Goal: Task Accomplishment & Management: Complete application form

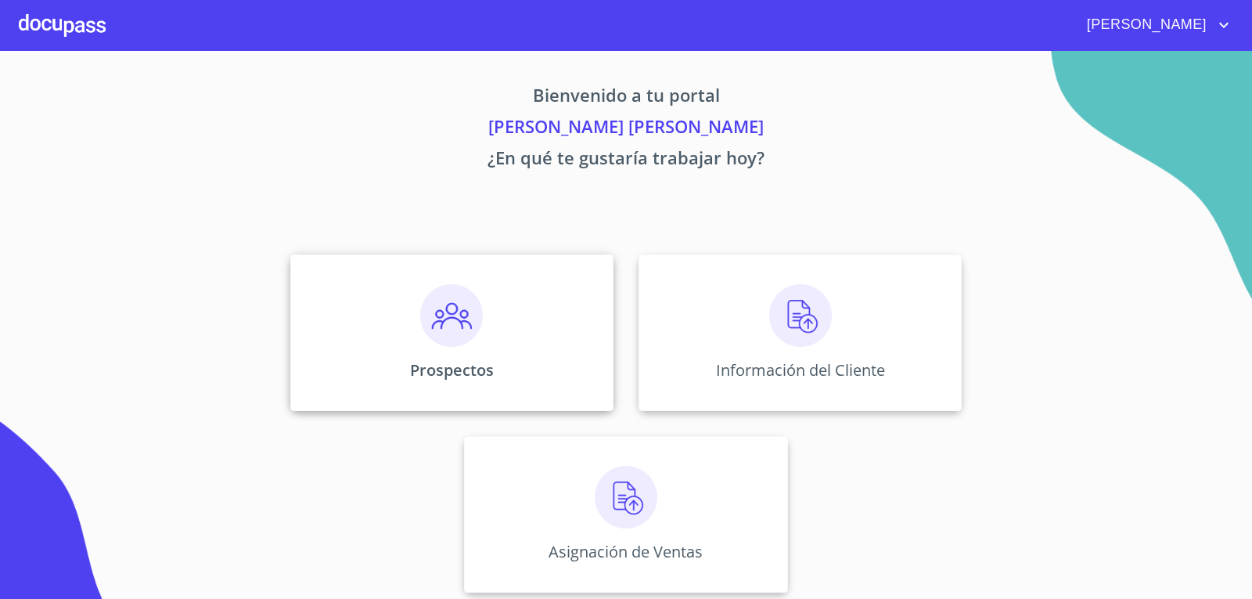
click at [441, 318] on img at bounding box center [451, 315] width 63 height 63
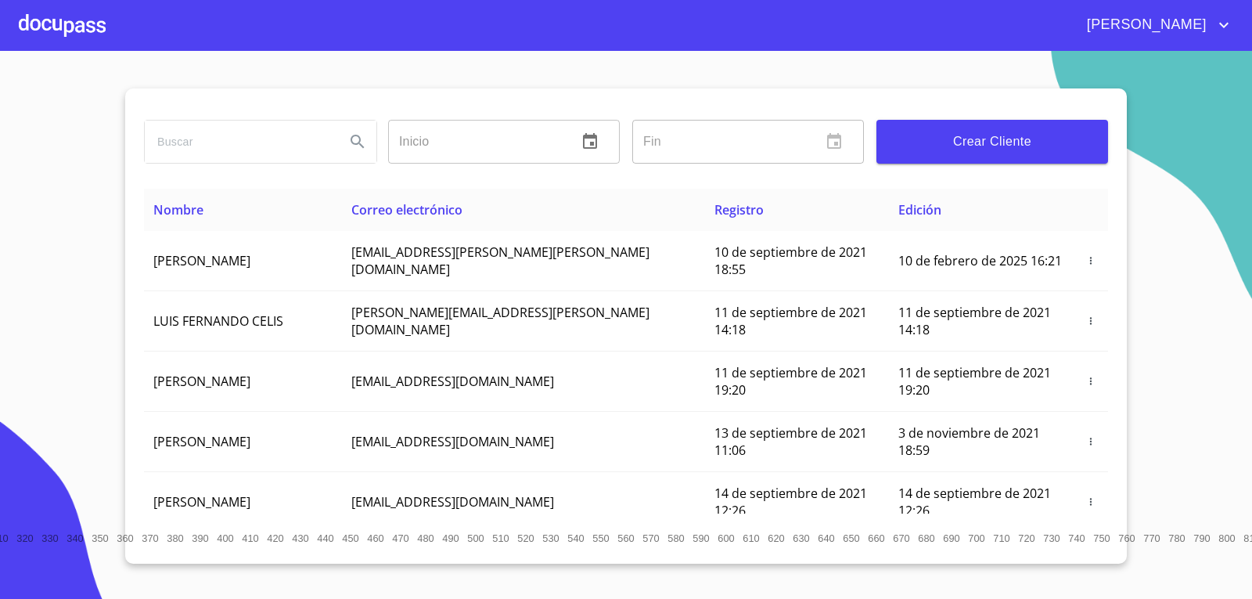
click at [1015, 128] on button "Crear Cliente" at bounding box center [993, 142] width 232 height 44
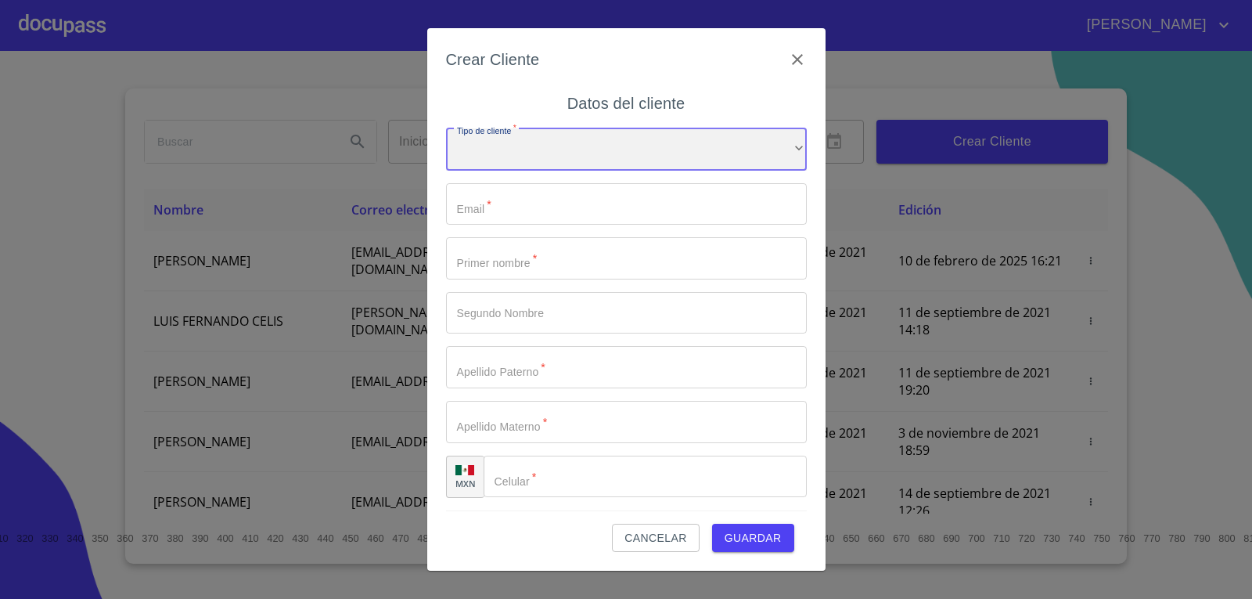
click at [580, 154] on div "​" at bounding box center [626, 149] width 361 height 42
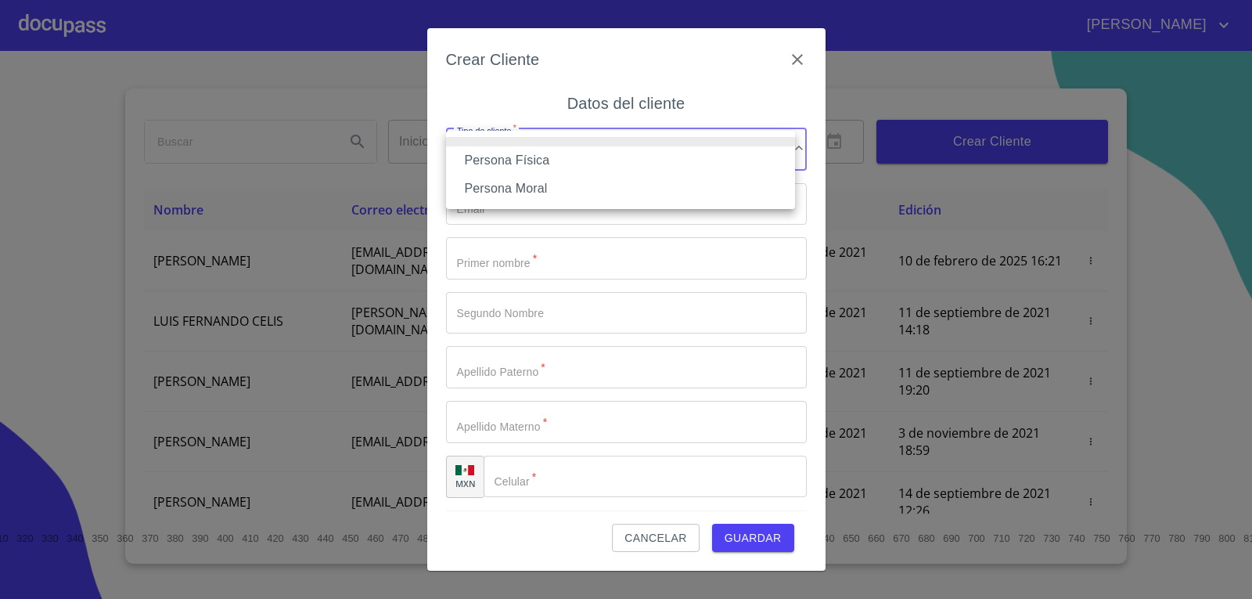
click at [575, 164] on li "Persona Física" at bounding box center [620, 160] width 349 height 28
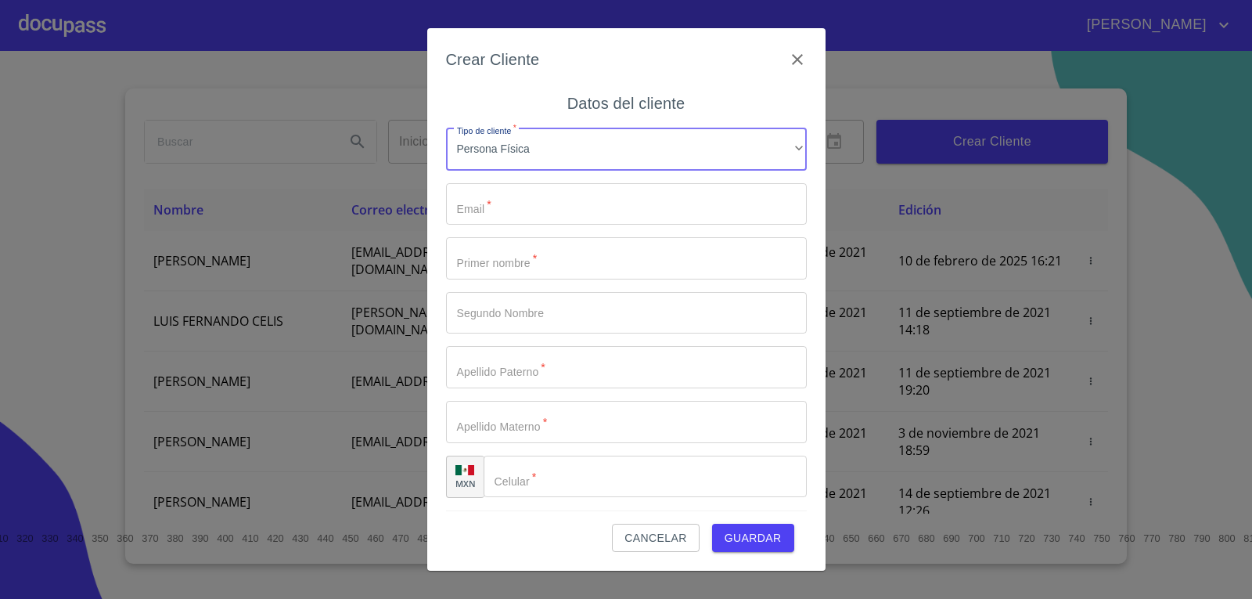
click at [561, 201] on input "Tipo de cliente   *" at bounding box center [626, 204] width 361 height 42
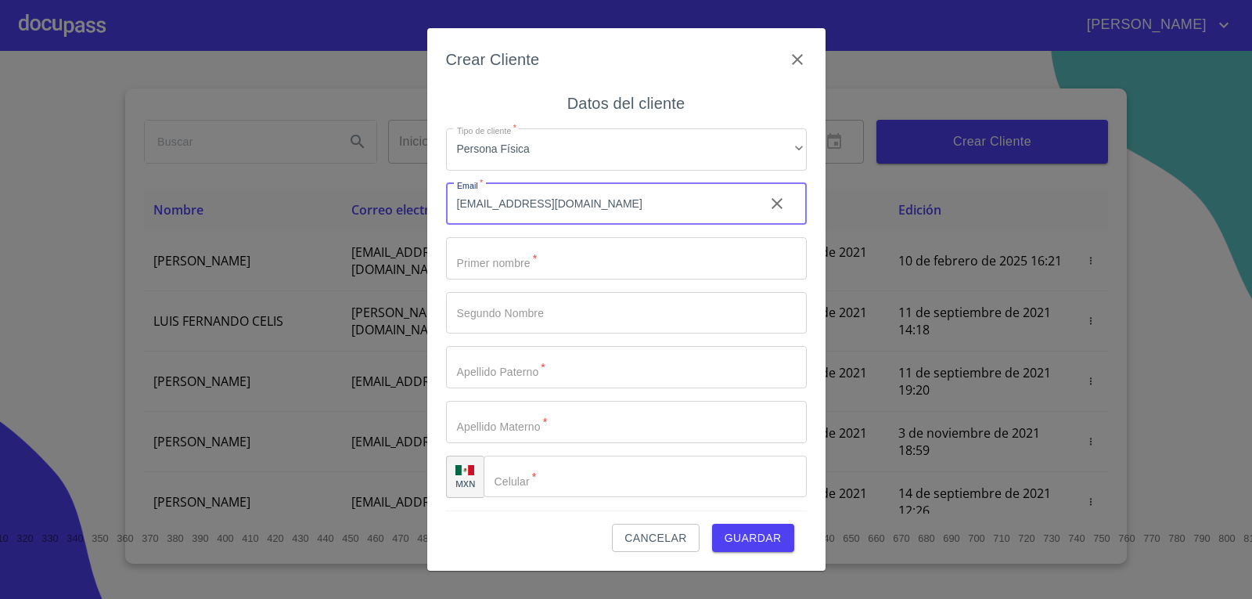
type input "rabbit.13.huevotita@gmail.com"
click at [573, 270] on input "Tipo de cliente   *" at bounding box center [626, 258] width 361 height 42
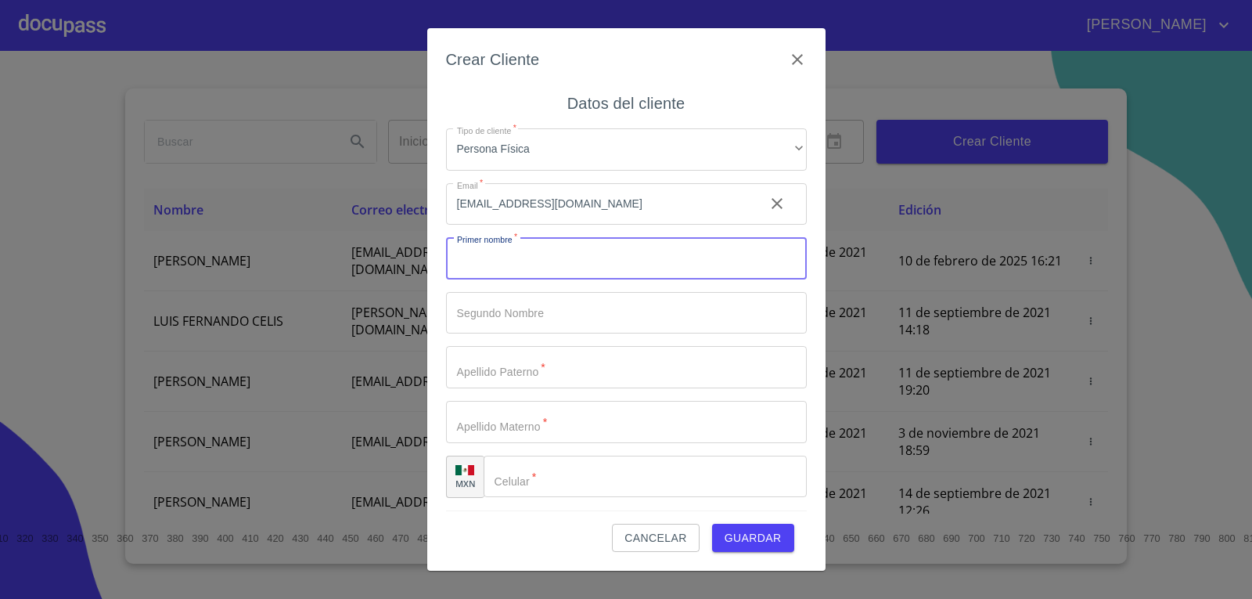
type input "o"
type input "[PERSON_NAME]"
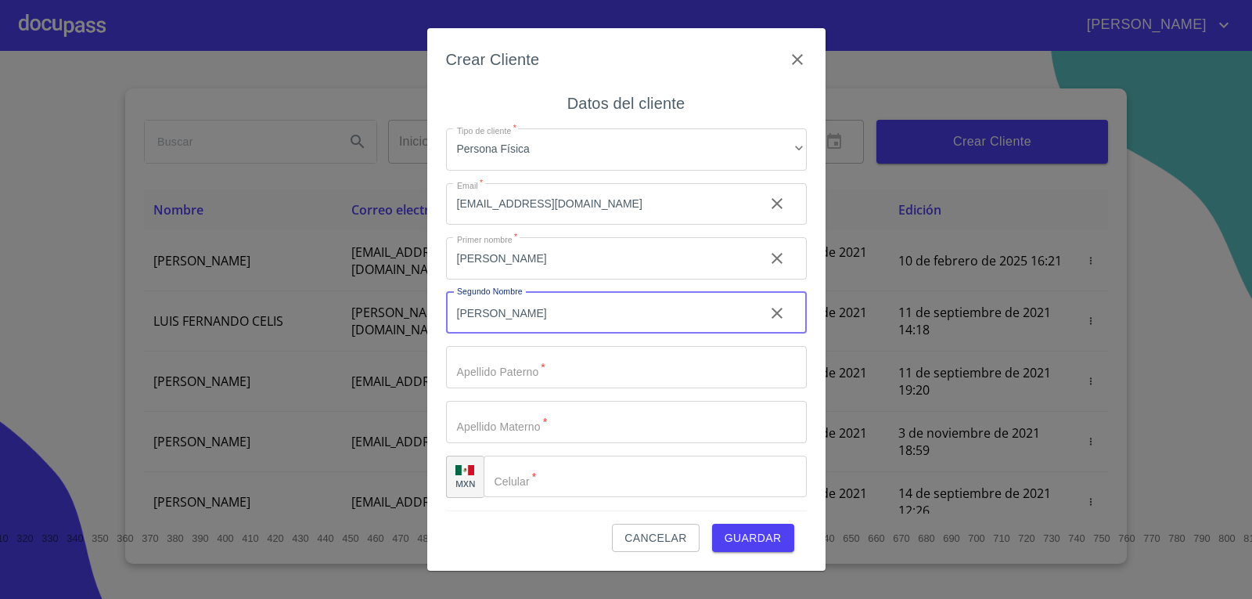
type input "[PERSON_NAME]"
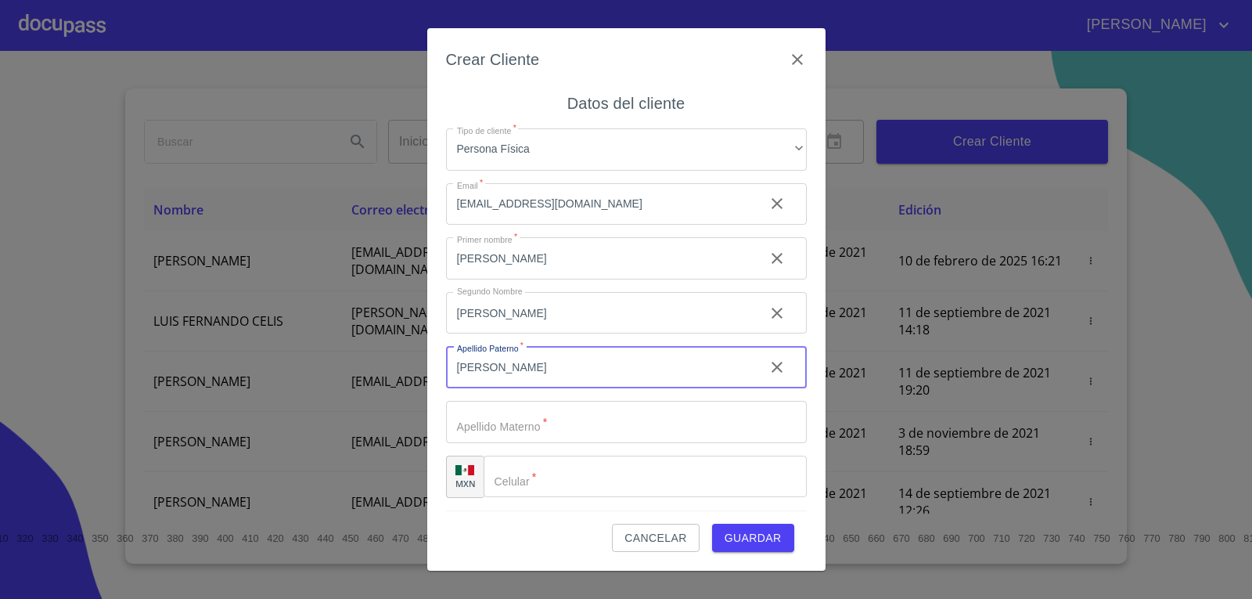
type input "[PERSON_NAME]"
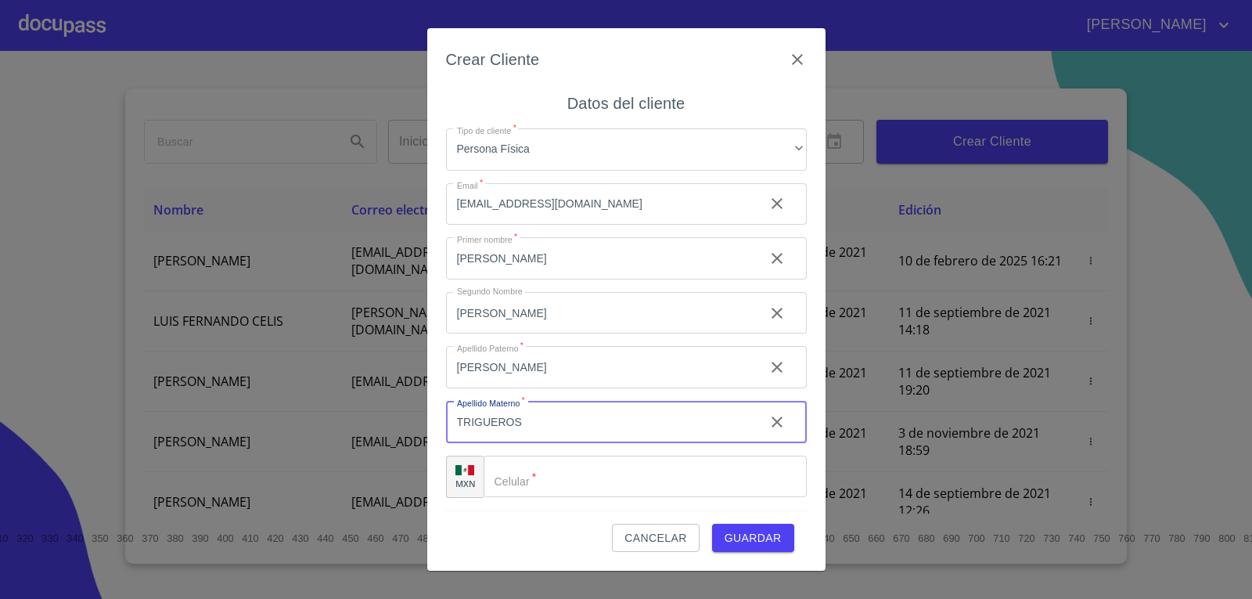
type input "TRIGUEROS"
click at [579, 468] on input "Tipo de cliente   *" at bounding box center [664, 477] width 283 height 42
type input "[PHONE_NUMBER]"
click at [759, 540] on span "Guardar" at bounding box center [753, 538] width 57 height 20
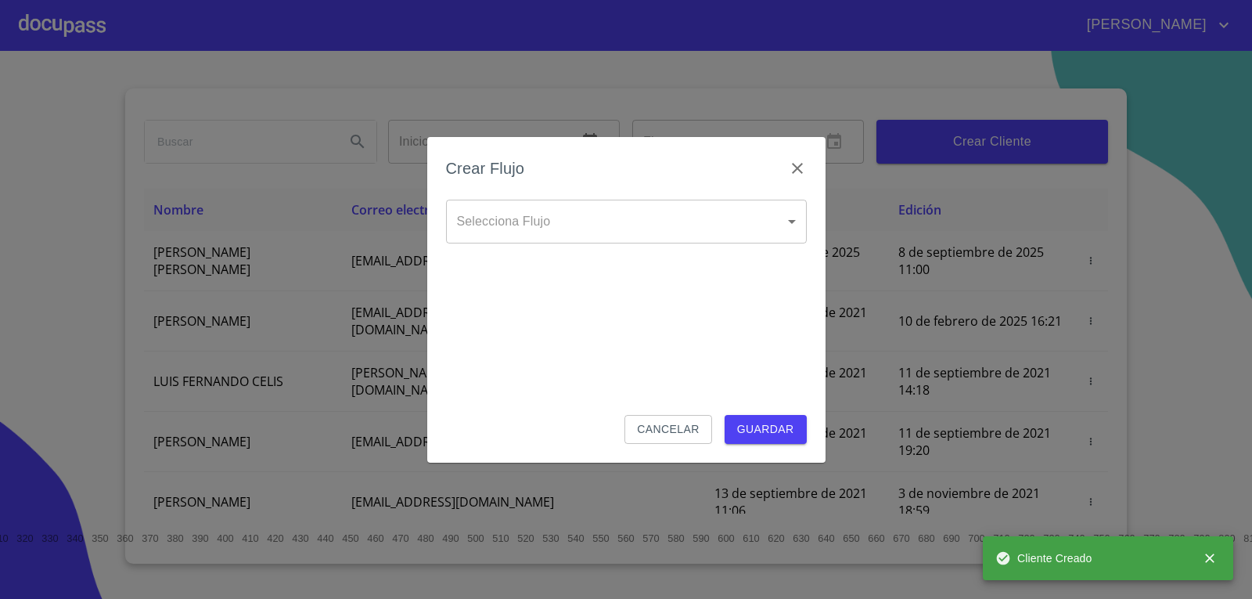
click at [635, 229] on body "LUIS ENRIQUE Inicio ​ Fin ​ Crear Cliente Nombre Correo electrónico Registro Ed…" at bounding box center [626, 299] width 1252 height 599
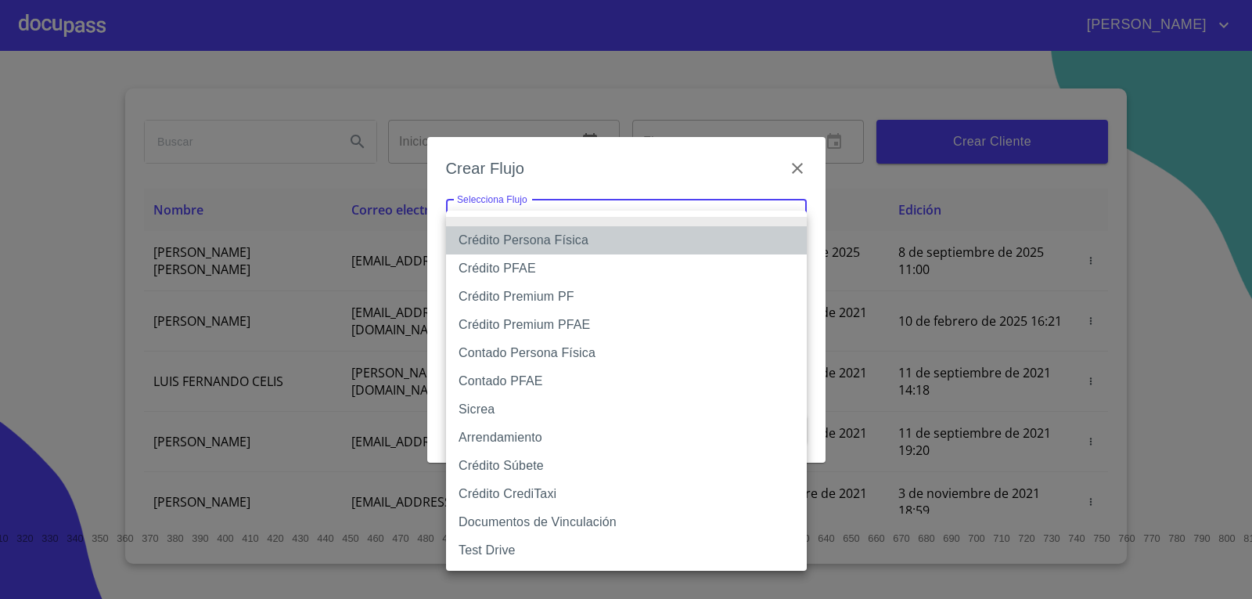
click at [557, 247] on li "Crédito Persona Física" at bounding box center [626, 240] width 361 height 28
type input "6009fb3c7d1714eb8809aa97"
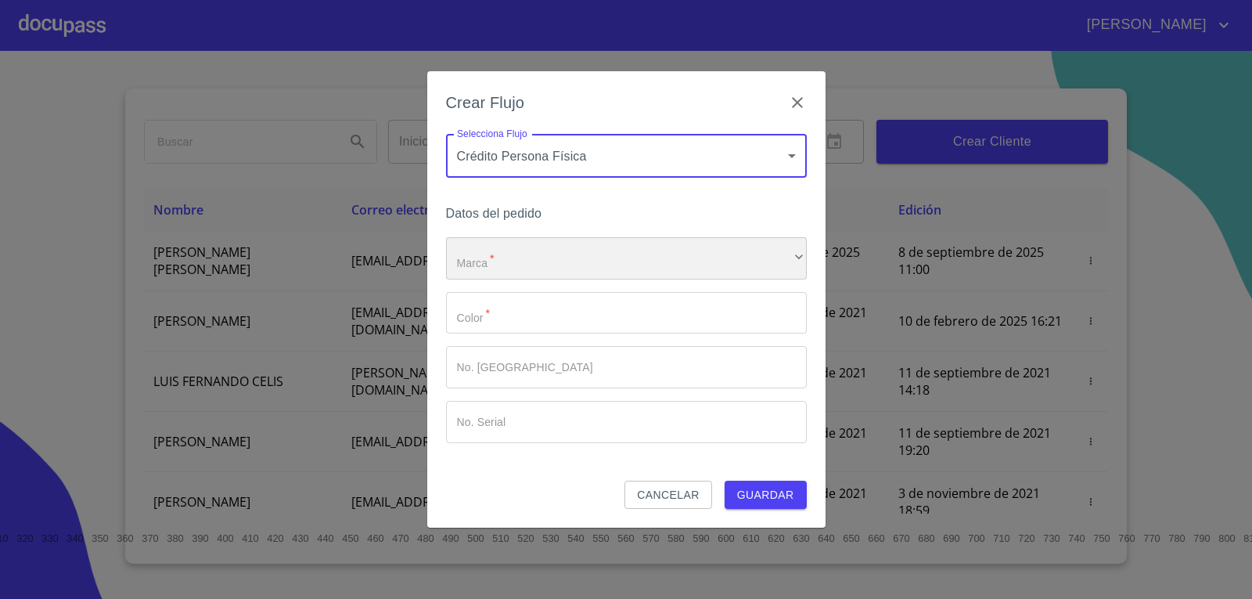
click at [568, 252] on div "​" at bounding box center [626, 258] width 361 height 42
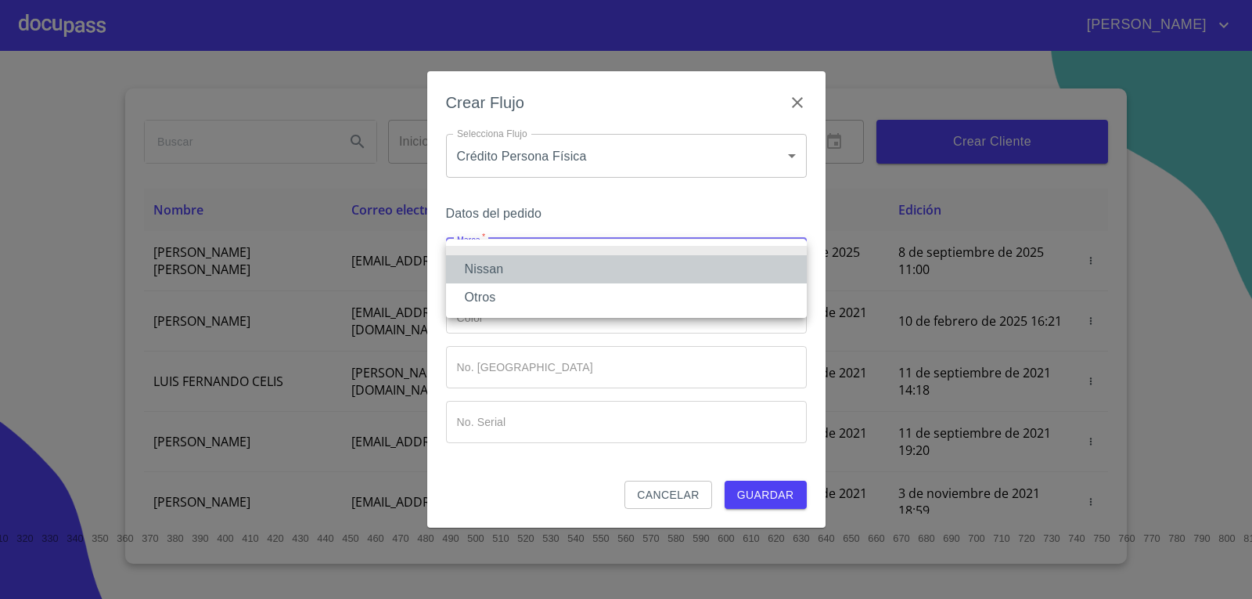
click at [575, 258] on li "Nissan" at bounding box center [626, 269] width 361 height 28
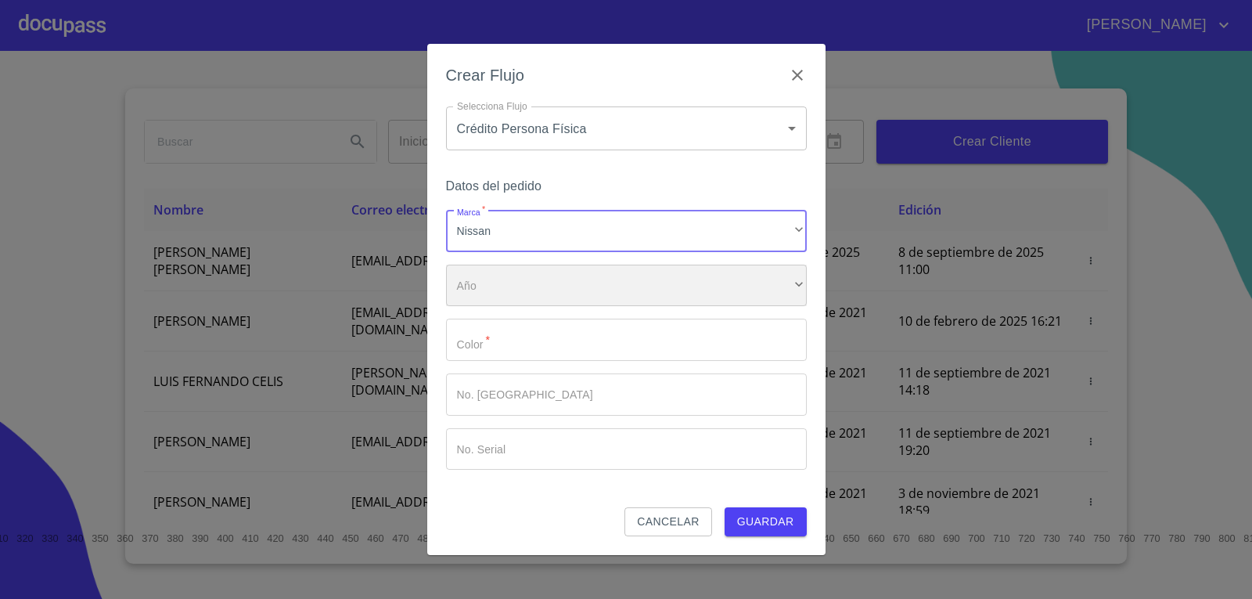
click at [574, 289] on div "​" at bounding box center [626, 286] width 361 height 42
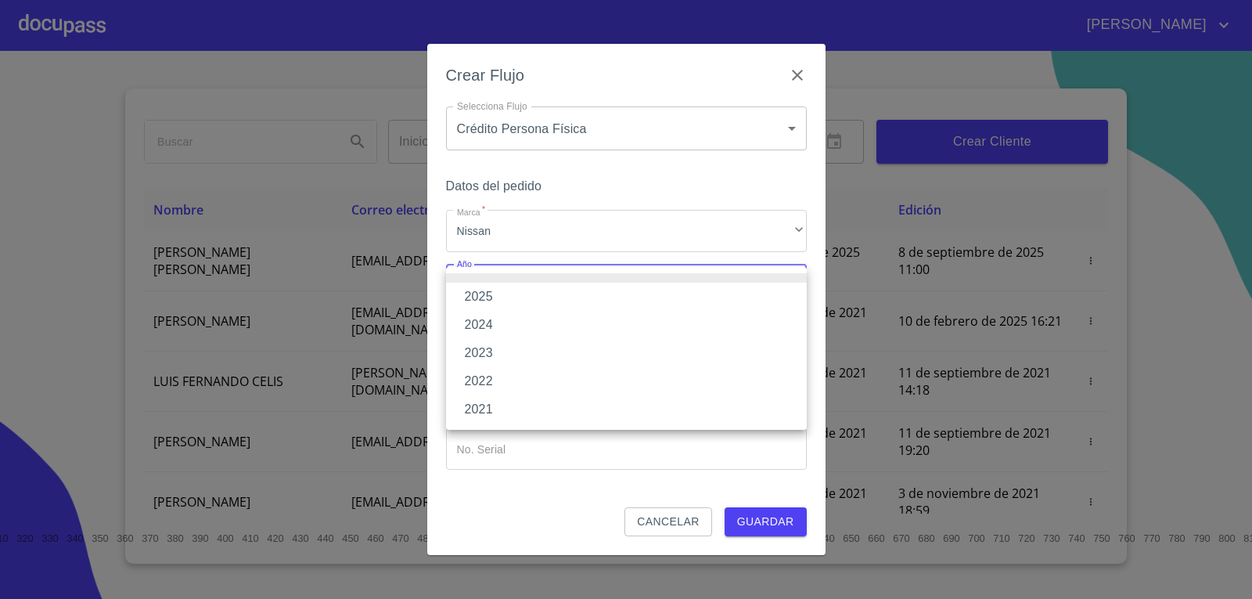
click at [578, 294] on li "2025" at bounding box center [626, 297] width 361 height 28
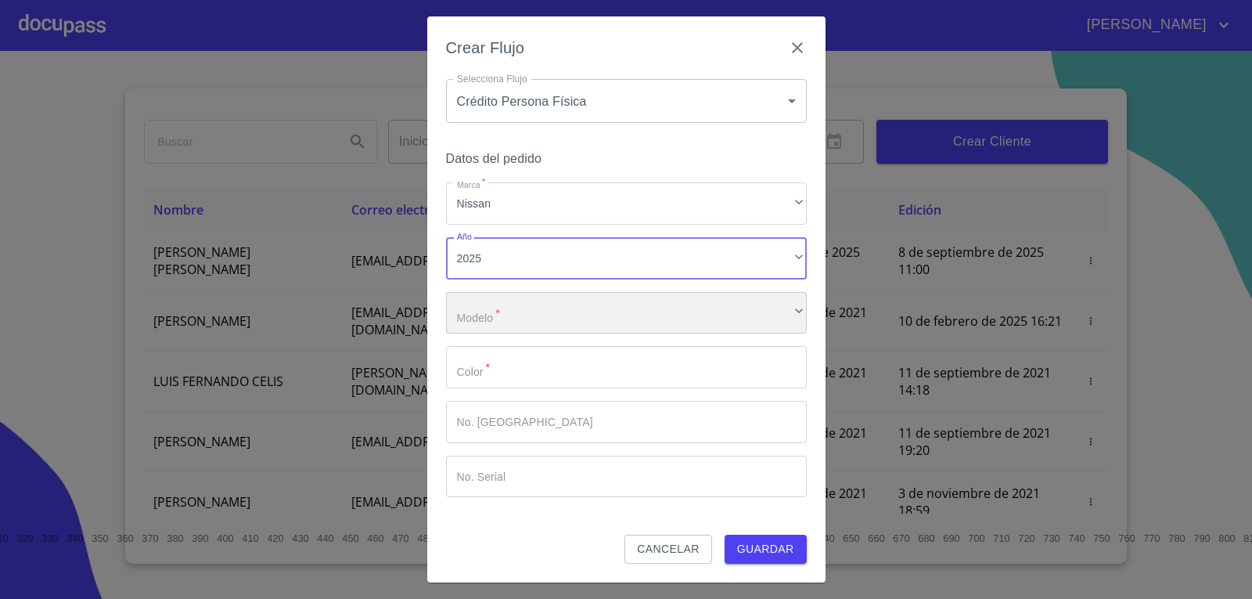
click at [578, 301] on div "​" at bounding box center [626, 313] width 361 height 42
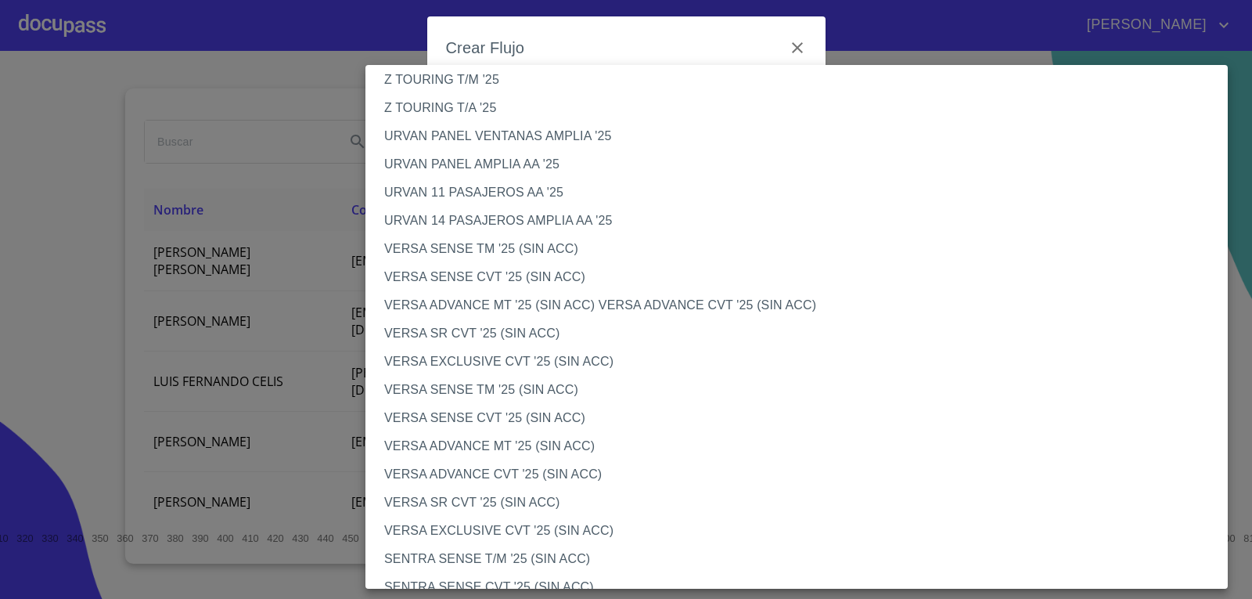
scroll to position [470, 0]
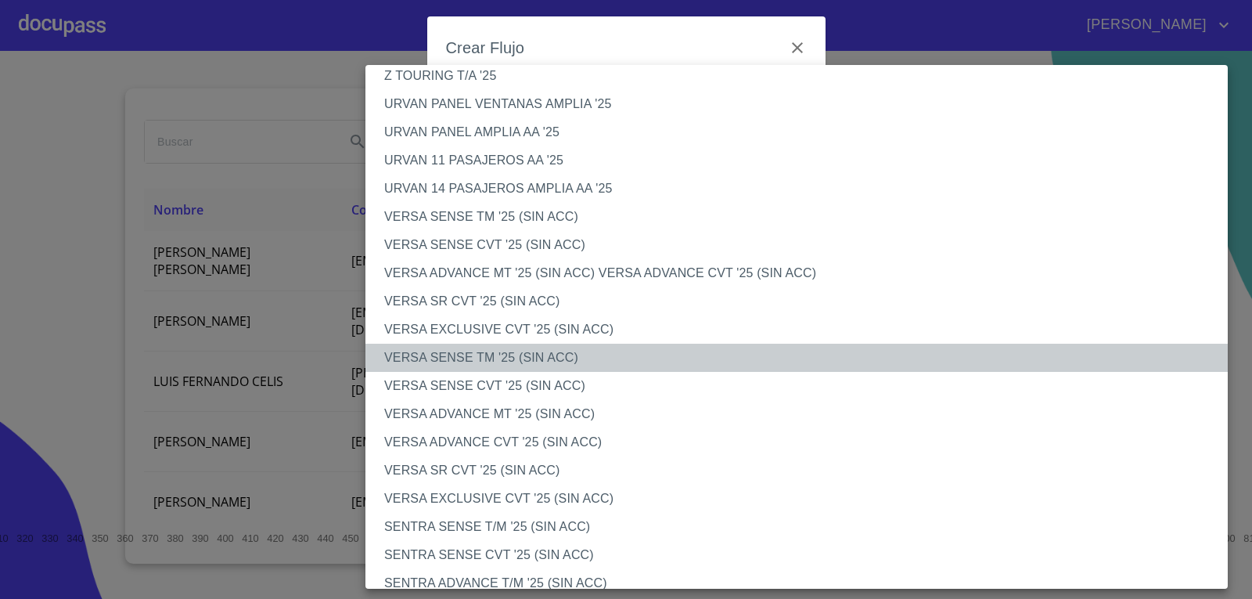
click at [495, 359] on li "VERSA SENSE TM '25 (SIN ACC)" at bounding box center [803, 358] width 874 height 28
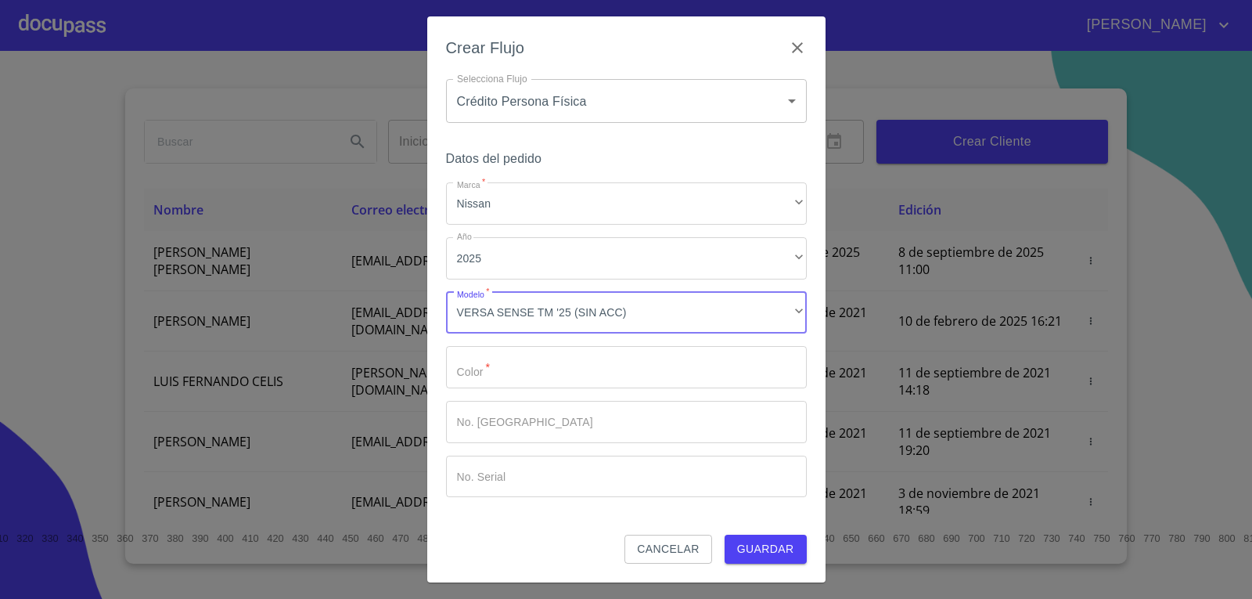
click at [517, 378] on input "Marca   *" at bounding box center [626, 367] width 361 height 42
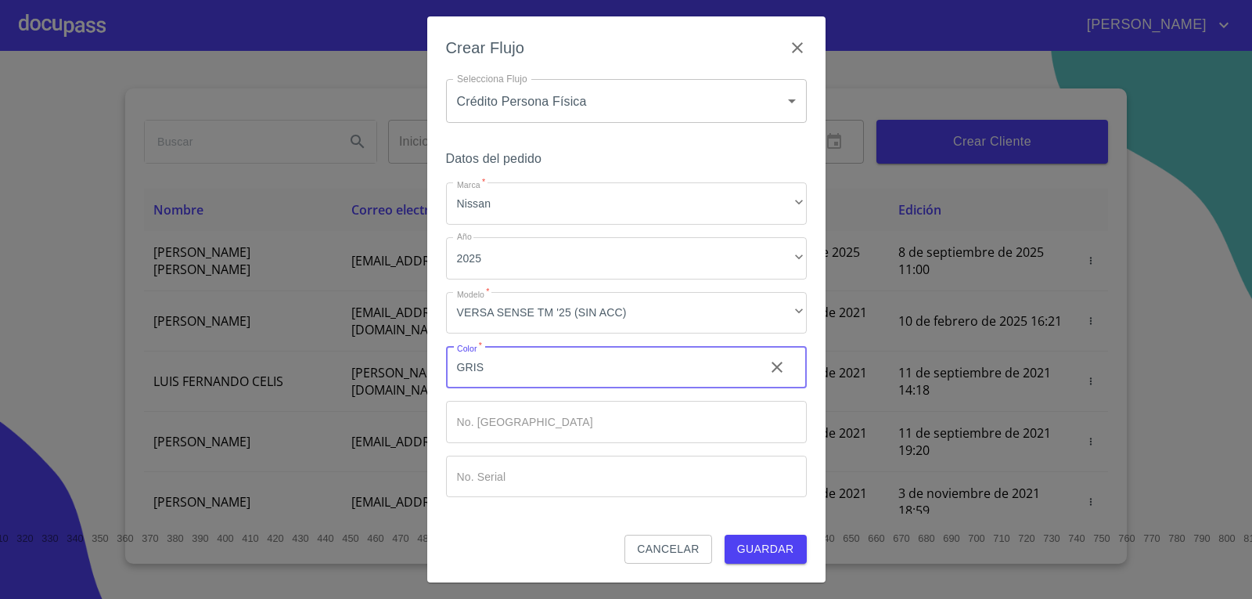
type input "GRIS"
click at [761, 558] on span "Guardar" at bounding box center [765, 549] width 57 height 20
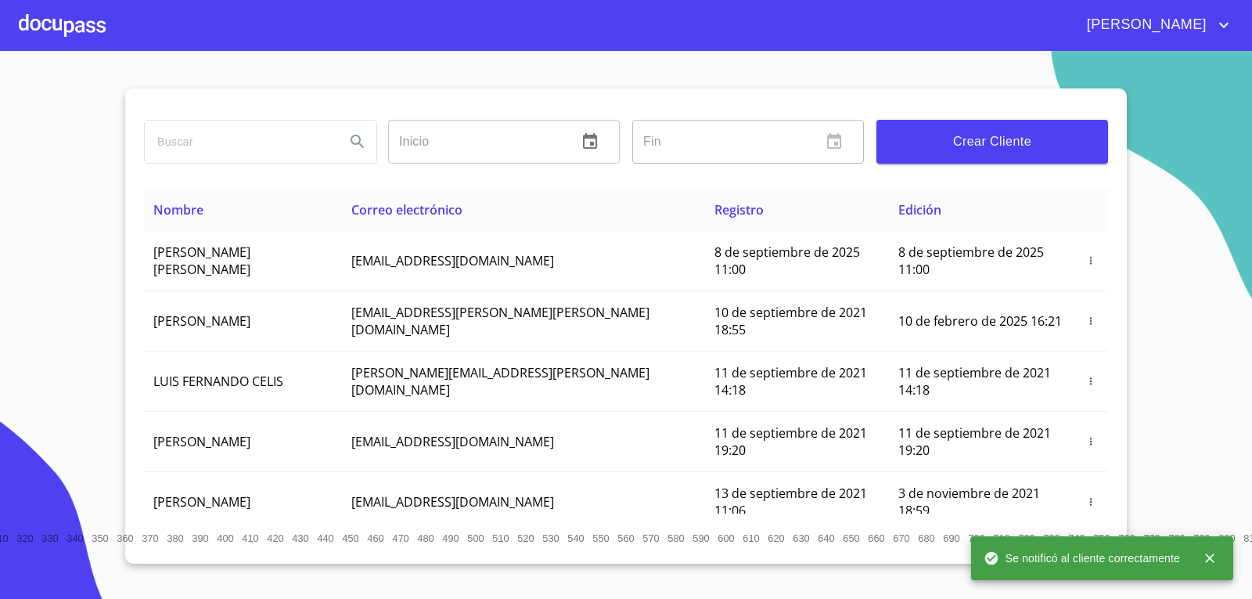
click at [74, 32] on div at bounding box center [62, 25] width 87 height 50
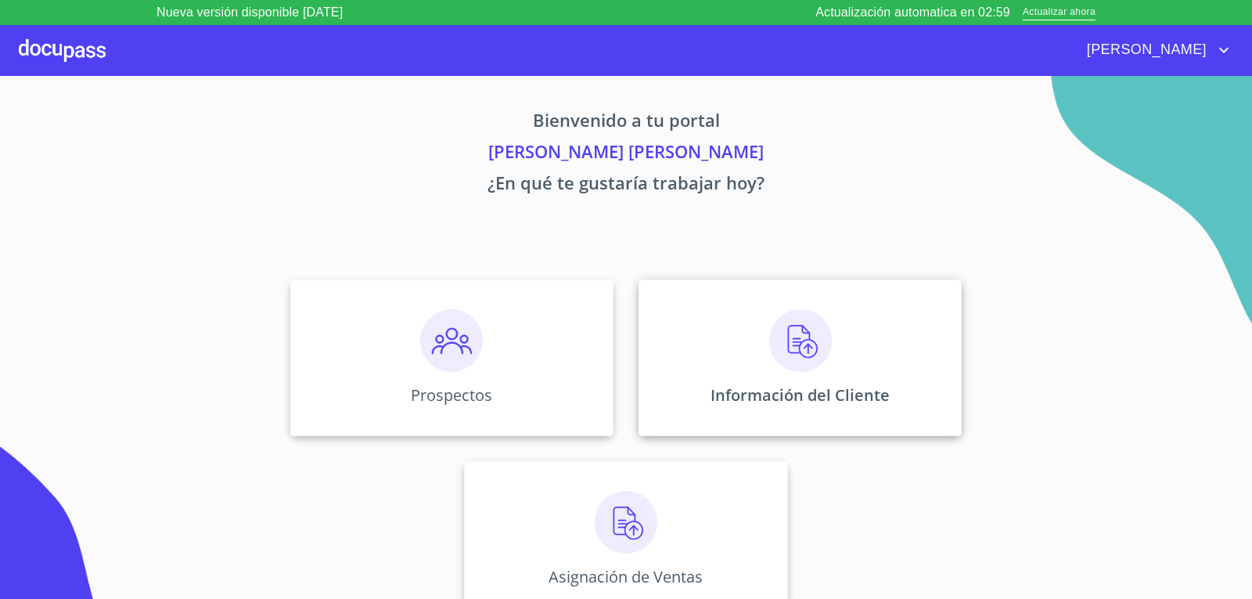
click at [795, 297] on div "Información del Cliente" at bounding box center [800, 357] width 323 height 157
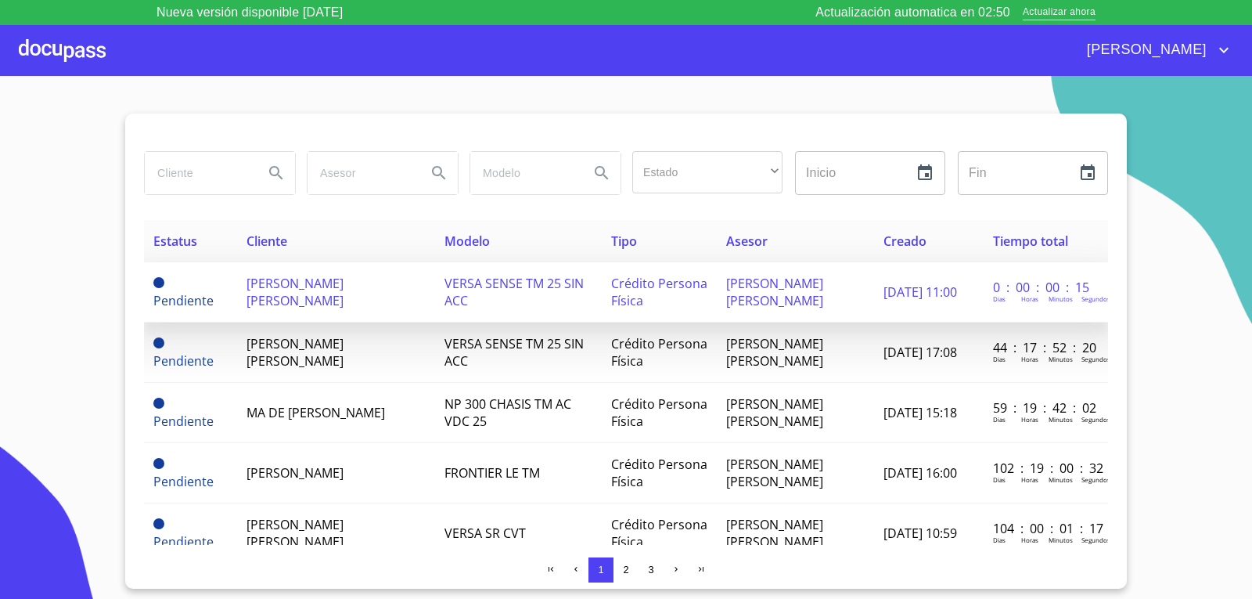
click at [602, 277] on td "Crédito Persona Física" at bounding box center [659, 292] width 115 height 60
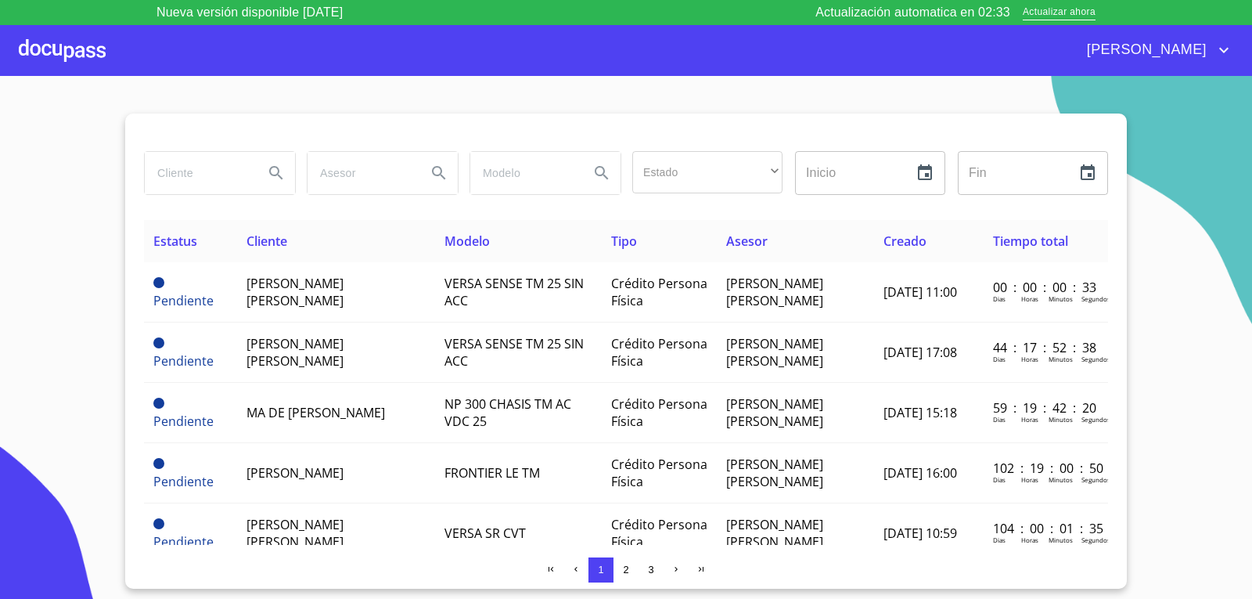
click at [55, 50] on div at bounding box center [62, 50] width 87 height 50
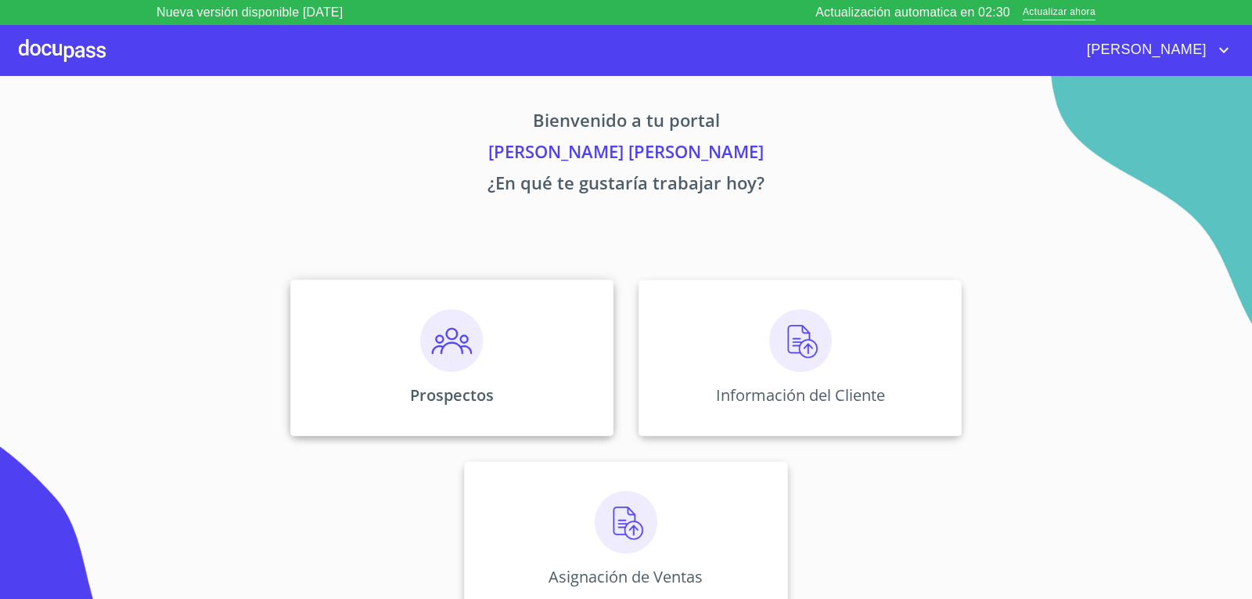
click at [445, 334] on img at bounding box center [451, 340] width 63 height 63
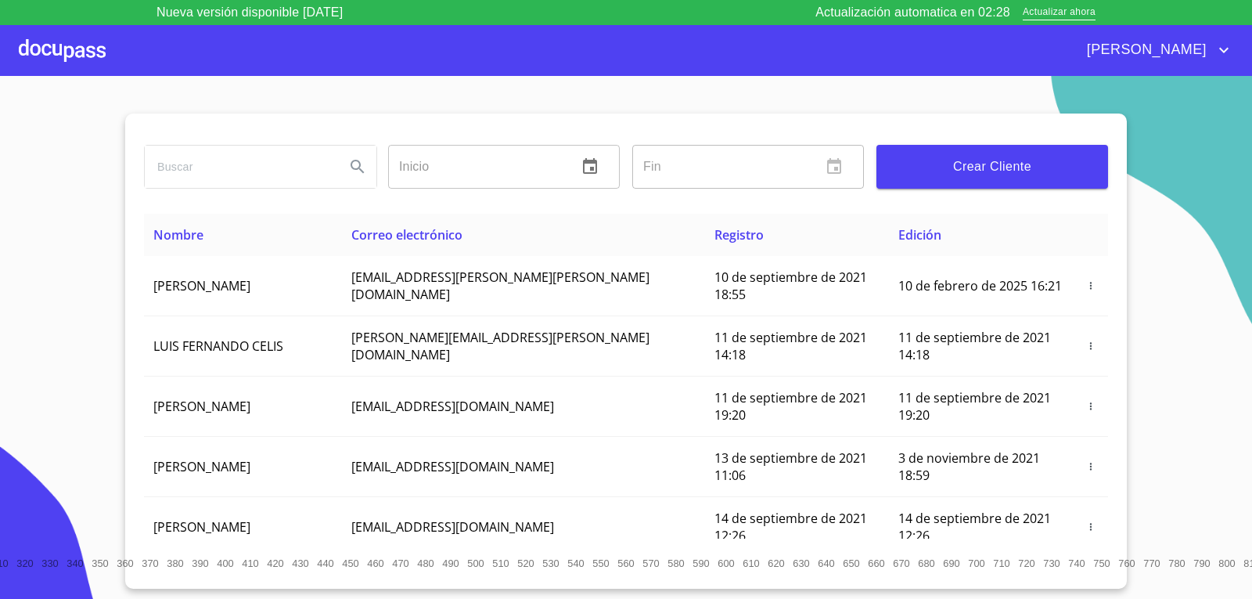
click at [328, 170] on input "search" at bounding box center [239, 167] width 188 height 42
type input "OMAR ALONSO"
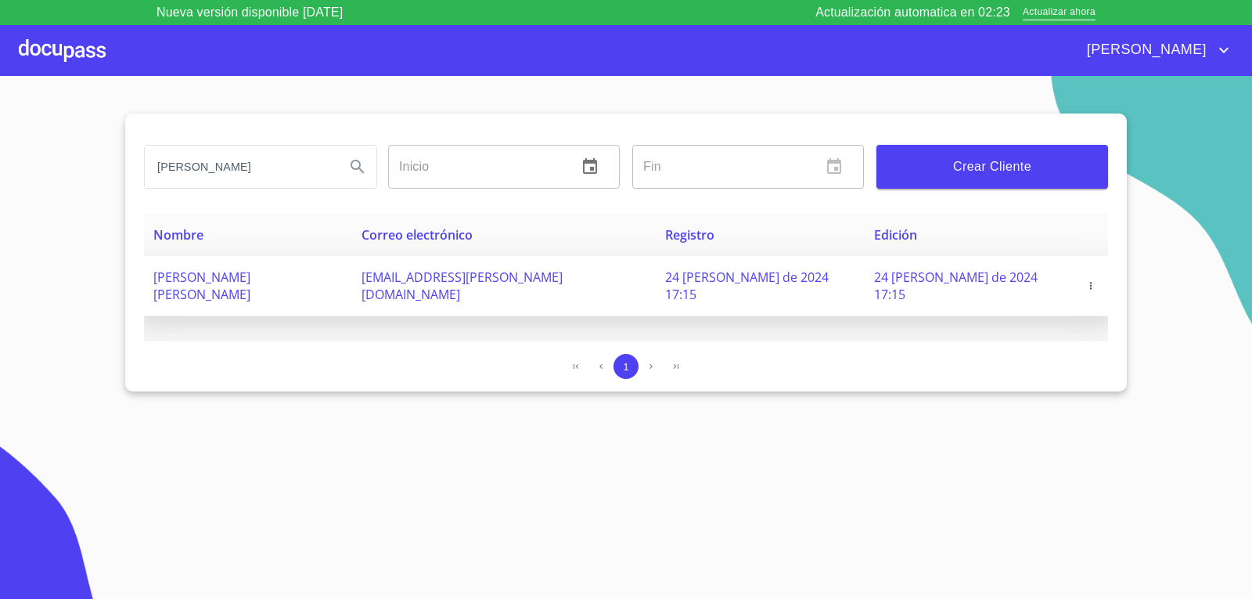
click at [1086, 280] on icon "button" at bounding box center [1091, 285] width 11 height 11
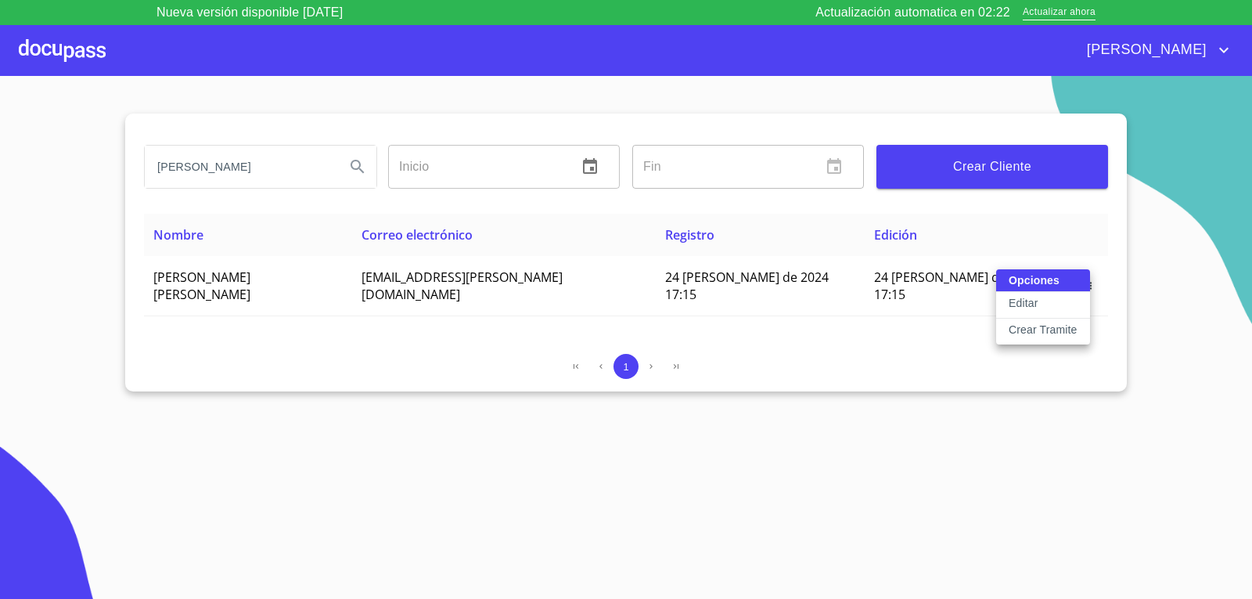
click at [1053, 324] on p "Crear Tramite" at bounding box center [1043, 330] width 69 height 16
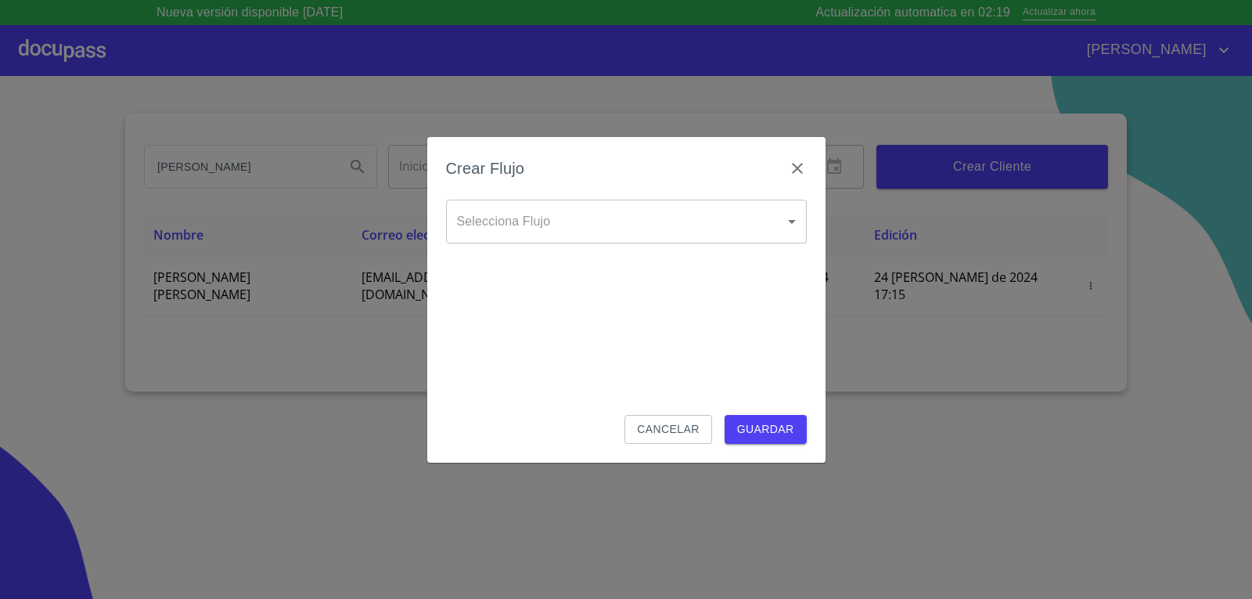
click at [579, 222] on body "Nueva versión disponible 4.02.03 Actualización automatica en 02:19 Actualizar a…" at bounding box center [626, 299] width 1252 height 599
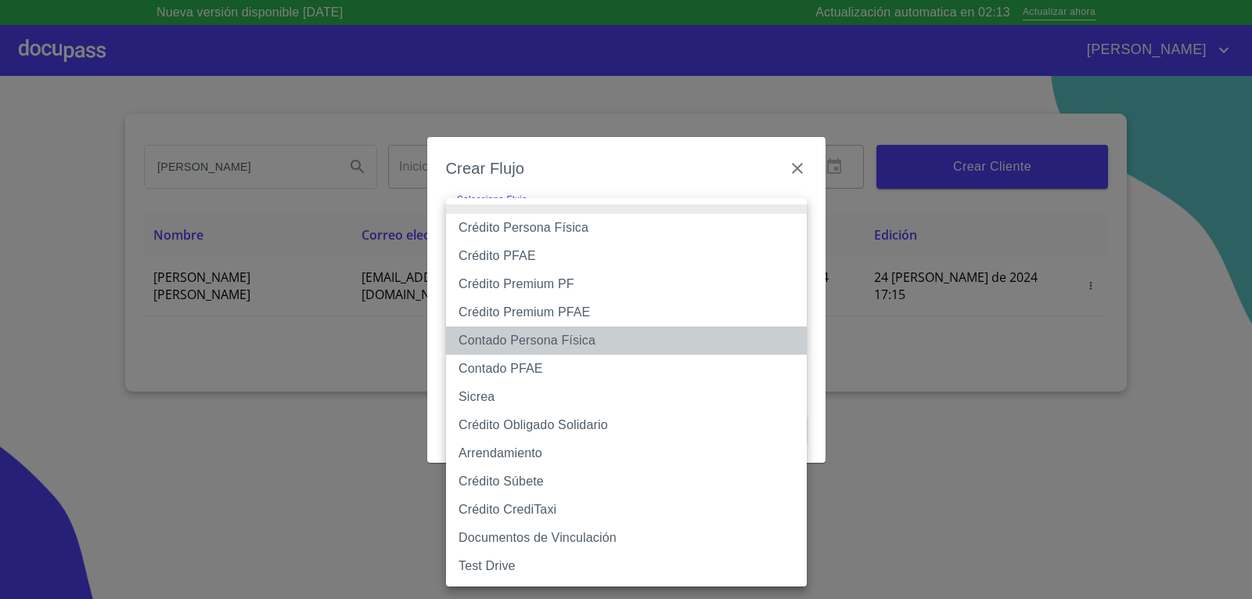
click at [586, 333] on li "Contado Persona Física" at bounding box center [626, 340] width 361 height 28
type input "60bf975b0d9865ccc2471536"
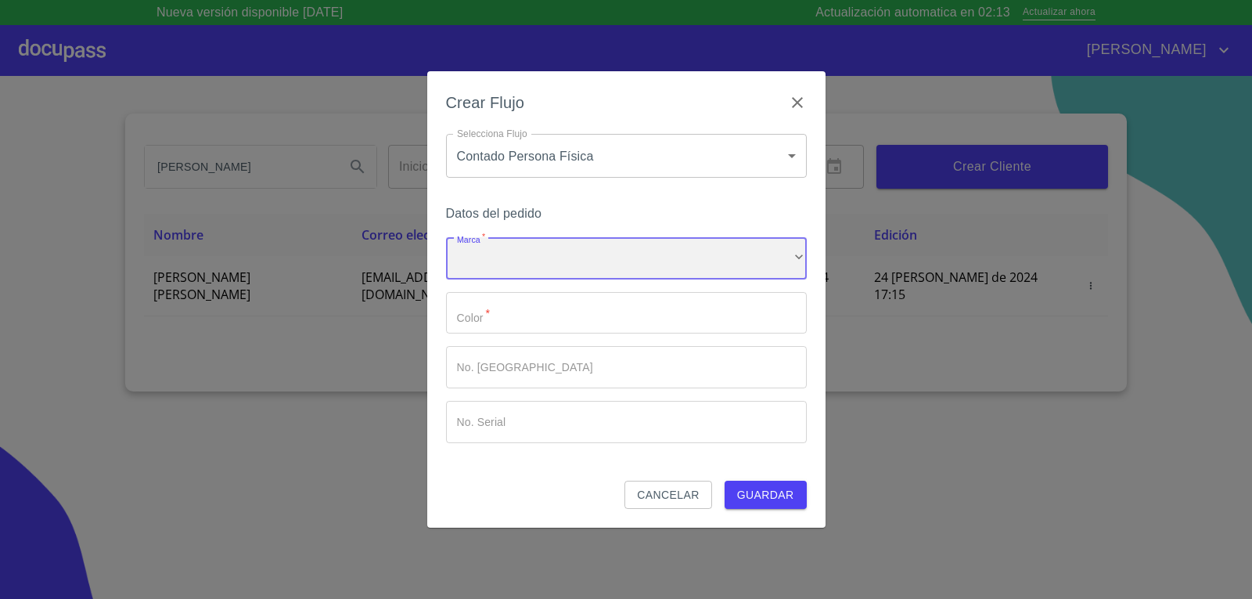
click at [539, 258] on div "​" at bounding box center [626, 258] width 361 height 42
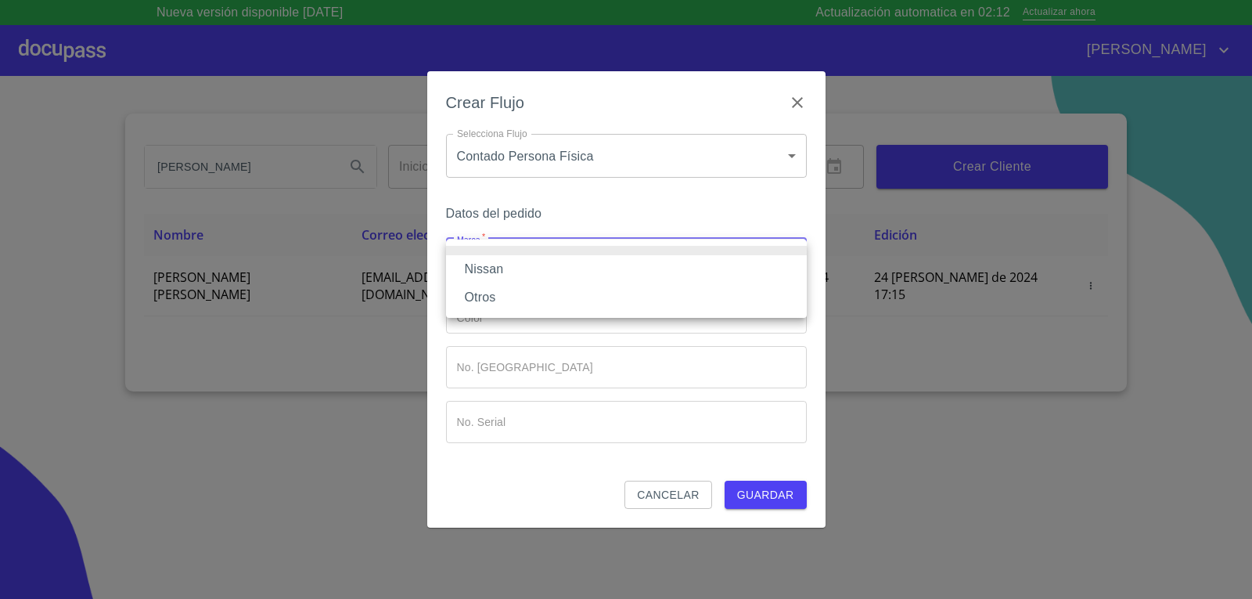
click at [535, 279] on li "Nissan" at bounding box center [626, 269] width 361 height 28
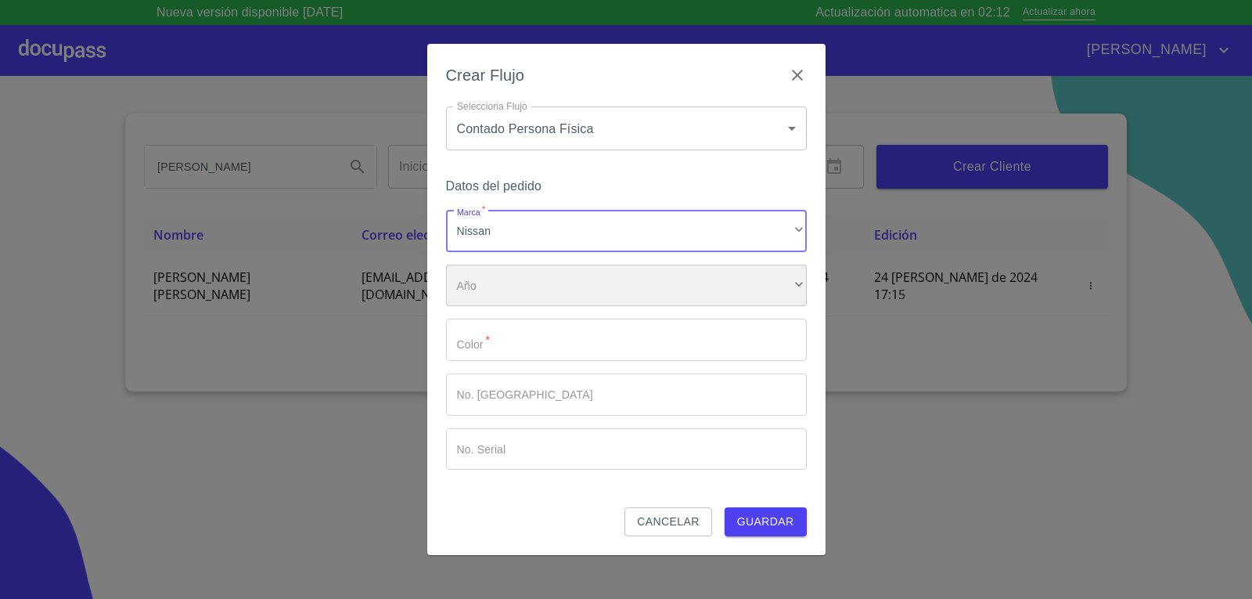
click at [536, 290] on div "​" at bounding box center [626, 286] width 361 height 42
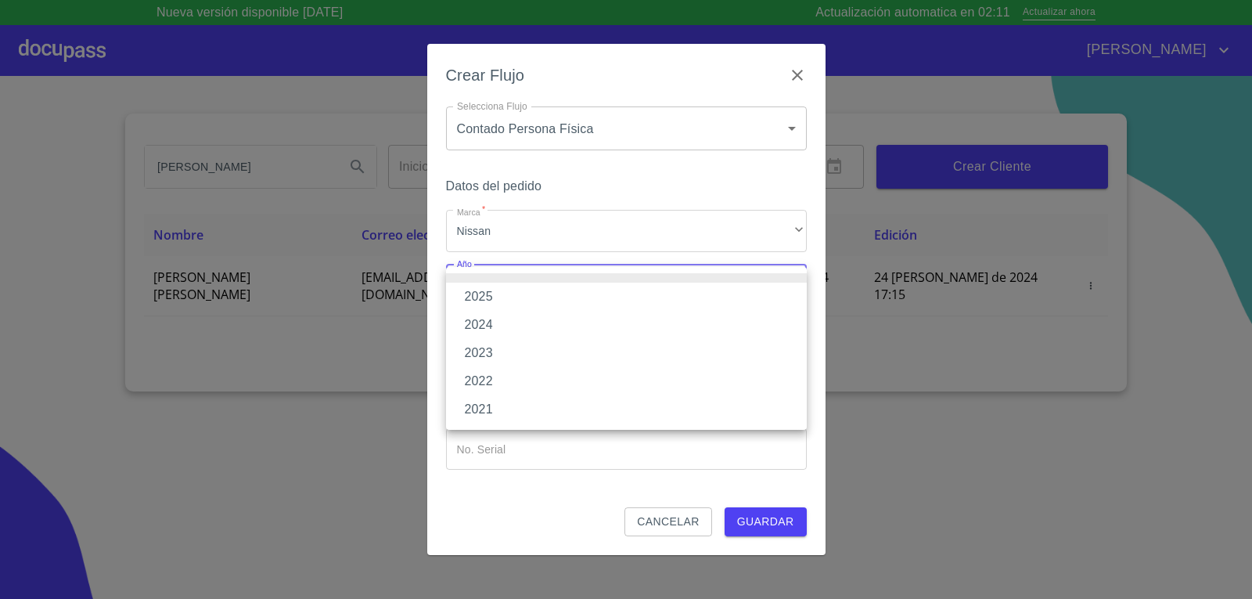
click at [542, 298] on li "2025" at bounding box center [626, 297] width 361 height 28
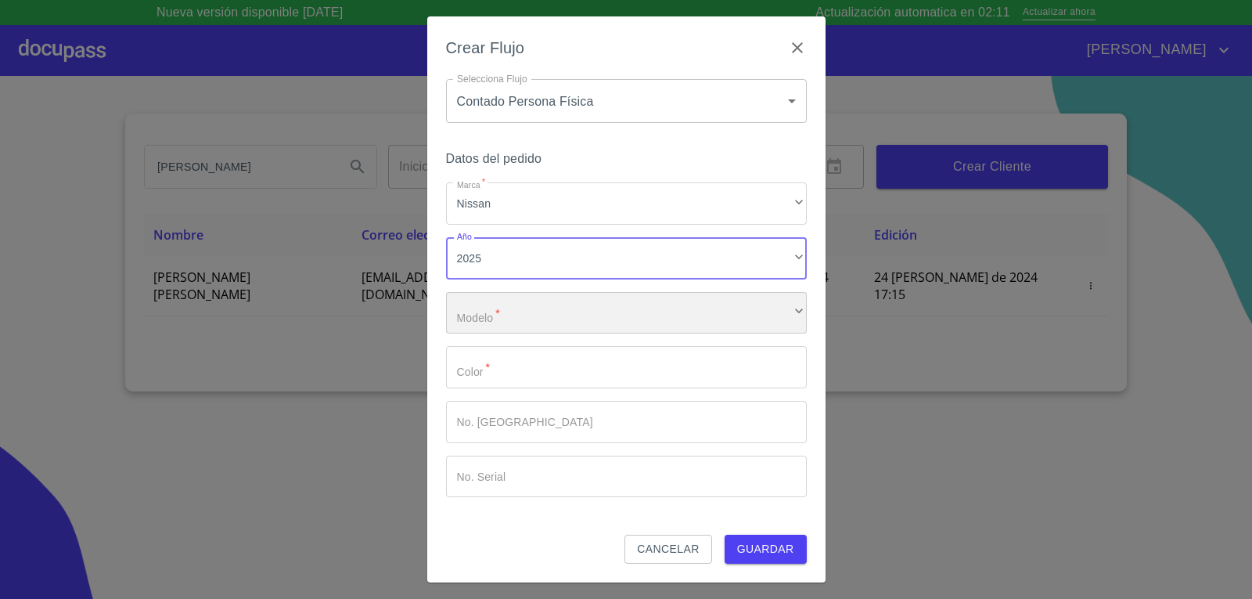
click at [552, 322] on div "​" at bounding box center [626, 313] width 361 height 42
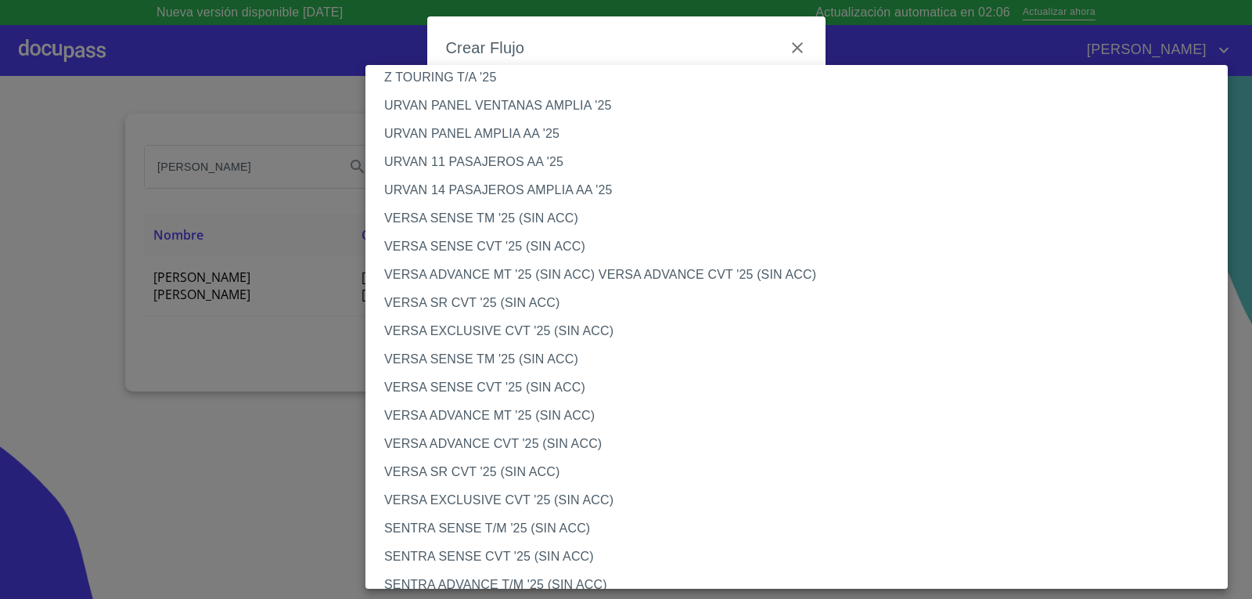
scroll to position [470, 0]
click at [486, 208] on li "VERSA SENSE TM '25 (SIN ACC)" at bounding box center [803, 217] width 874 height 28
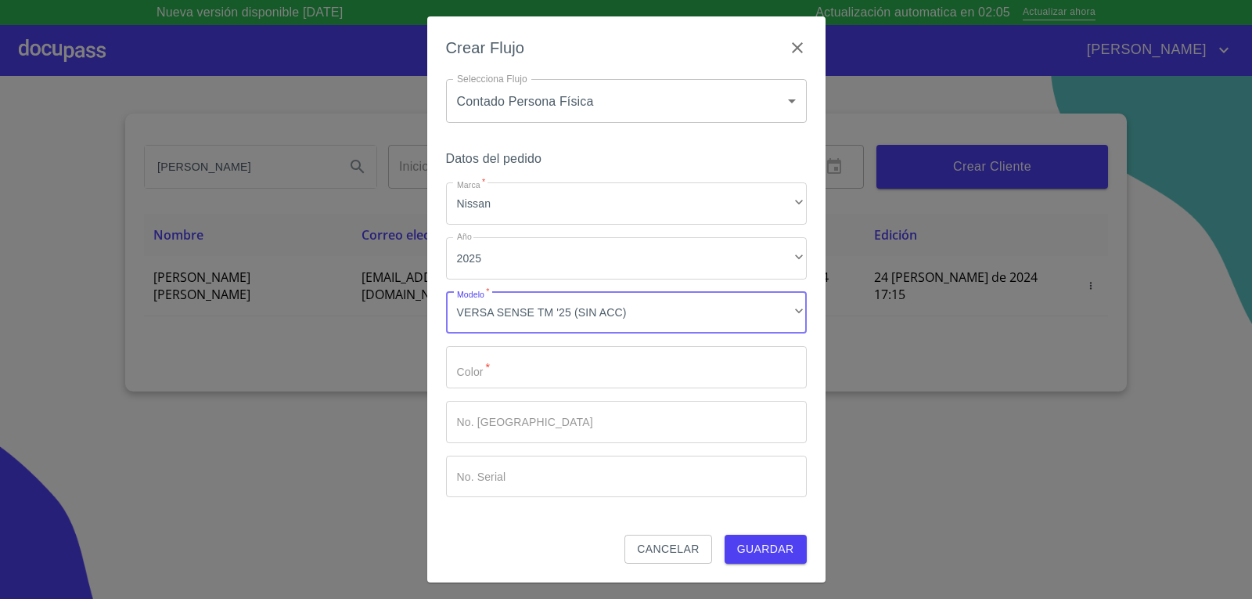
click at [523, 357] on input "Marca   *" at bounding box center [626, 367] width 361 height 42
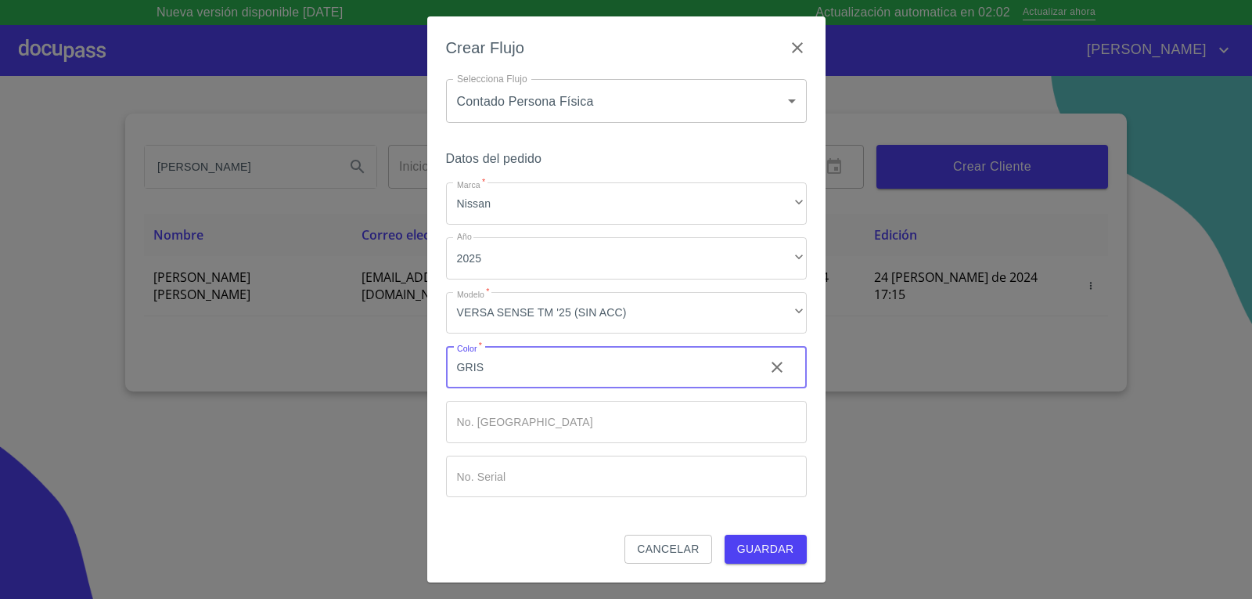
type input "GRIS"
click at [764, 552] on span "Guardar" at bounding box center [765, 549] width 57 height 20
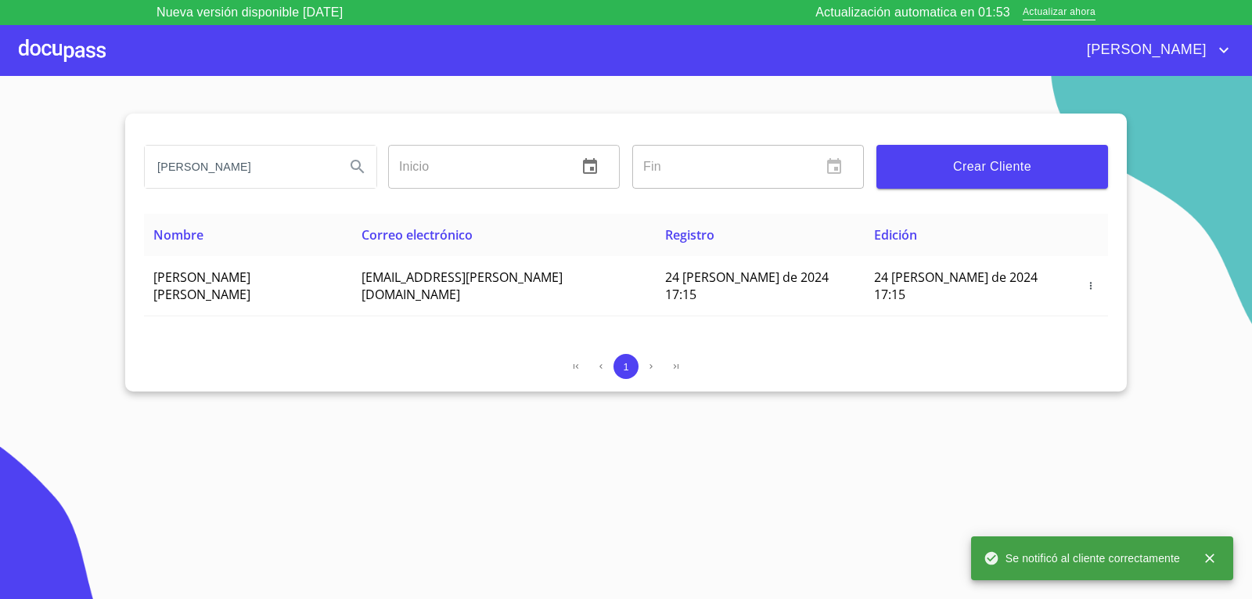
click at [322, 171] on input "OMAR ALONSO" at bounding box center [239, 167] width 188 height 42
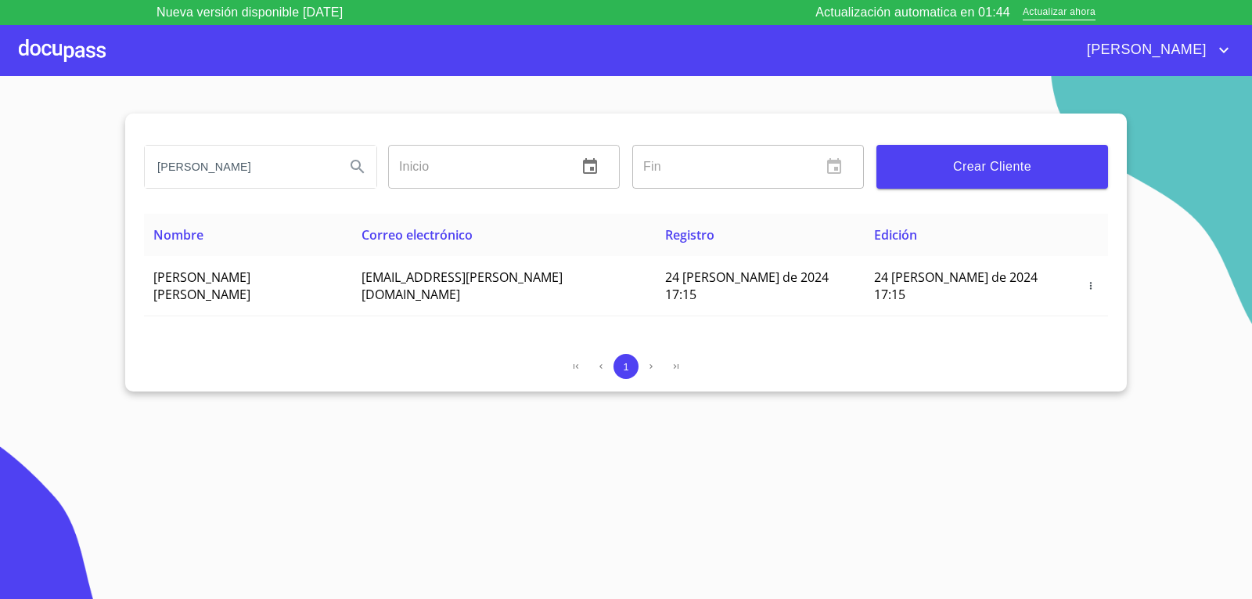
type input "OMAR ALONSO FIGUEROA"
click at [360, 163] on icon "Search" at bounding box center [357, 166] width 13 height 13
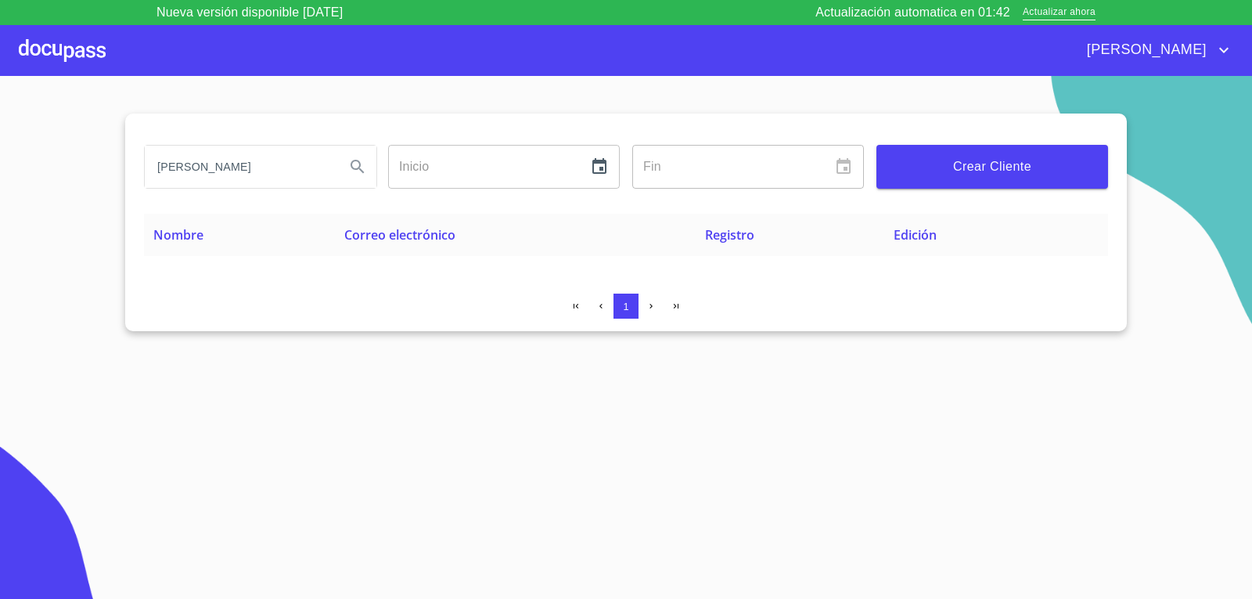
click at [31, 61] on div at bounding box center [62, 50] width 87 height 50
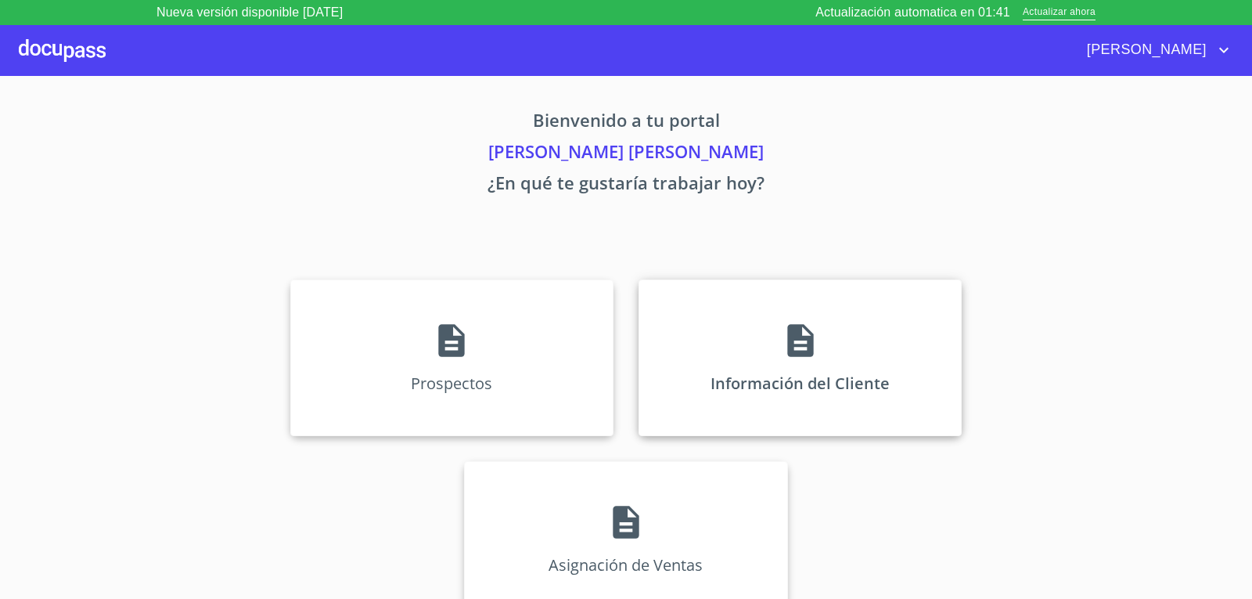
click at [778, 365] on div "Información del Cliente" at bounding box center [800, 357] width 323 height 157
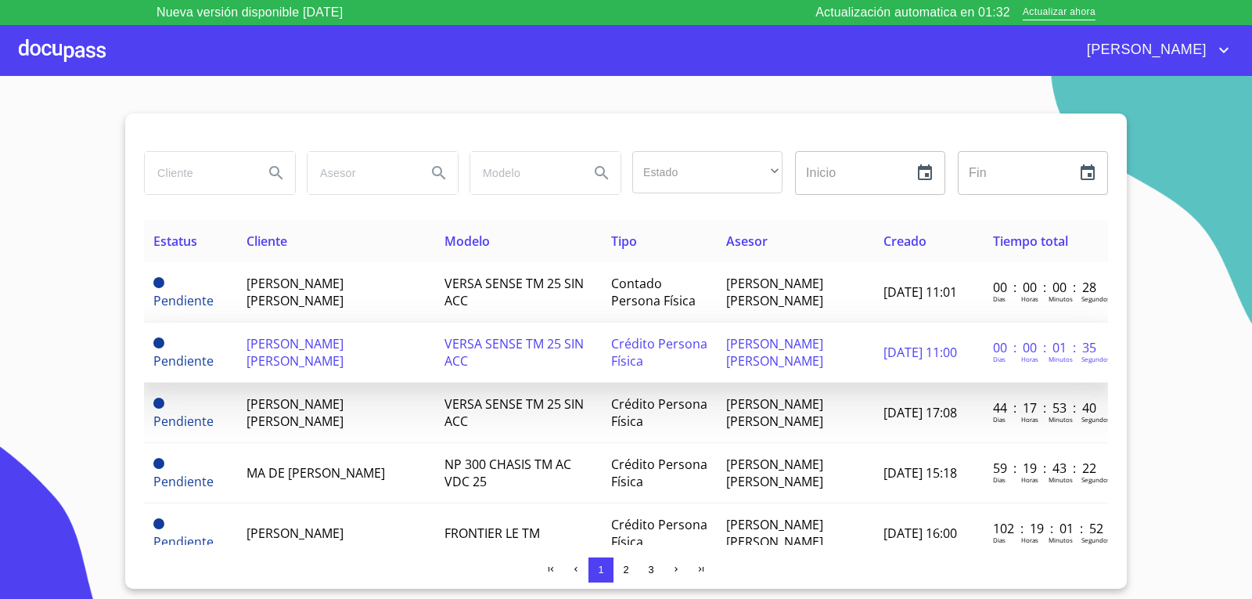
click at [717, 383] on td "[PERSON_NAME] [PERSON_NAME]" at bounding box center [795, 353] width 157 height 60
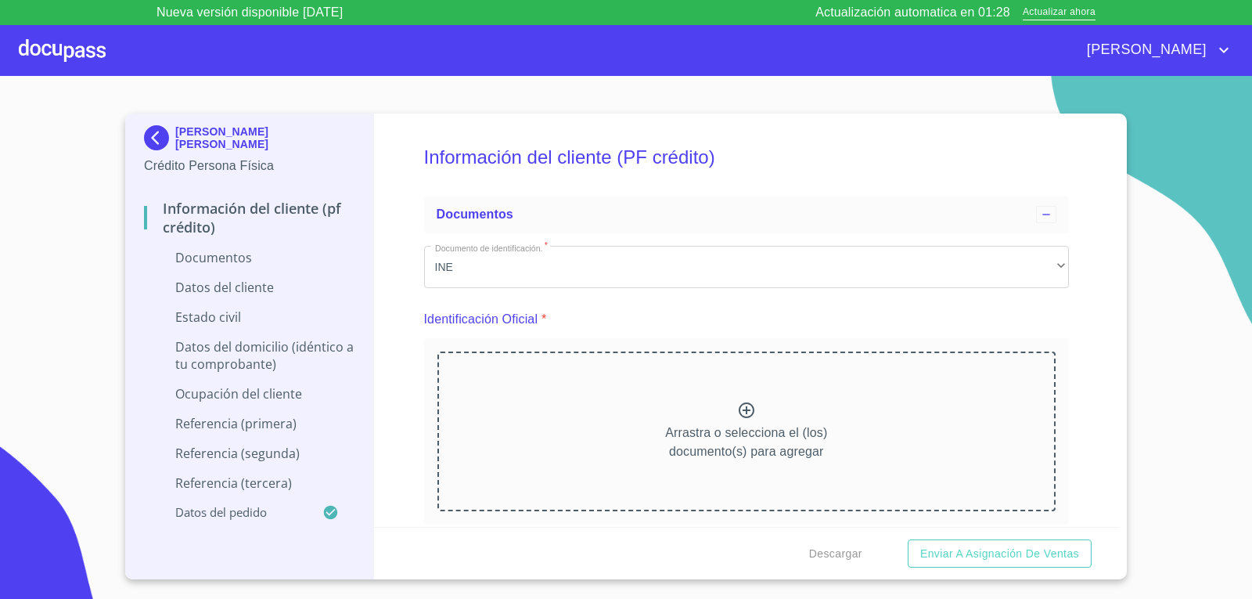
click at [254, 210] on p "Información del cliente (PF crédito)" at bounding box center [249, 218] width 211 height 38
click at [64, 56] on div at bounding box center [62, 50] width 87 height 50
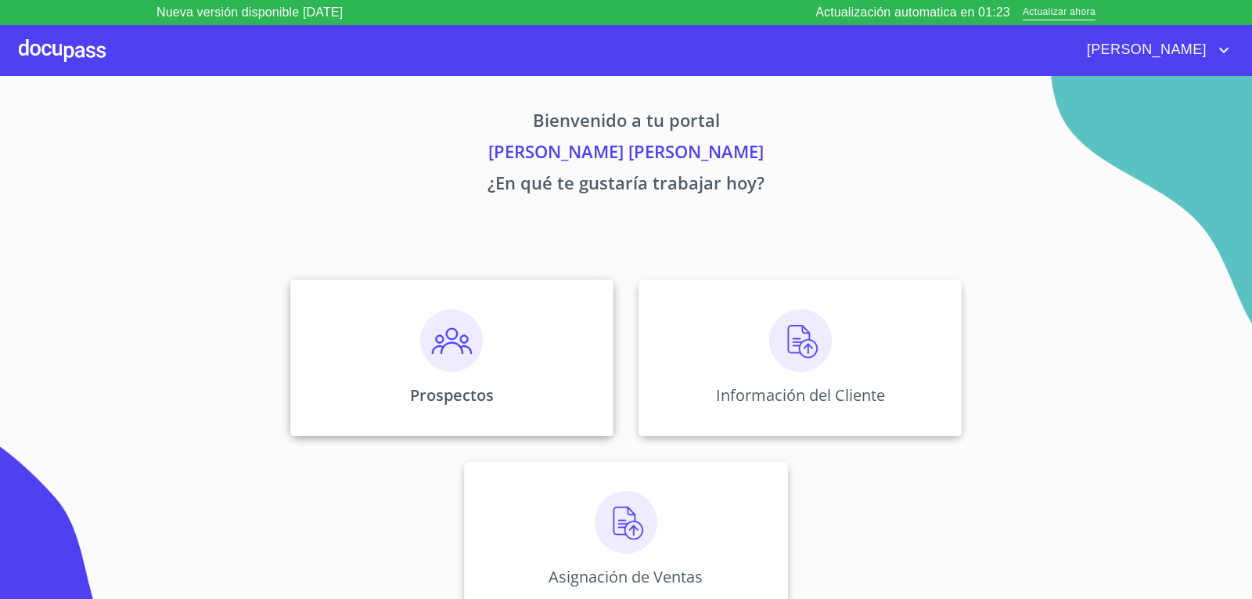
click at [449, 344] on img at bounding box center [451, 340] width 63 height 63
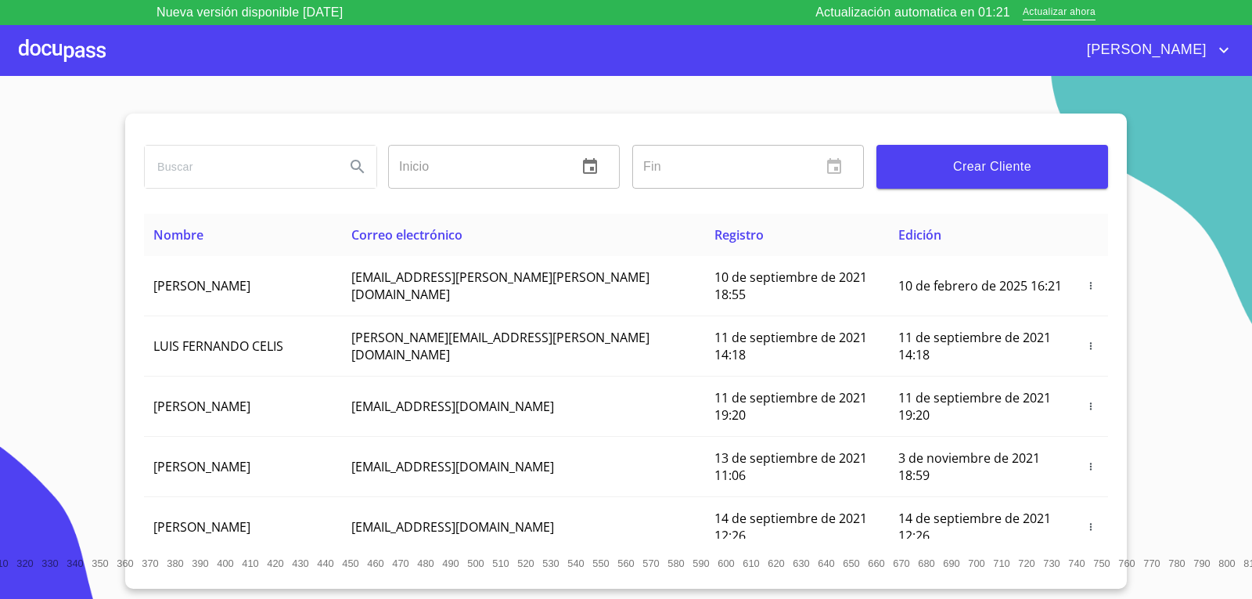
click at [276, 158] on input "search" at bounding box center [239, 167] width 188 height 42
type input "OMAR ALONSO"
click at [359, 168] on icon "Search" at bounding box center [357, 166] width 13 height 13
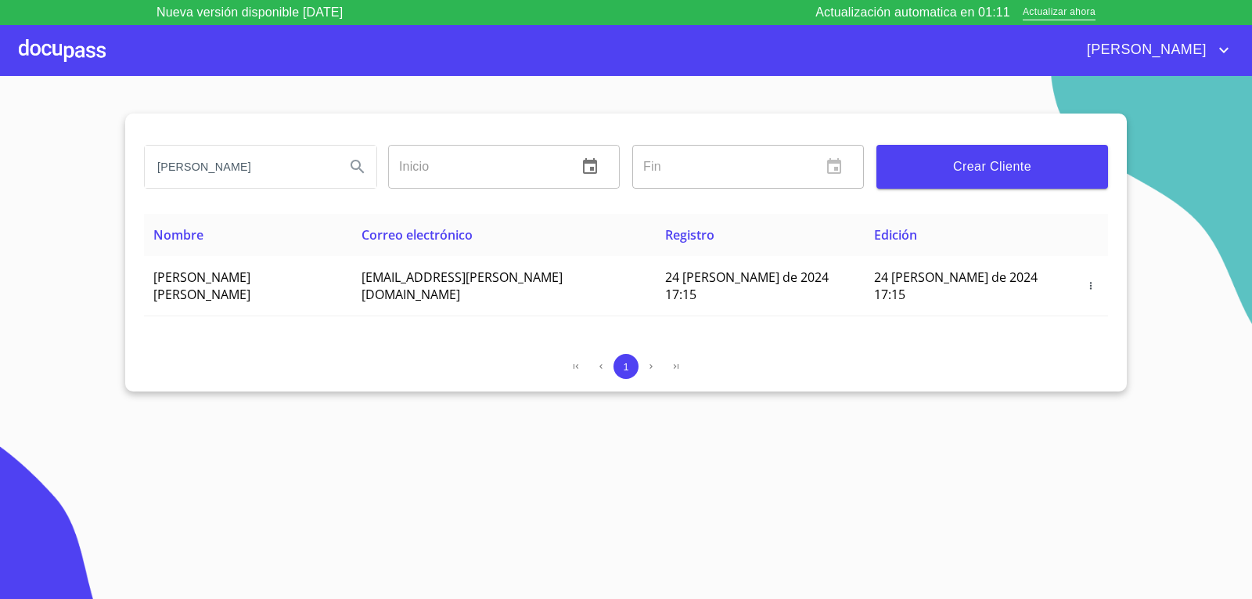
click at [982, 172] on span "Crear Cliente" at bounding box center [992, 167] width 207 height 22
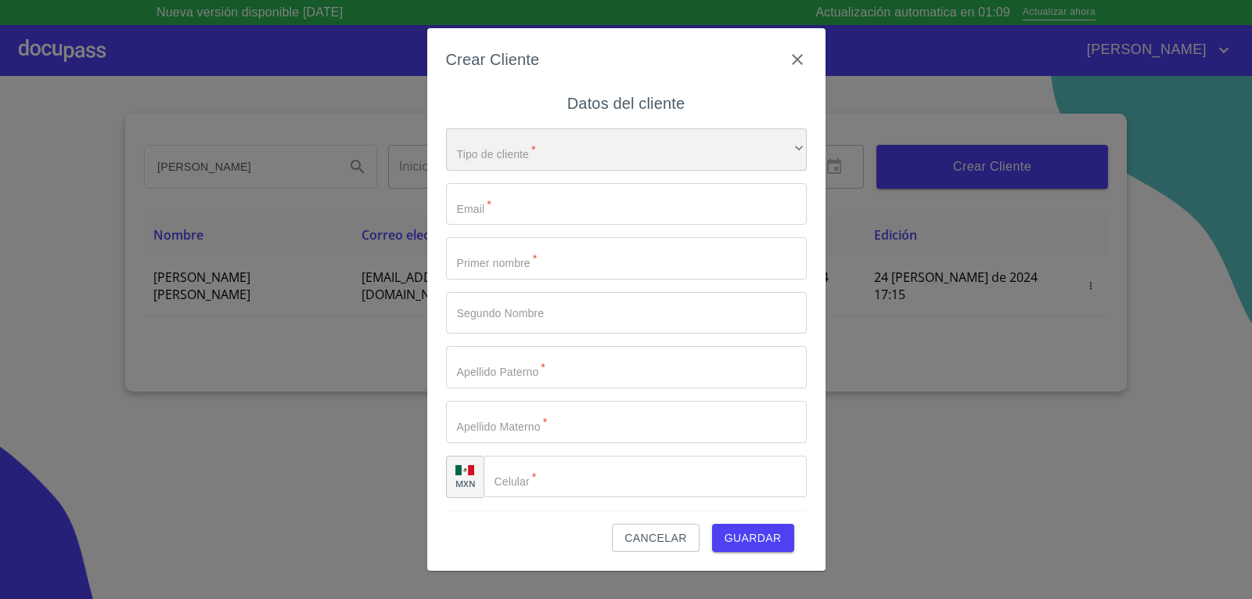
click at [571, 155] on div "​" at bounding box center [626, 149] width 361 height 42
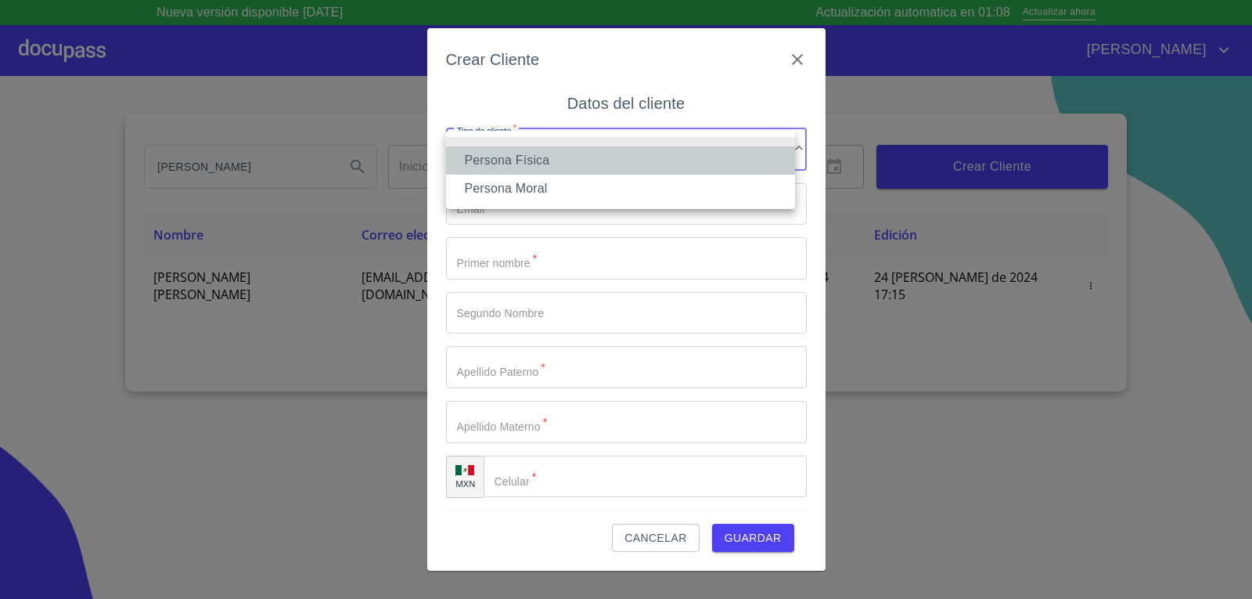
click at [573, 157] on li "Persona Física" at bounding box center [620, 160] width 349 height 28
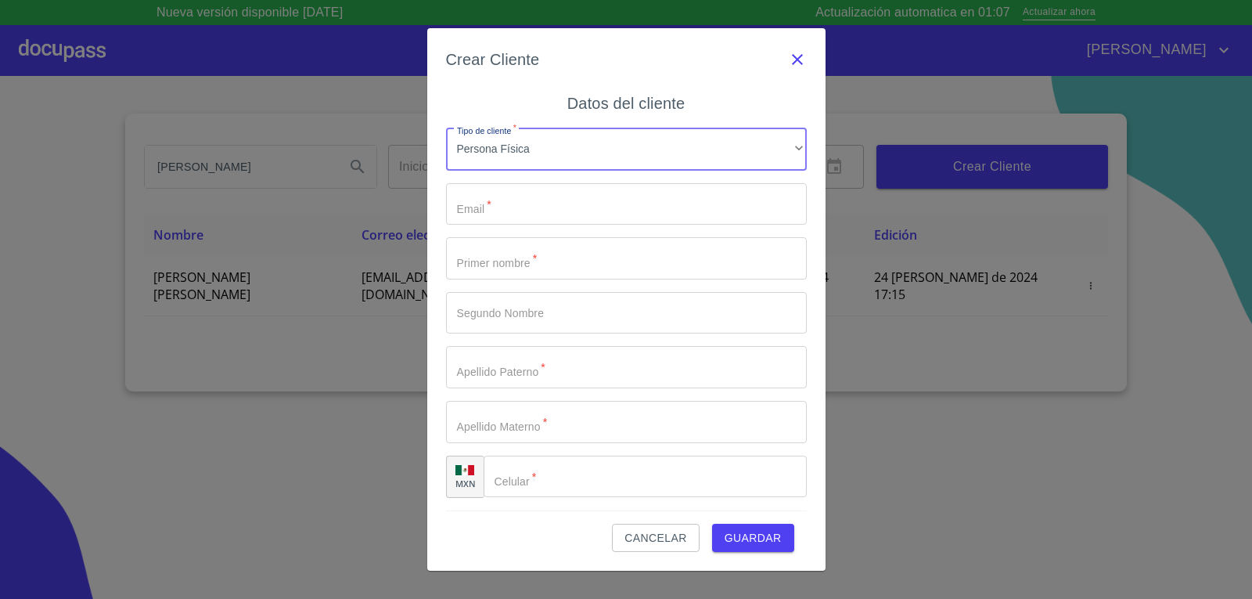
click at [795, 57] on icon "button" at bounding box center [797, 59] width 11 height 11
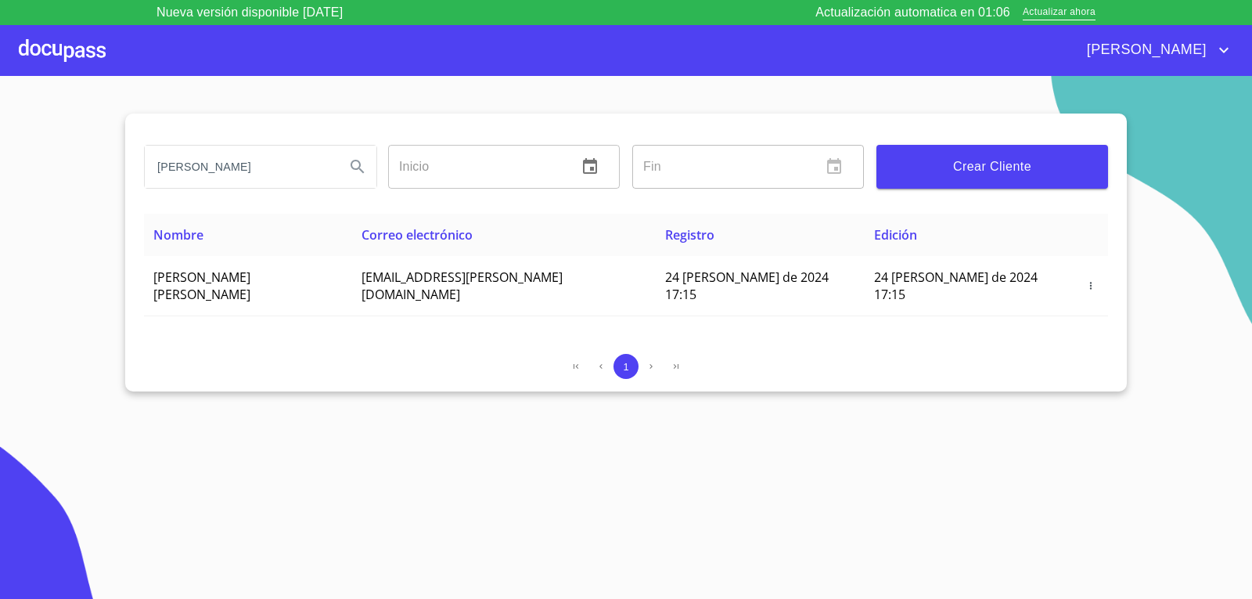
click at [49, 58] on div at bounding box center [62, 50] width 87 height 50
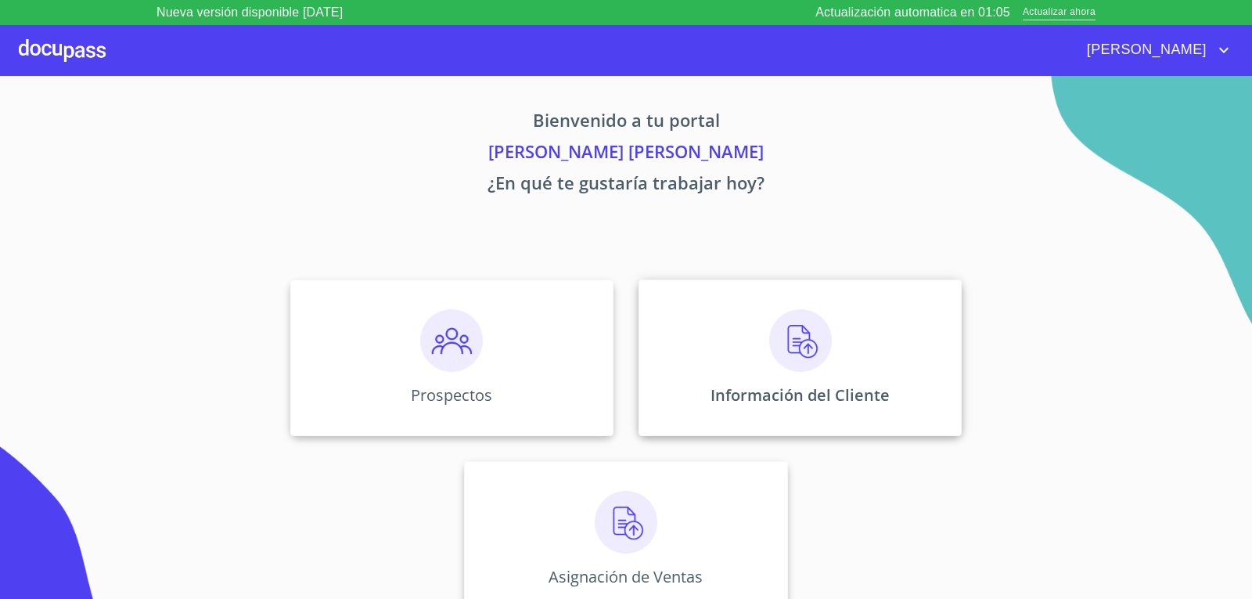
click at [790, 359] on img at bounding box center [800, 340] width 63 height 63
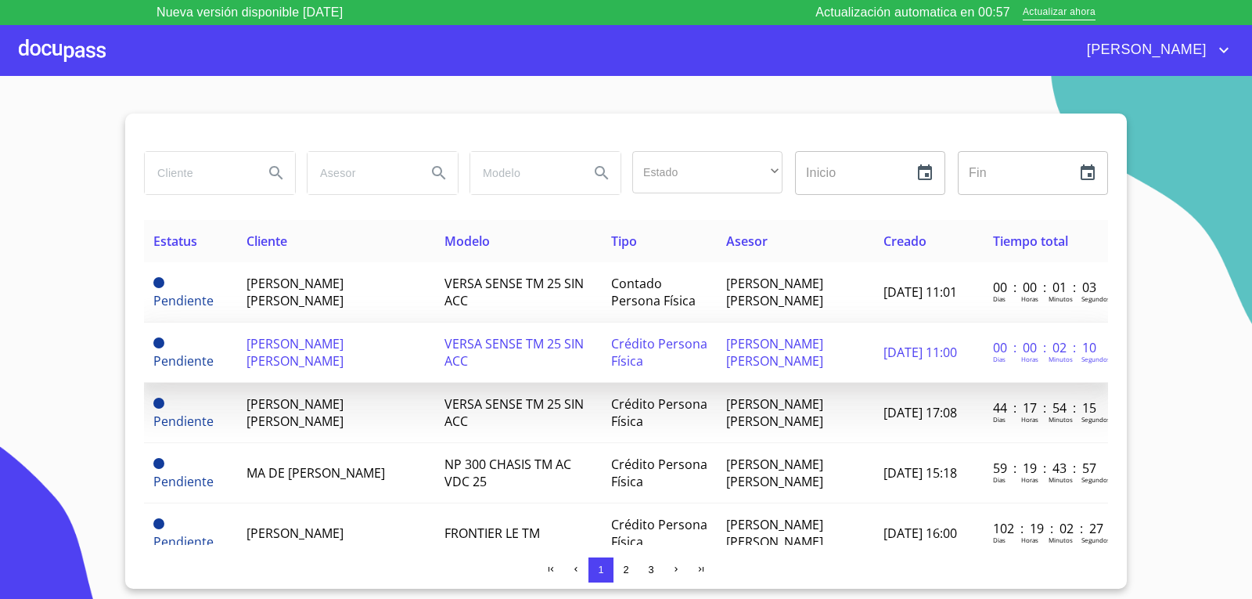
drag, startPoint x: 666, startPoint y: 371, endPoint x: 690, endPoint y: 382, distance: 26.6
click at [690, 382] on td "Crédito Persona Física" at bounding box center [659, 353] width 115 height 60
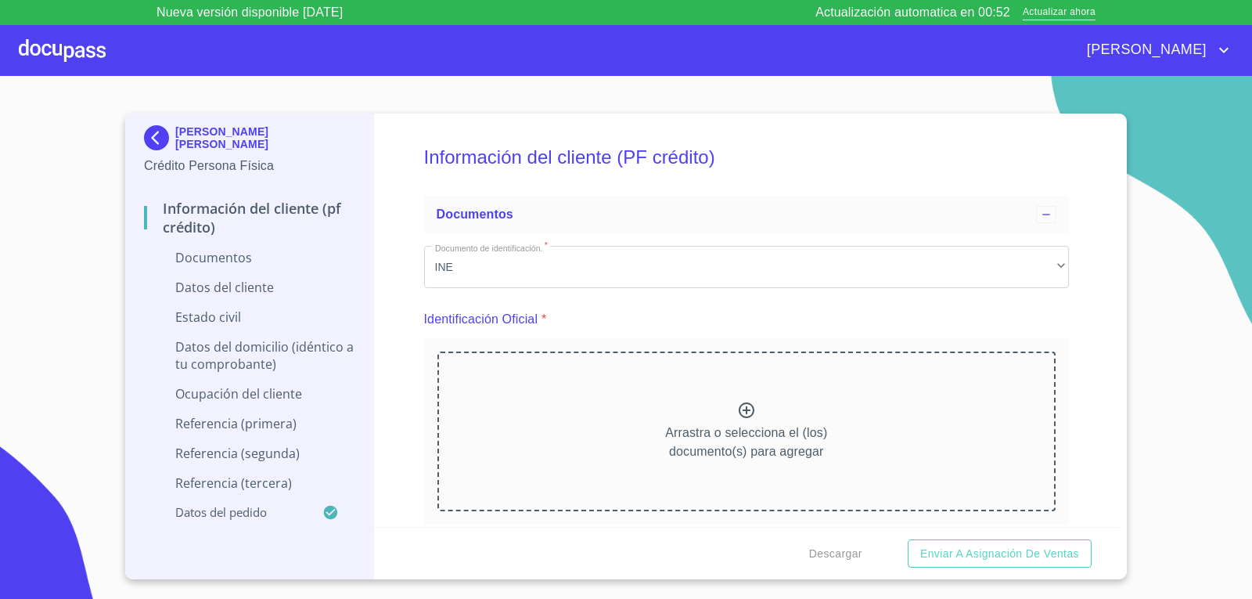
click at [214, 210] on p "Información del cliente (PF crédito)" at bounding box center [249, 218] width 211 height 38
click at [1040, 214] on icon at bounding box center [1046, 214] width 13 height 13
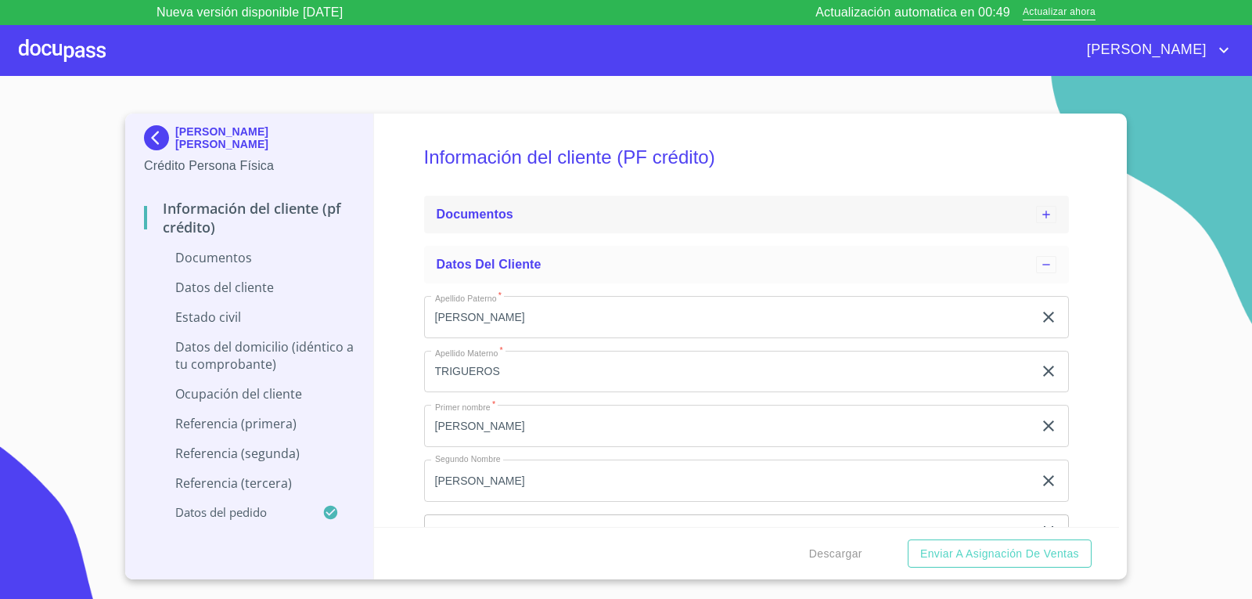
click at [1040, 214] on icon at bounding box center [1046, 214] width 13 height 13
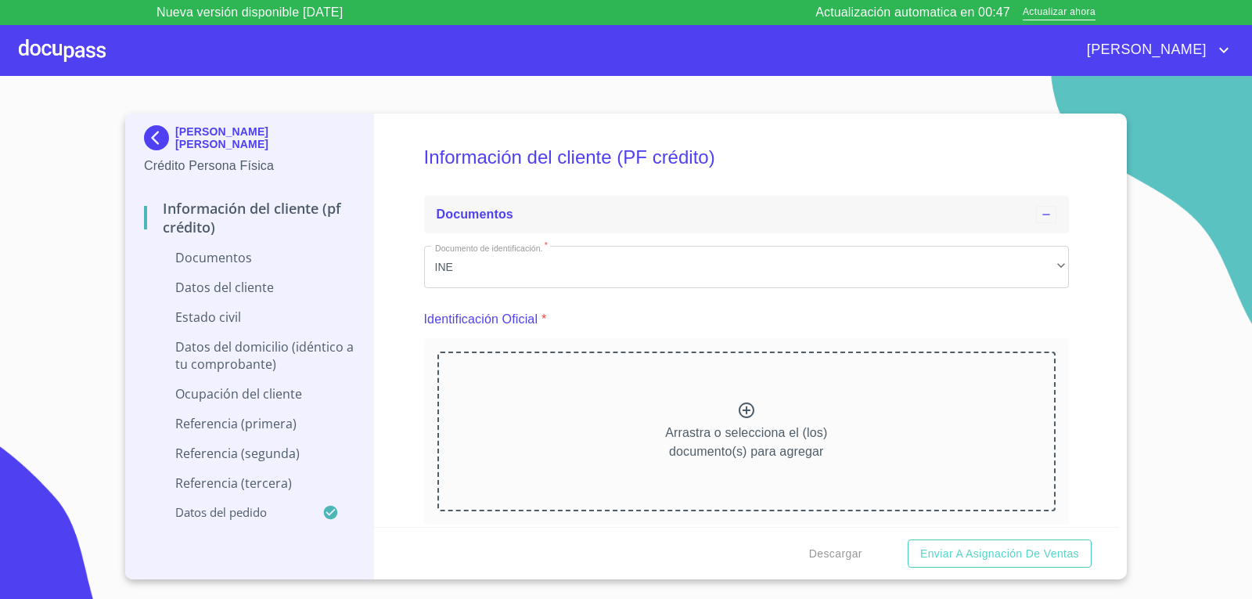
click at [558, 164] on h5 "Información del cliente (PF crédito)" at bounding box center [747, 157] width 646 height 64
click at [560, 150] on h5 "Información del cliente (PF crédito)" at bounding box center [747, 157] width 646 height 64
click at [31, 46] on div at bounding box center [62, 50] width 87 height 50
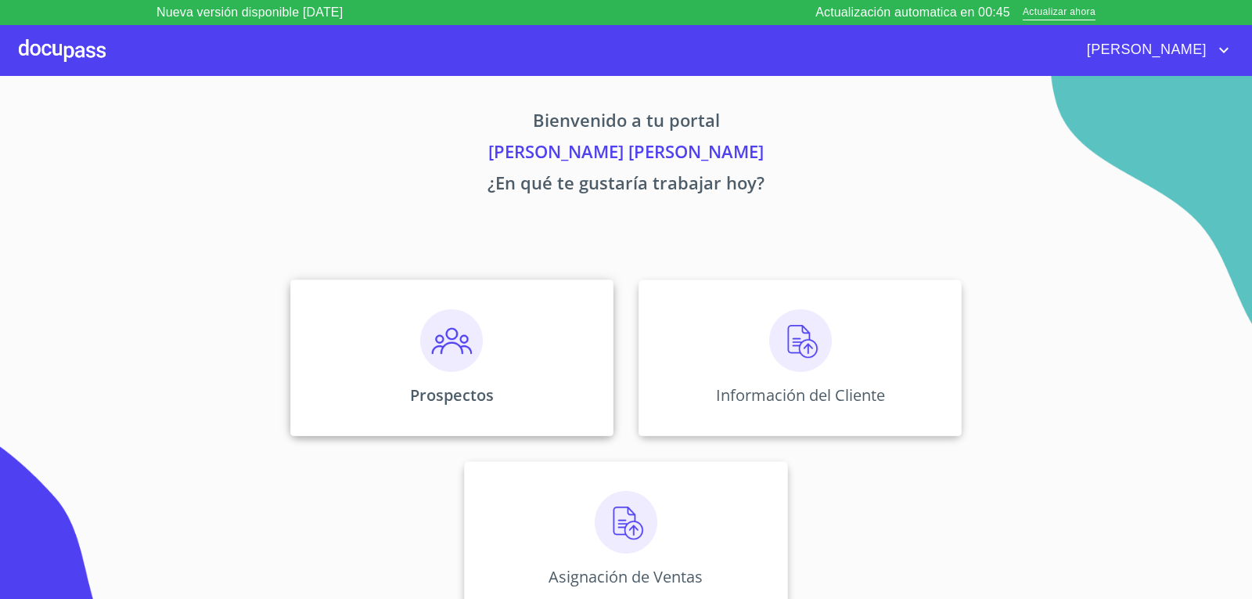
click at [453, 364] on img at bounding box center [451, 340] width 63 height 63
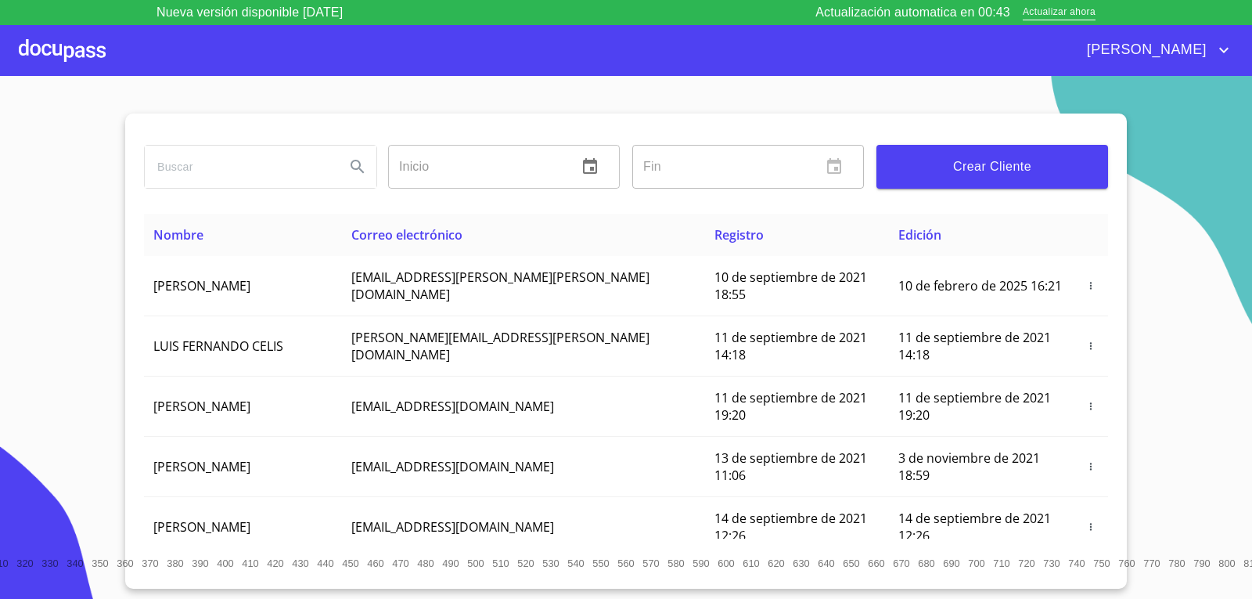
click at [260, 176] on input "search" at bounding box center [239, 167] width 188 height 42
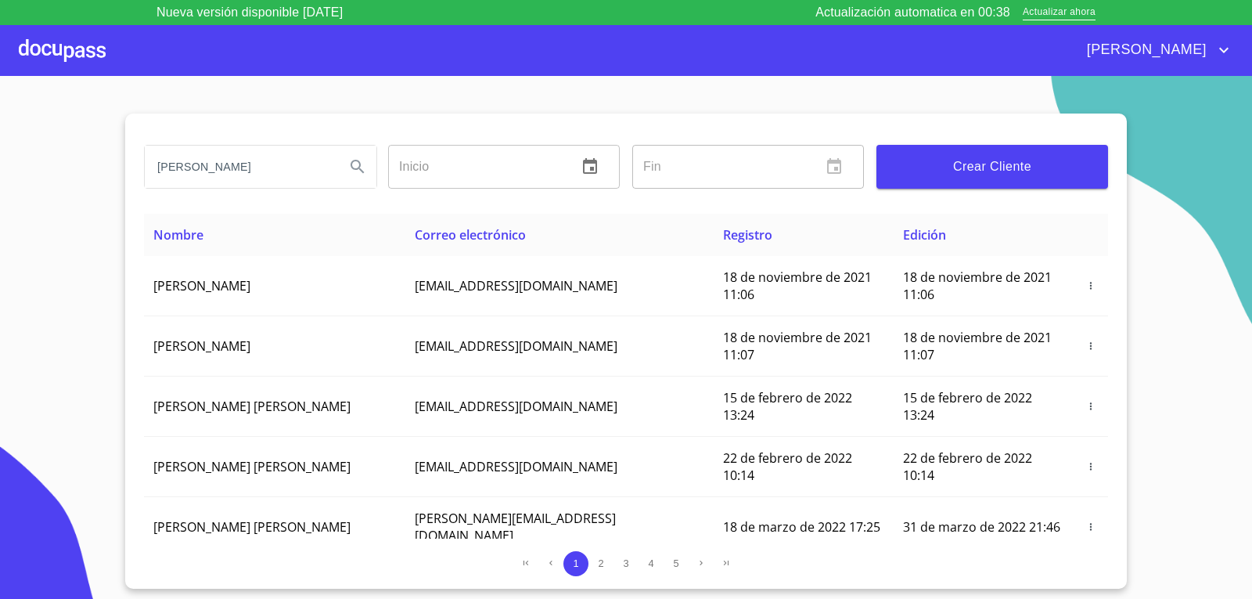
click at [268, 175] on input "[PERSON_NAME]" at bounding box center [239, 167] width 188 height 42
type input "FIGUEROA TRIGUEROS"
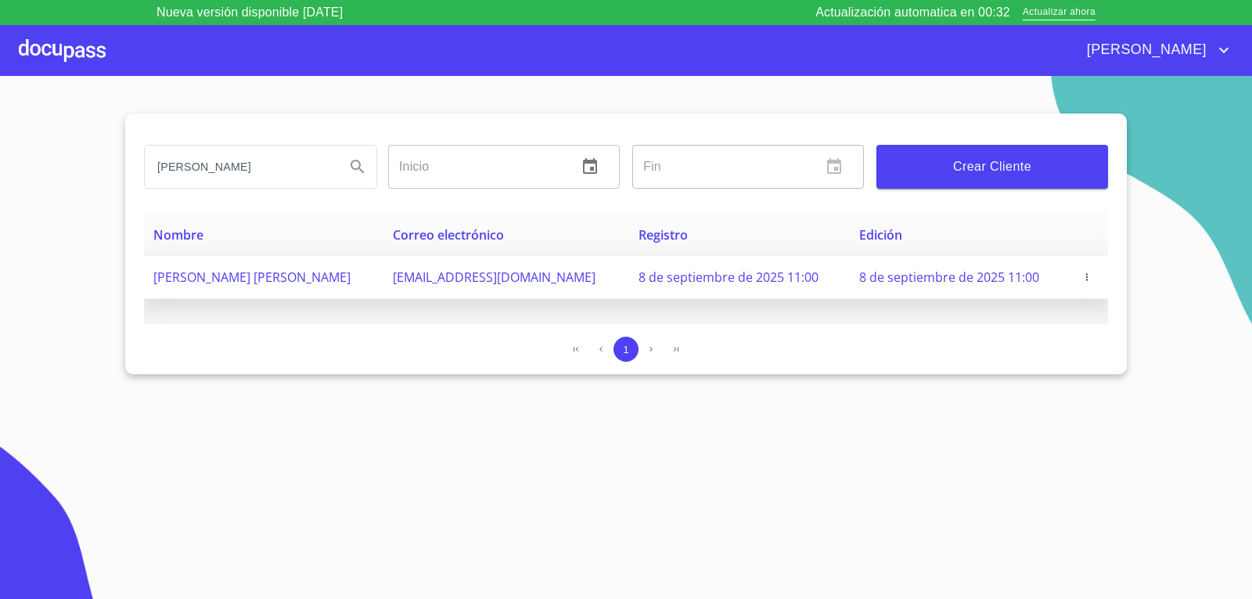
click at [1081, 276] on span "button" at bounding box center [1087, 277] width 16 height 11
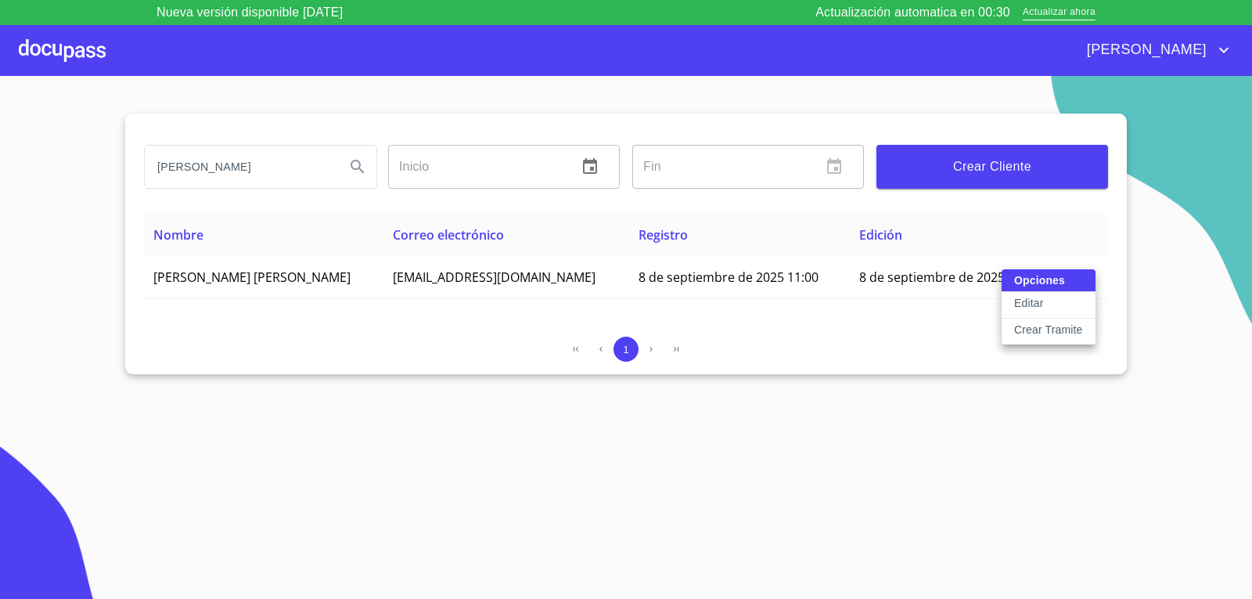
click at [1065, 323] on p "Crear Tramite" at bounding box center [1048, 330] width 69 height 16
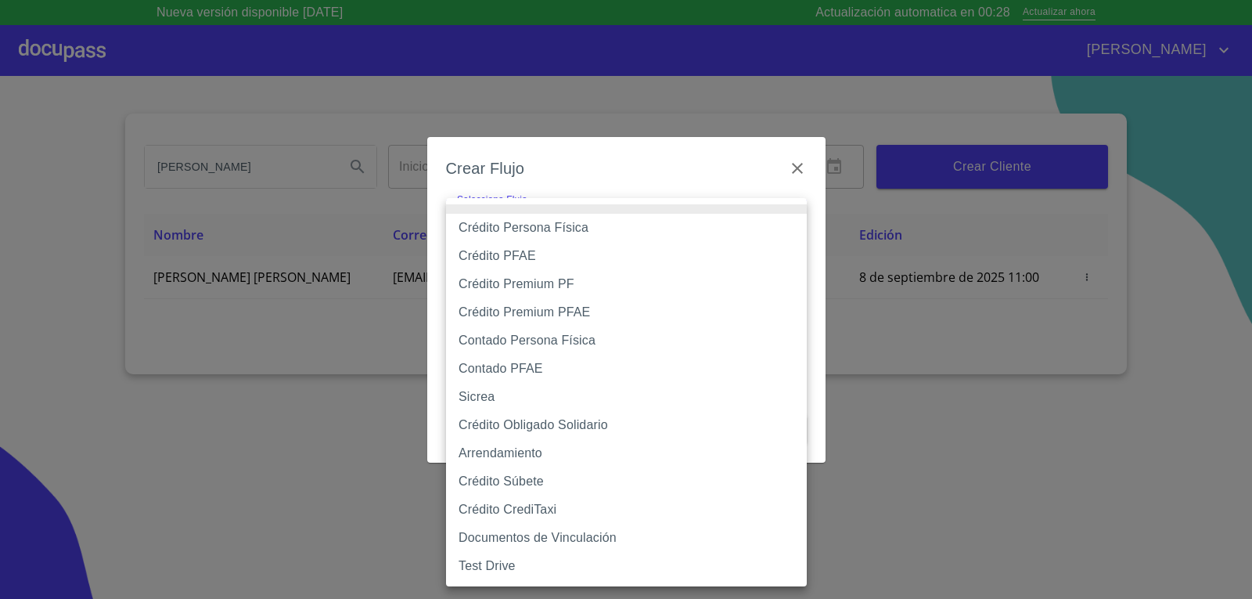
click at [664, 214] on body "Nueva versión disponible 4.02.03 Actualización automatica en 00:28 Actualizar a…" at bounding box center [626, 299] width 1252 height 599
click at [575, 343] on li "Contado Persona Física" at bounding box center [626, 340] width 361 height 28
type input "60bf975b0d9865ccc2471536"
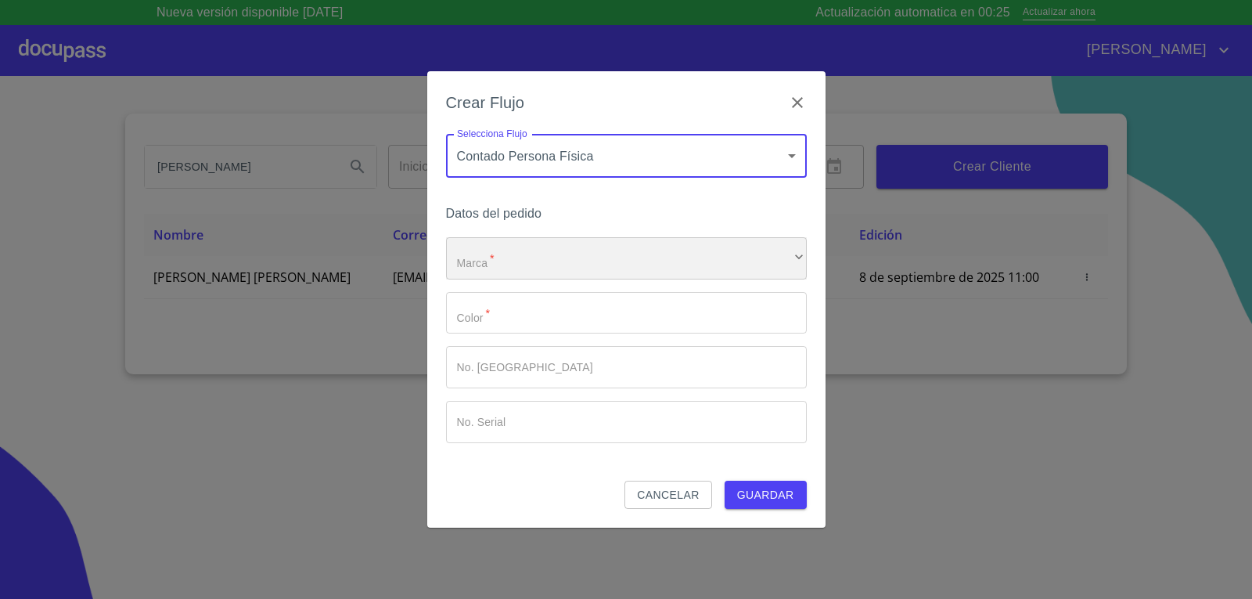
click at [528, 252] on div "​" at bounding box center [626, 258] width 361 height 42
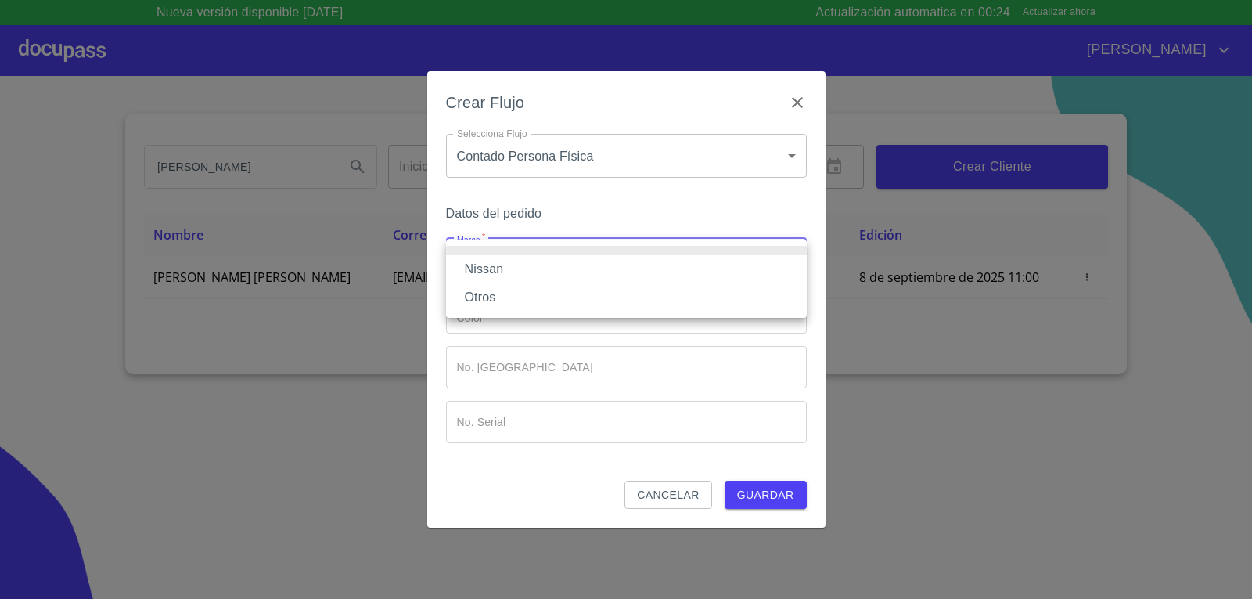
click at [527, 268] on li "Nissan" at bounding box center [626, 269] width 361 height 28
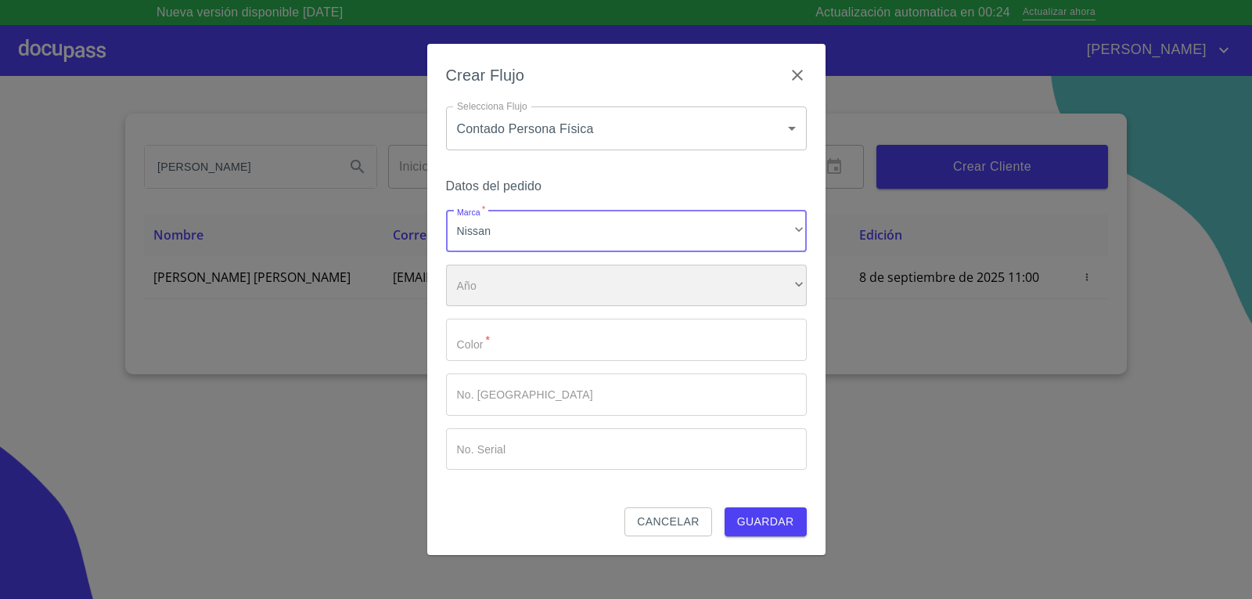
click at [553, 276] on div "​" at bounding box center [626, 286] width 361 height 42
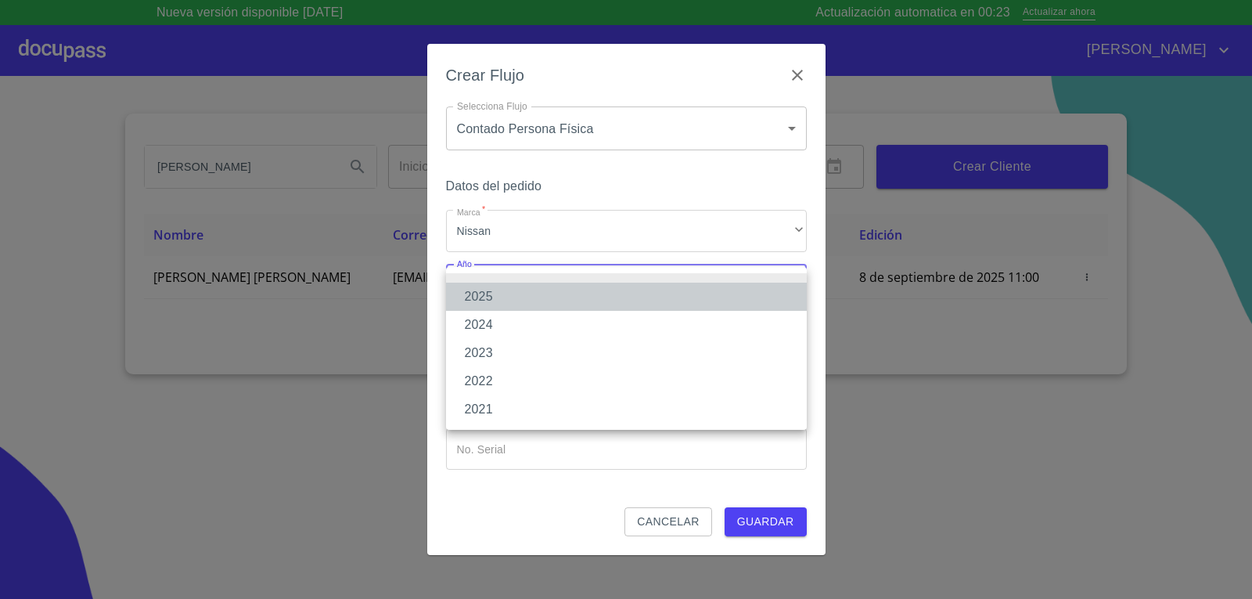
click at [567, 297] on li "2025" at bounding box center [626, 297] width 361 height 28
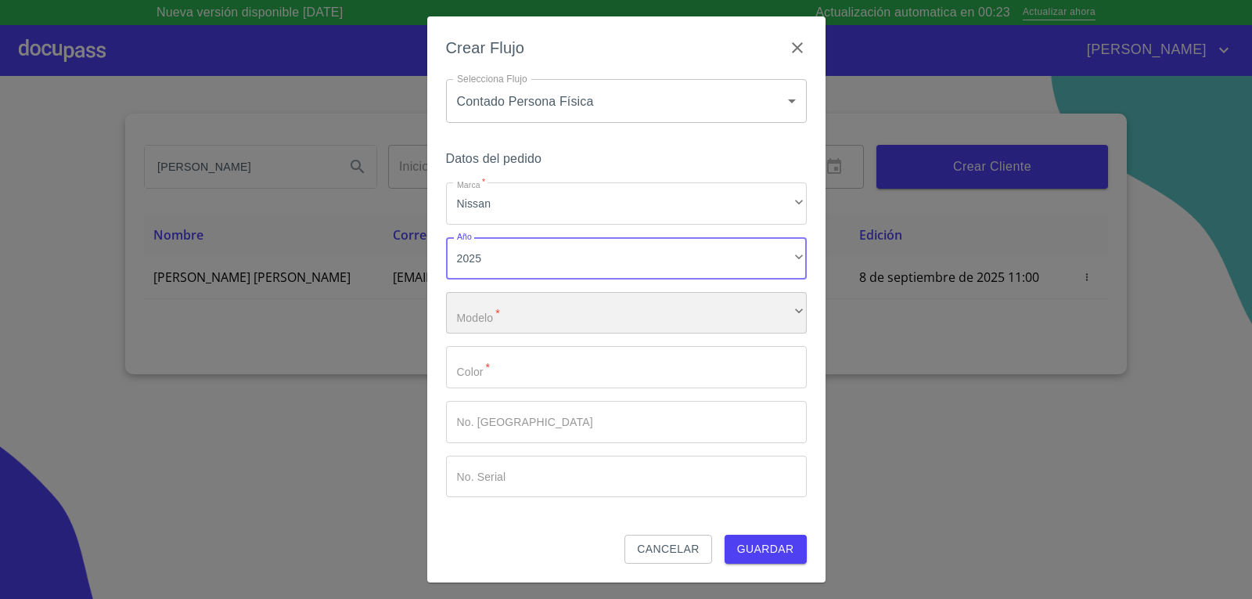
click at [569, 310] on div "​" at bounding box center [626, 313] width 361 height 42
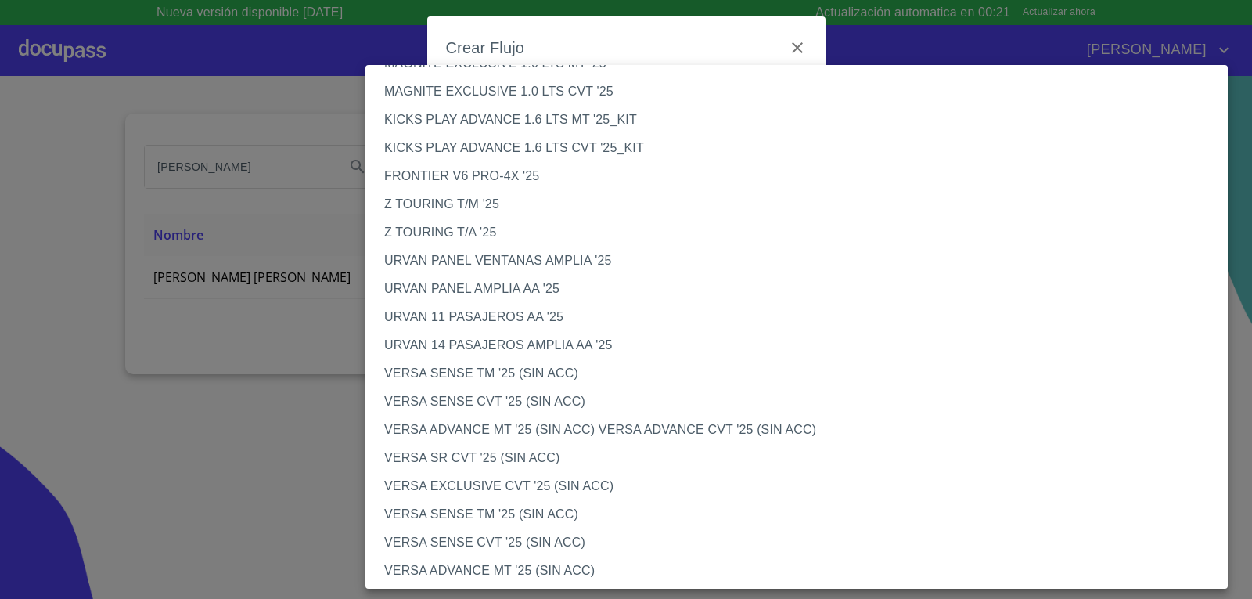
scroll to position [391, 0]
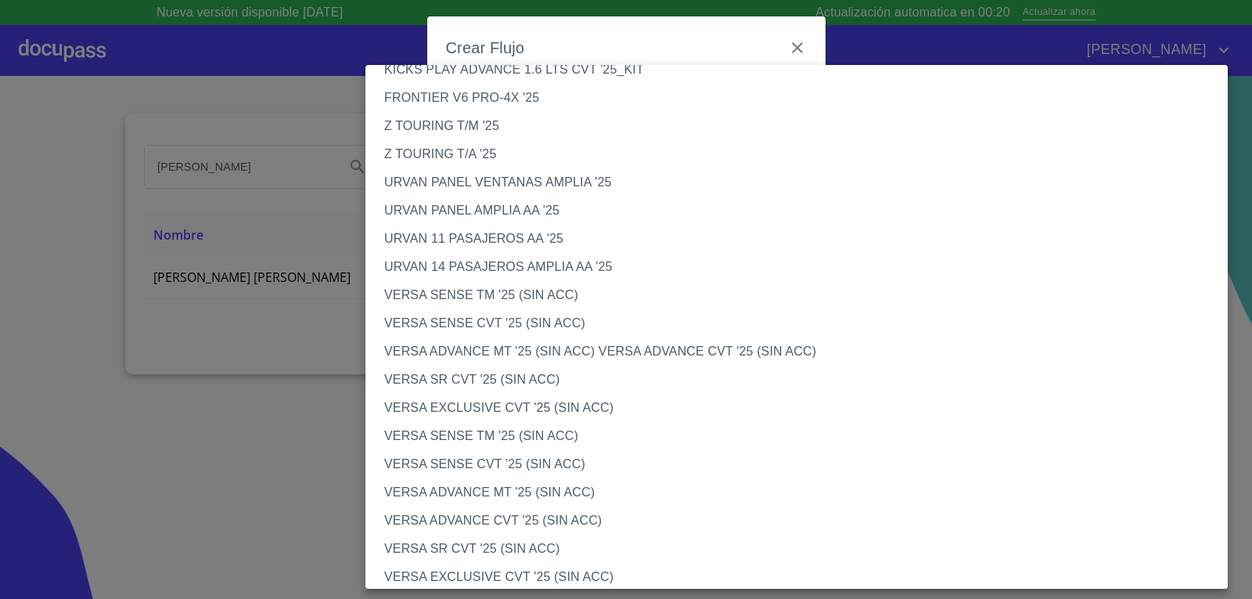
click at [506, 438] on li "VERSA SENSE TM '25 (SIN ACC)" at bounding box center [803, 436] width 874 height 28
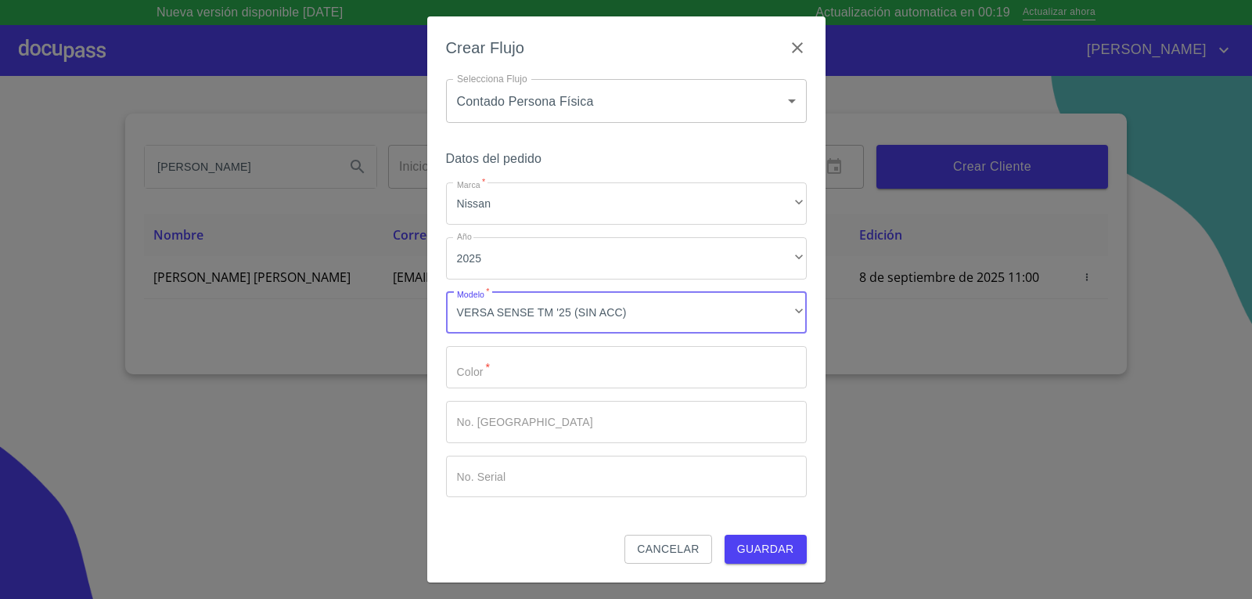
click at [531, 373] on input "Marca   *" at bounding box center [626, 367] width 361 height 42
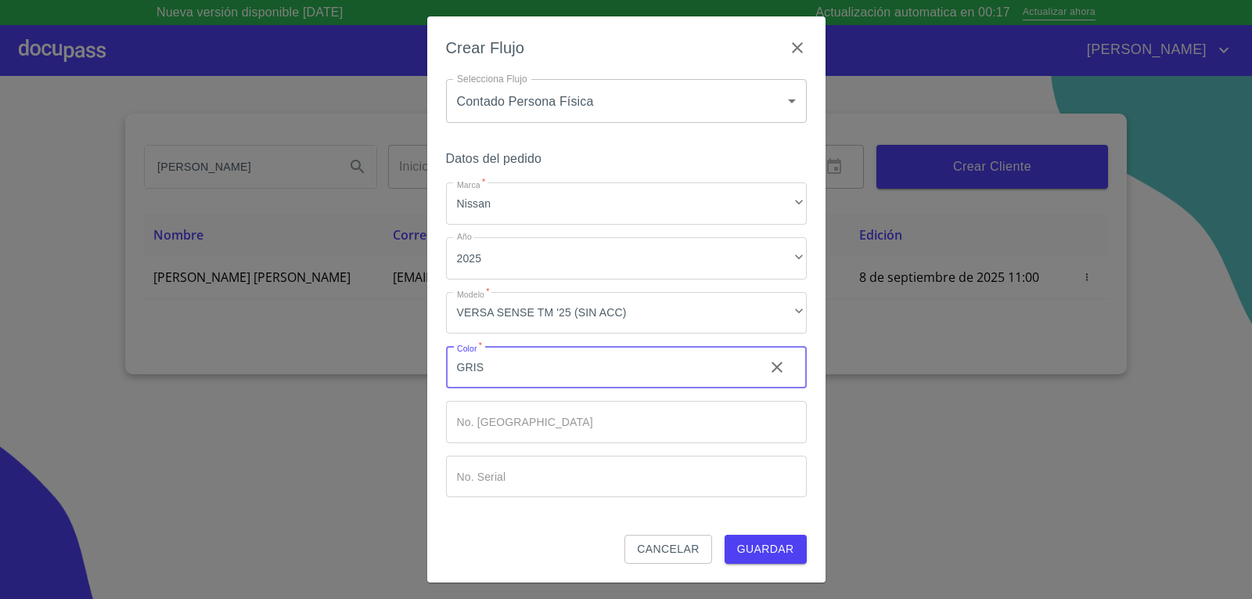
type input "GRIS"
click at [725, 535] on button "Guardar" at bounding box center [766, 549] width 82 height 29
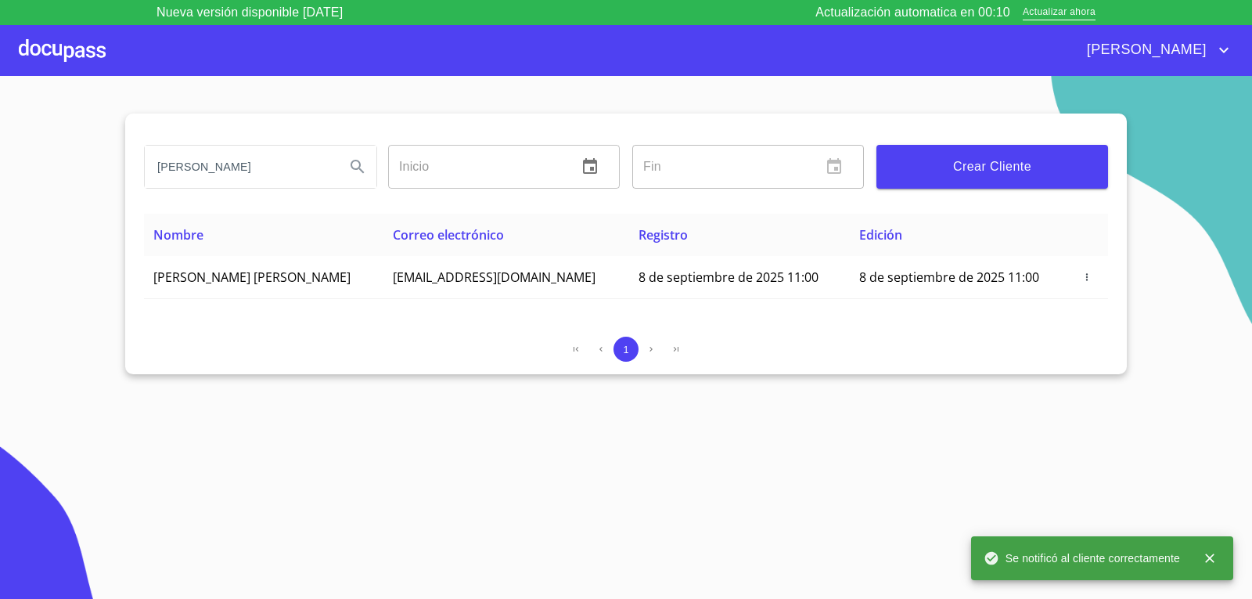
click at [89, 55] on div at bounding box center [62, 50] width 87 height 50
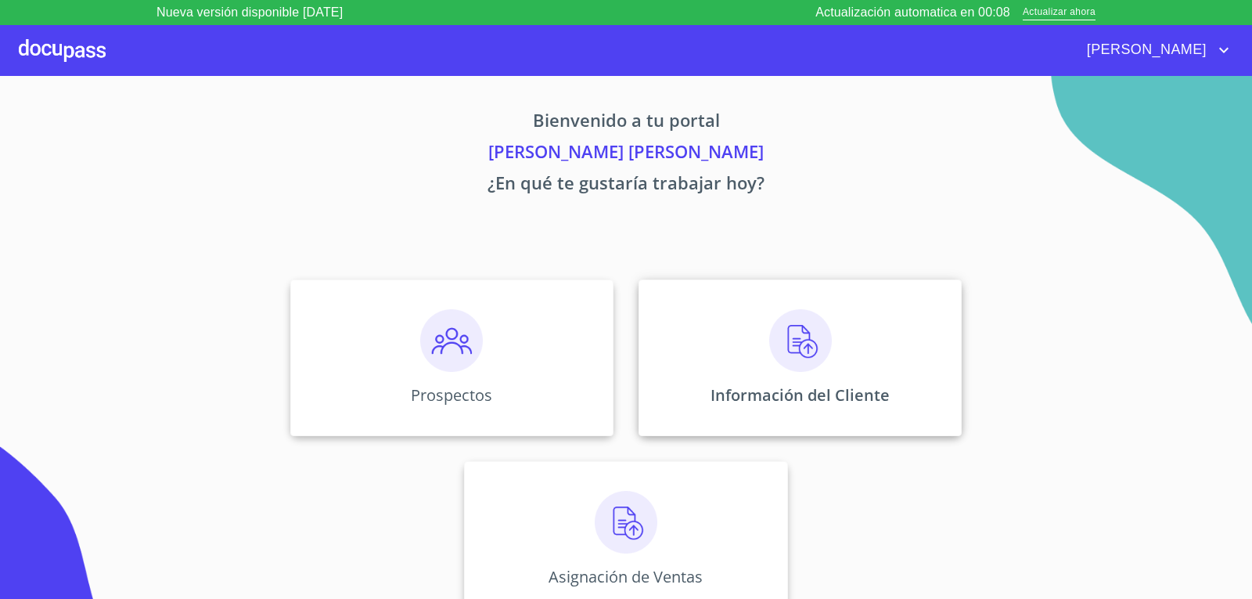
click at [786, 344] on img at bounding box center [800, 340] width 63 height 63
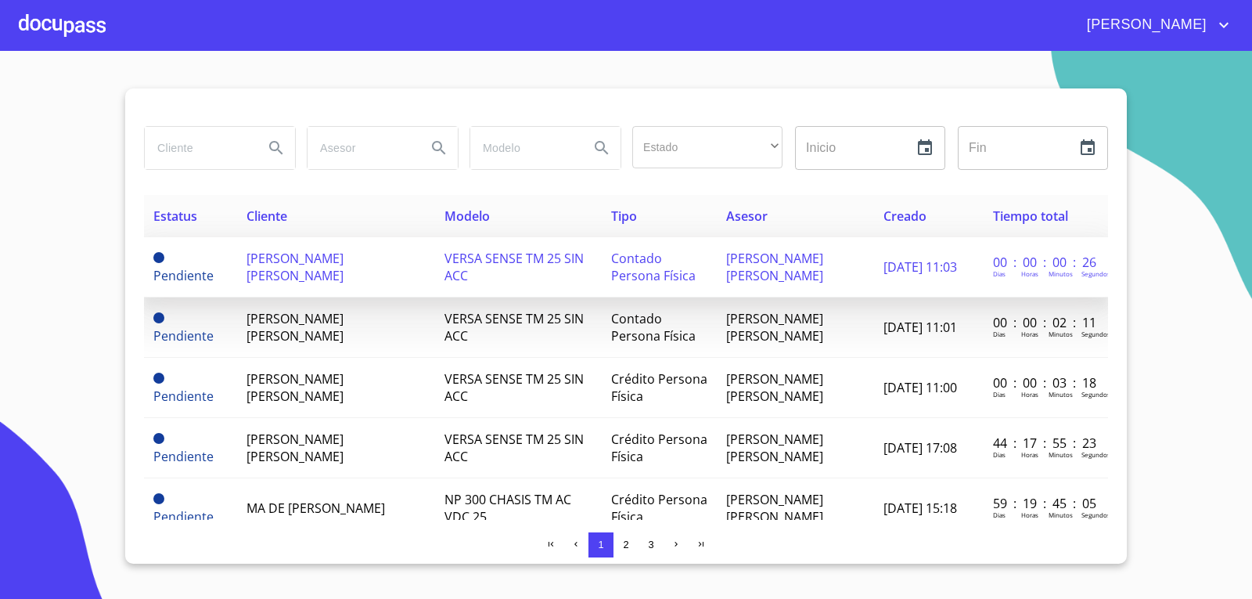
click at [476, 270] on span "VERSA SENSE TM 25 SIN ACC" at bounding box center [514, 267] width 139 height 34
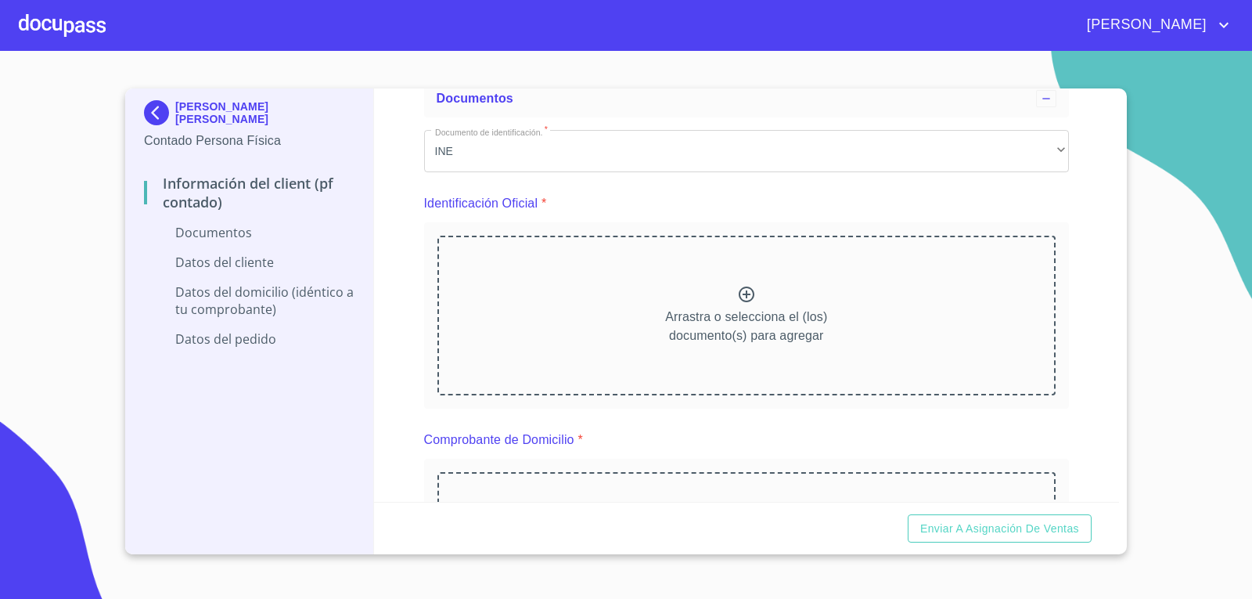
scroll to position [157, 0]
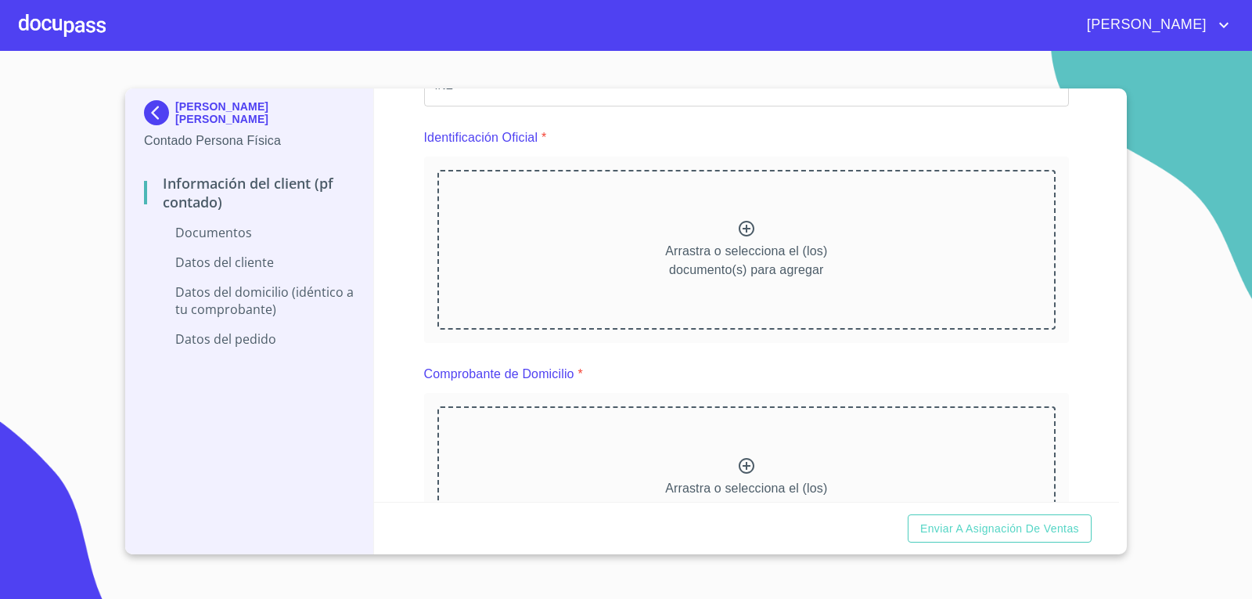
click at [744, 229] on icon at bounding box center [747, 229] width 16 height 16
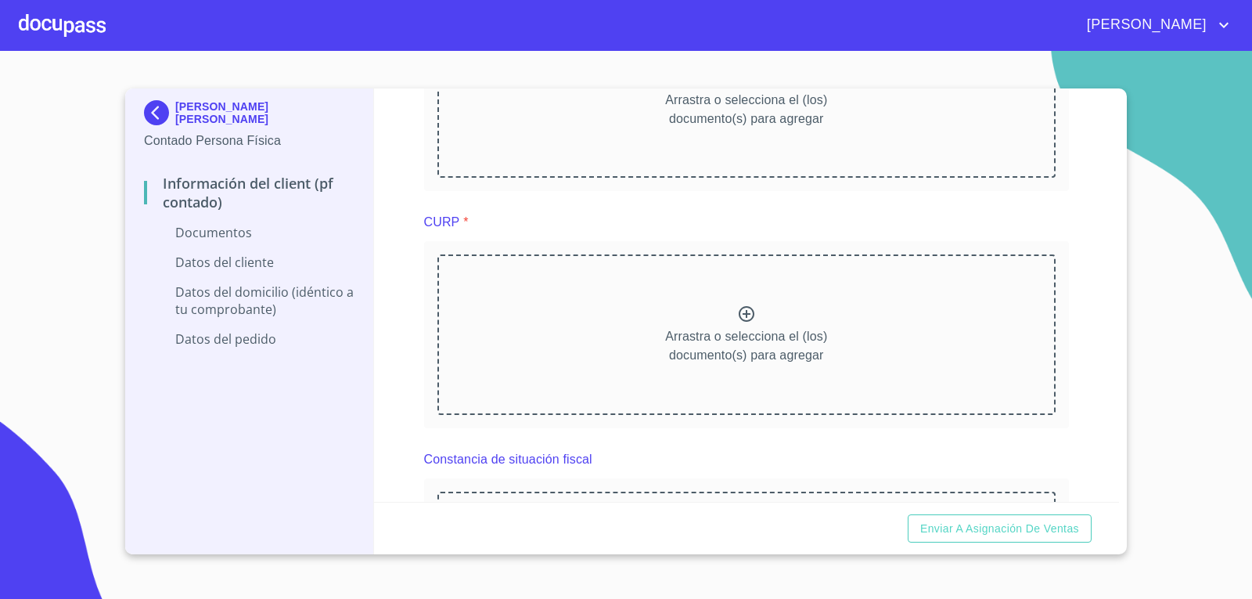
scroll to position [705, 0]
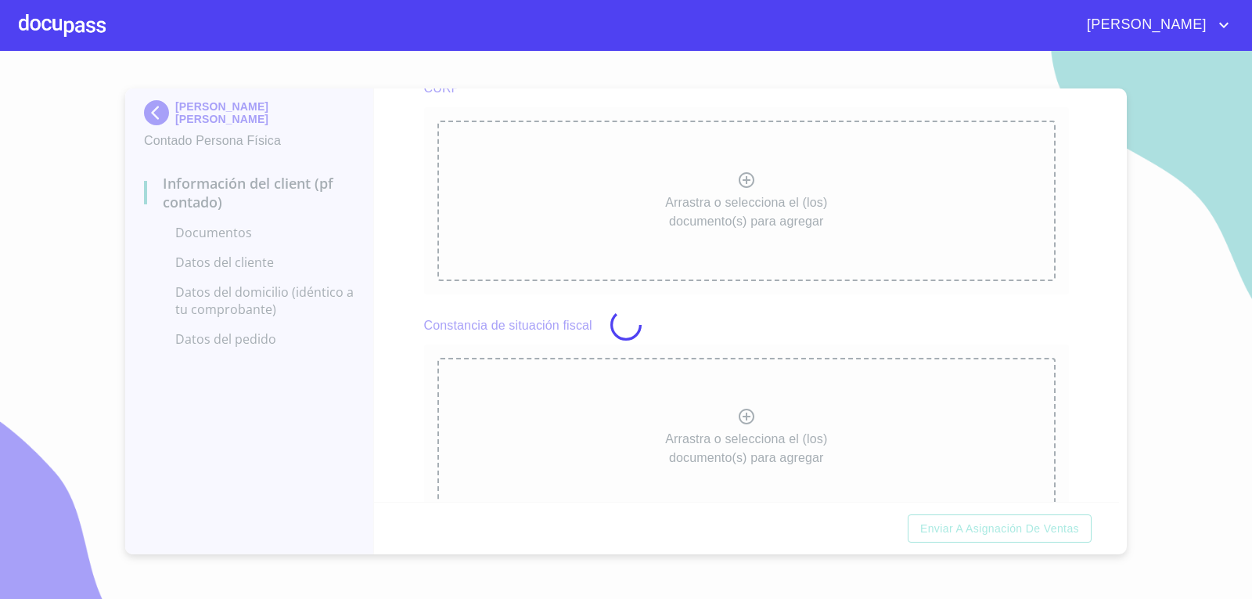
scroll to position [697, 0]
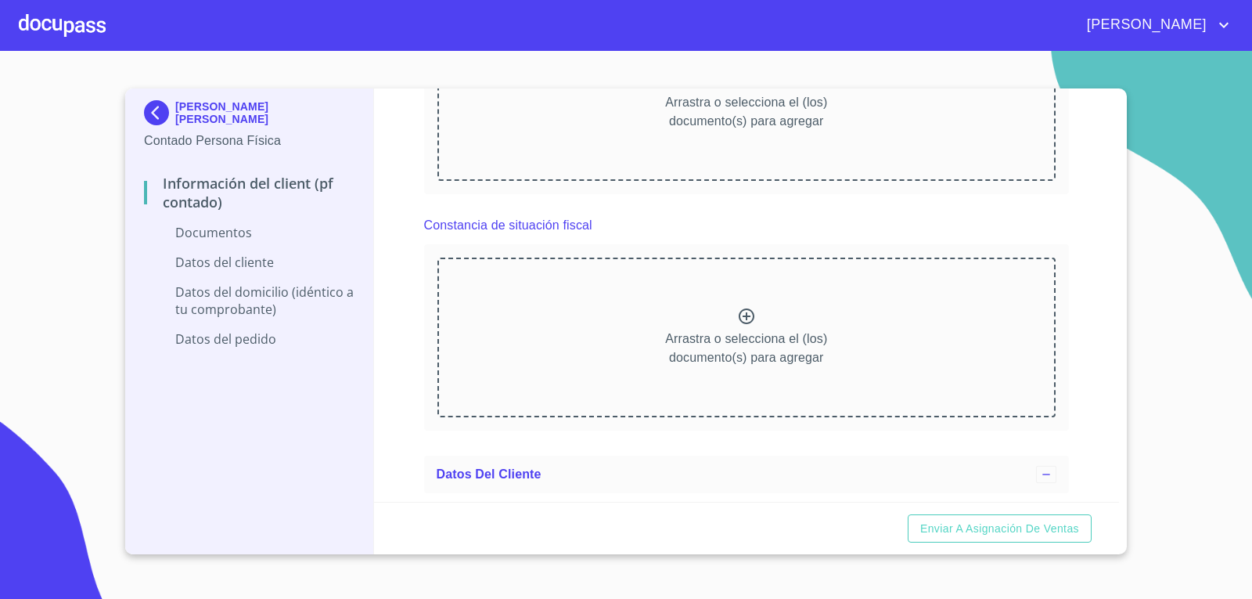
scroll to position [1401, 0]
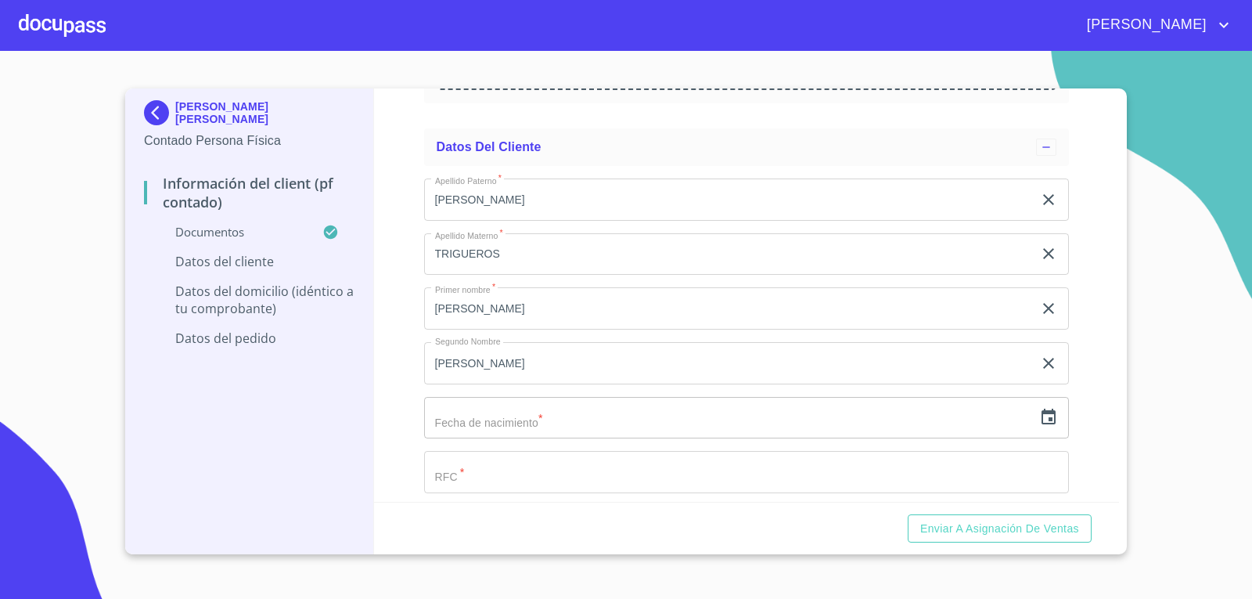
scroll to position [2027, 0]
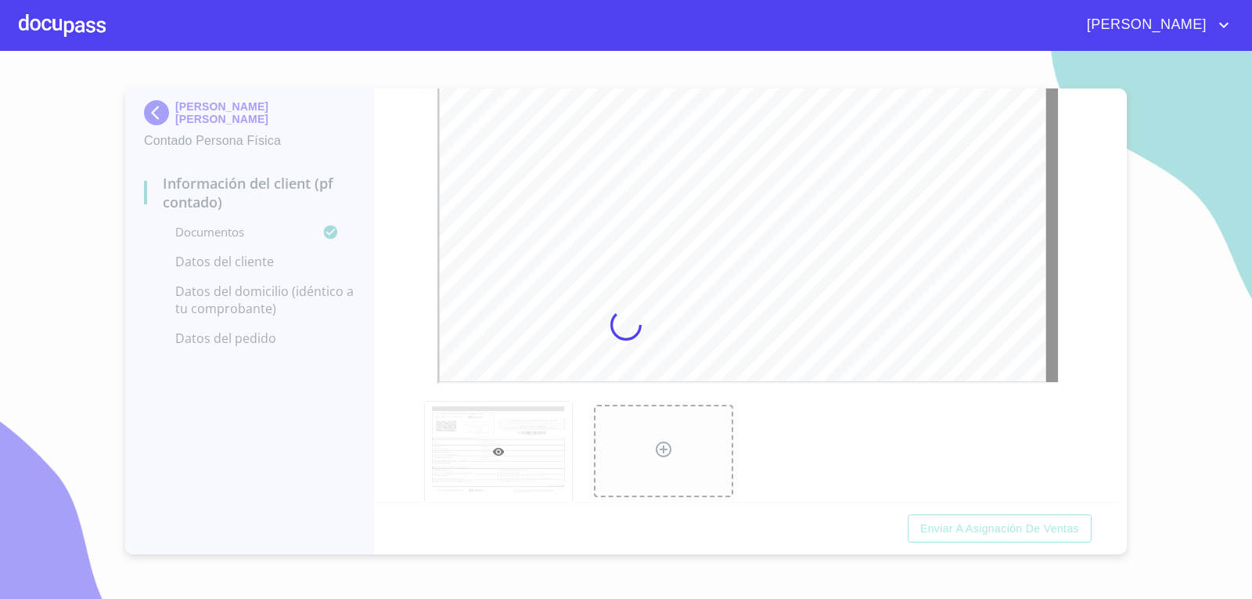
click at [382, 357] on div at bounding box center [626, 325] width 1252 height 548
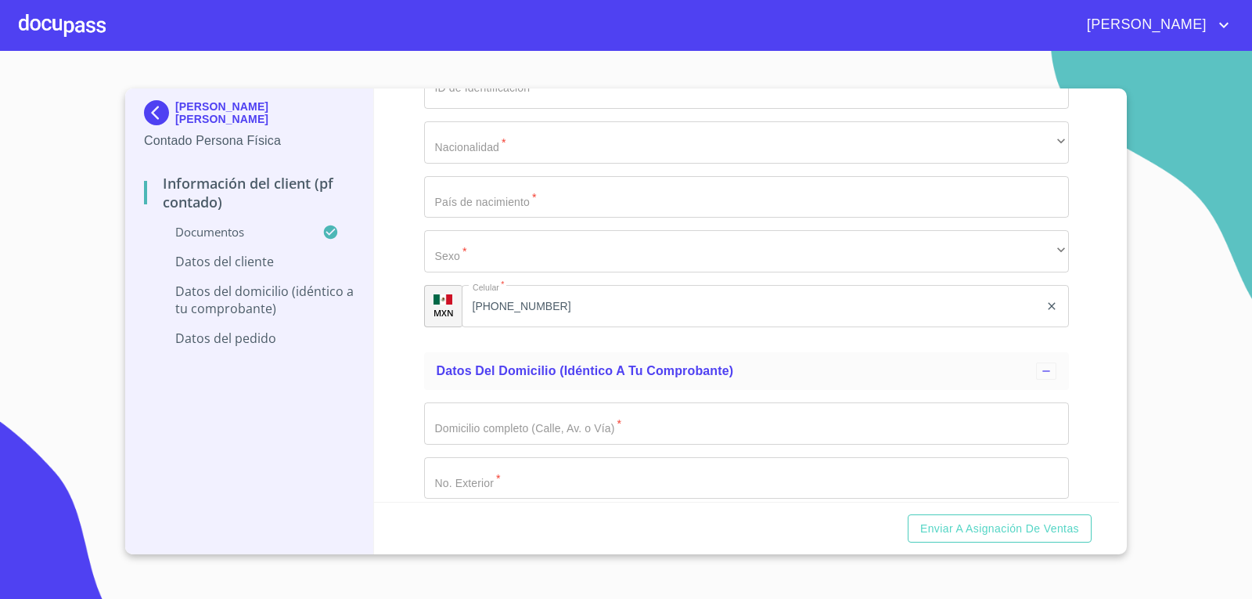
scroll to position [2967, 0]
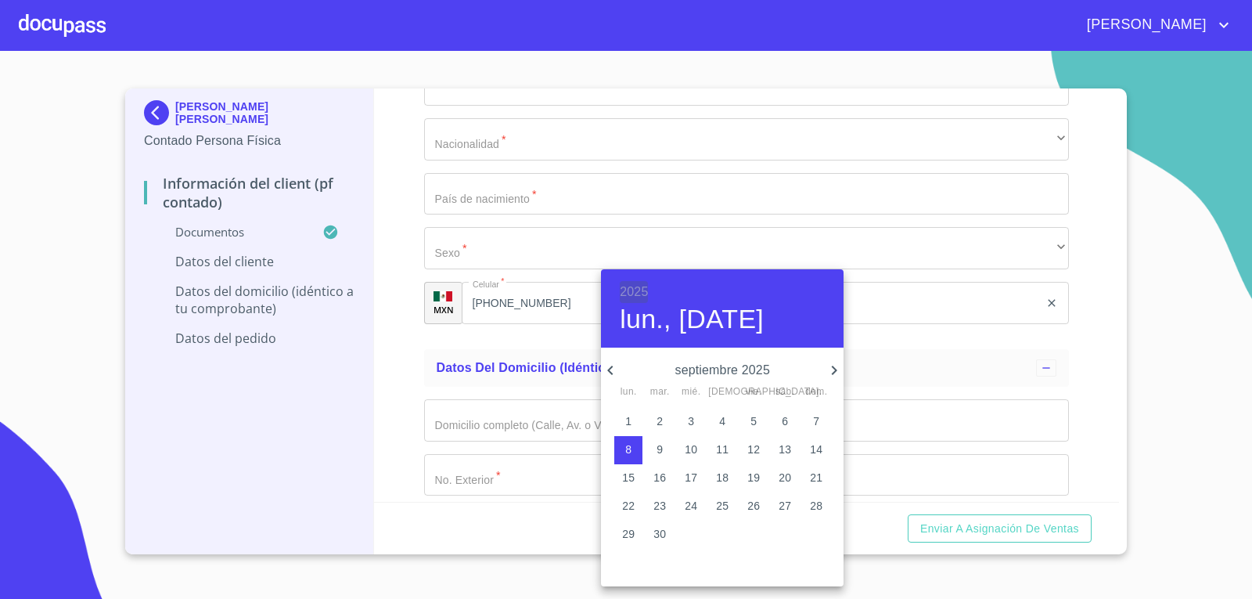
click at [643, 292] on h6 "2025" at bounding box center [634, 292] width 28 height 22
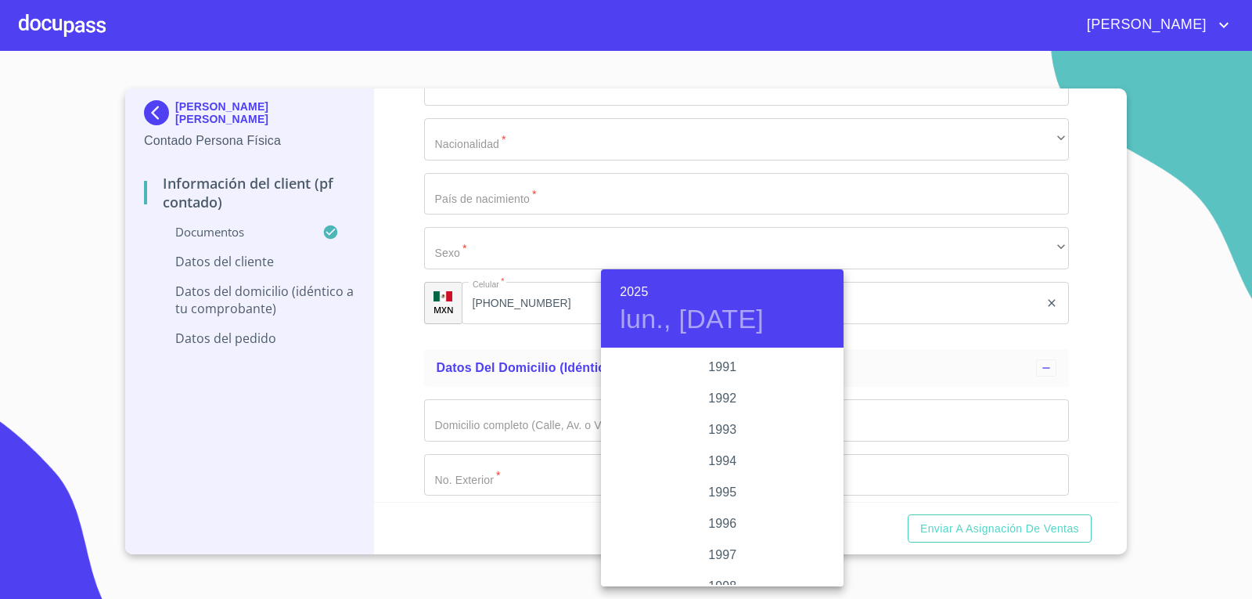
scroll to position [2020, 0]
click at [715, 409] on div "1991" at bounding box center [722, 412] width 243 height 31
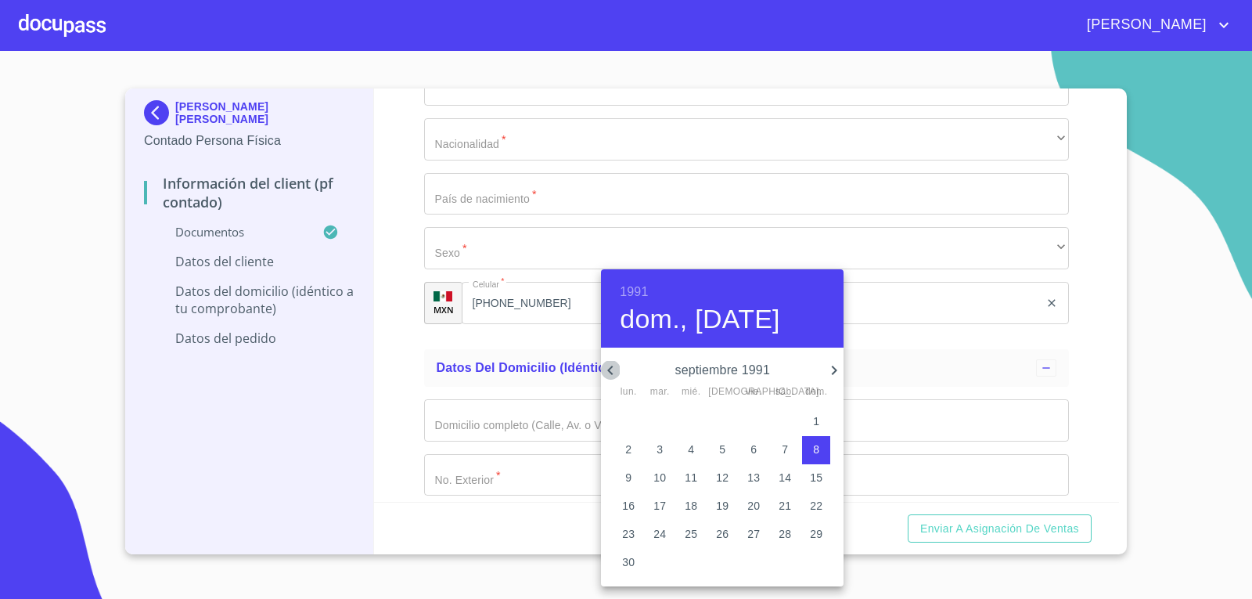
click at [613, 368] on icon "button" at bounding box center [610, 370] width 19 height 19
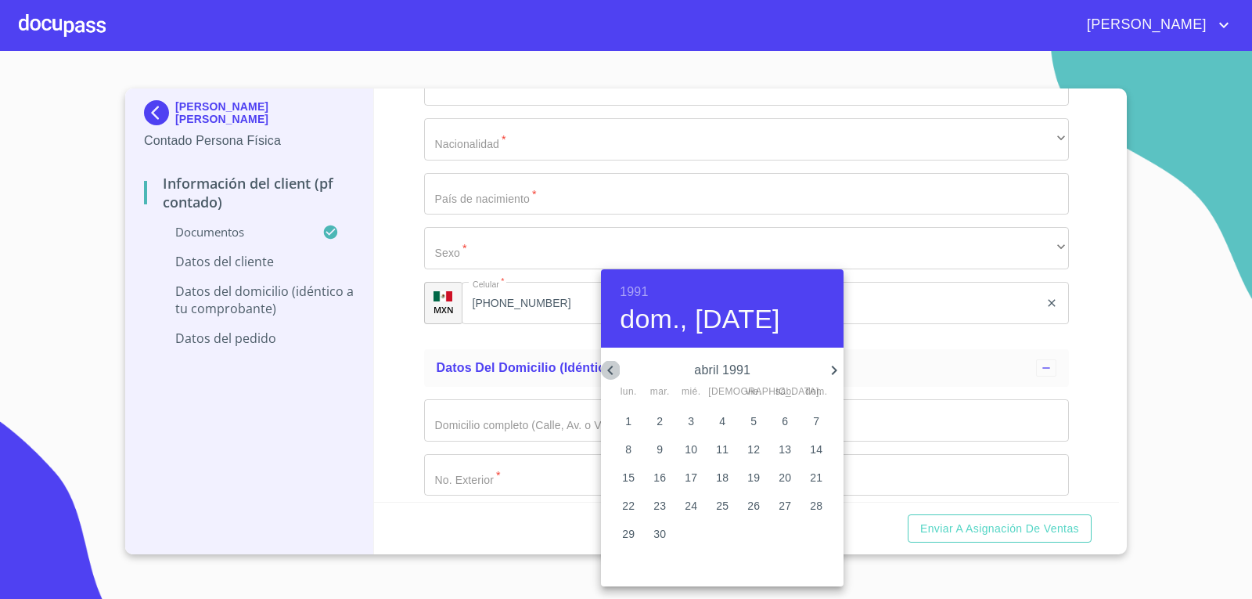
click at [613, 368] on icon "button" at bounding box center [610, 370] width 19 height 19
click at [635, 532] on p "25" at bounding box center [628, 534] width 13 height 16
type input "25 de mar. de 1991"
click at [492, 328] on div at bounding box center [626, 299] width 1252 height 599
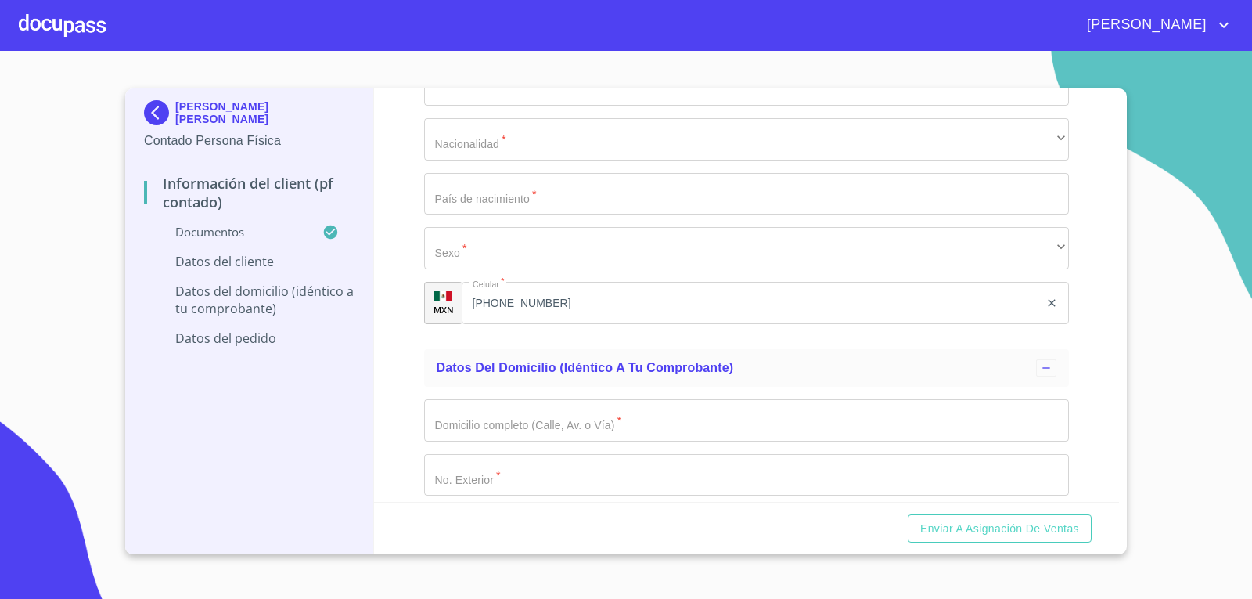
type input "FITO910325QK5"
click at [402, 308] on div "Información del Client (PF contado) Documentos Documento de identificación.   *…" at bounding box center [747, 294] width 746 height 413
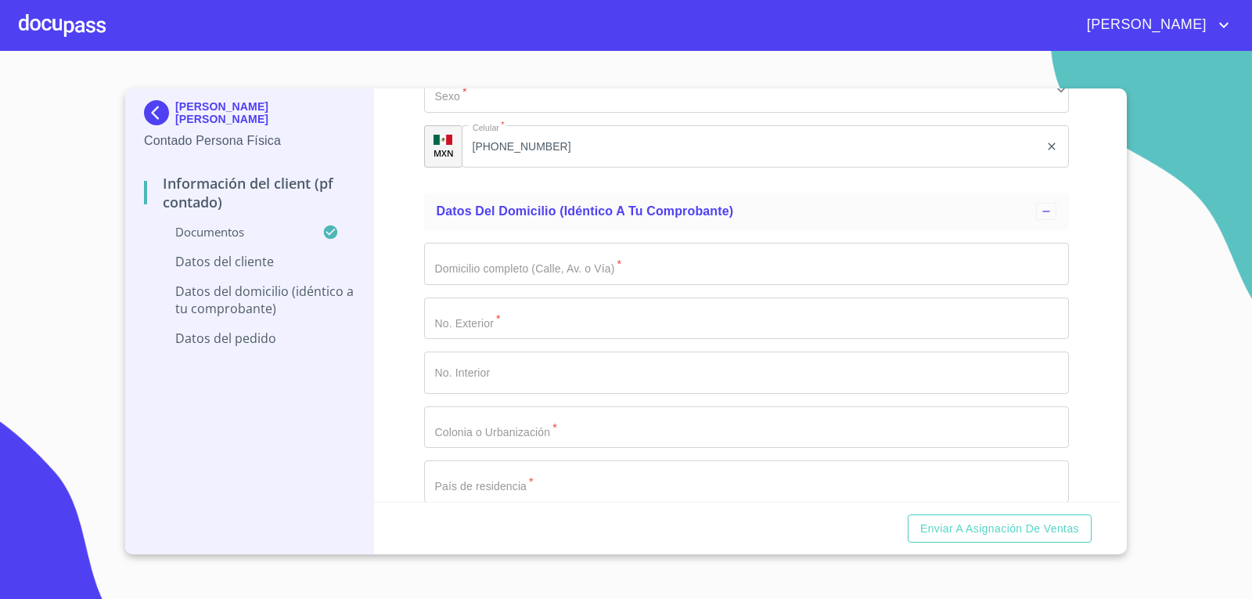
type input "FITO910325HJCGRM03"
click at [406, 308] on div "Información del Client (PF contado) Documentos Documento de identificación.   *…" at bounding box center [747, 294] width 746 height 413
type input "2004627643"
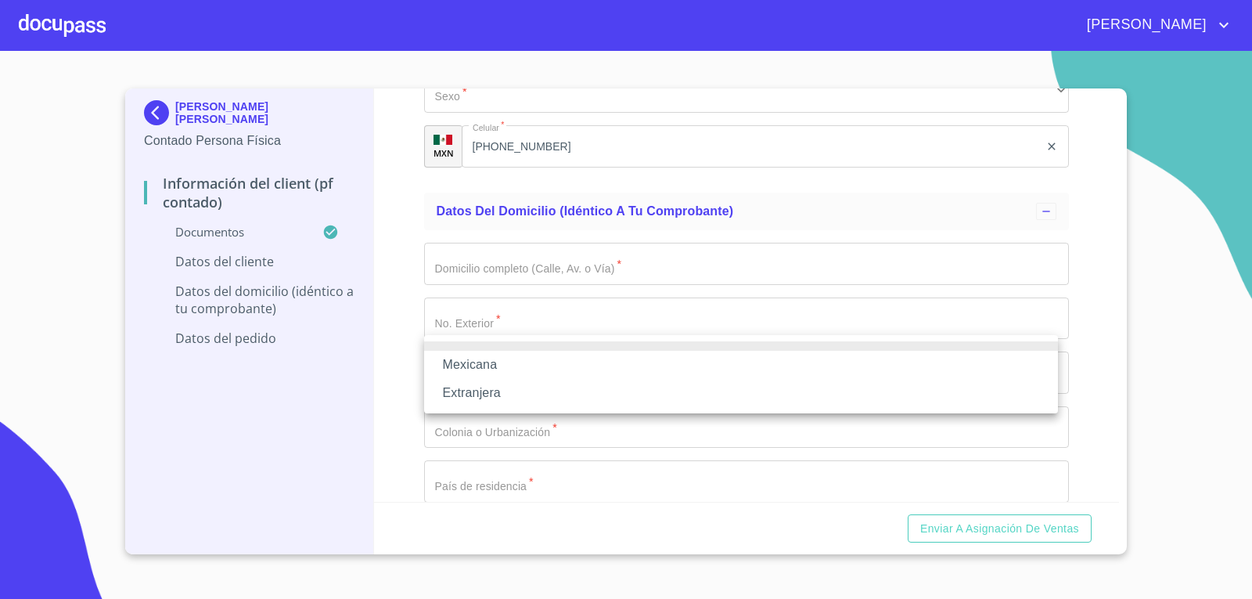
click at [555, 352] on li "Mexicana" at bounding box center [741, 365] width 634 height 28
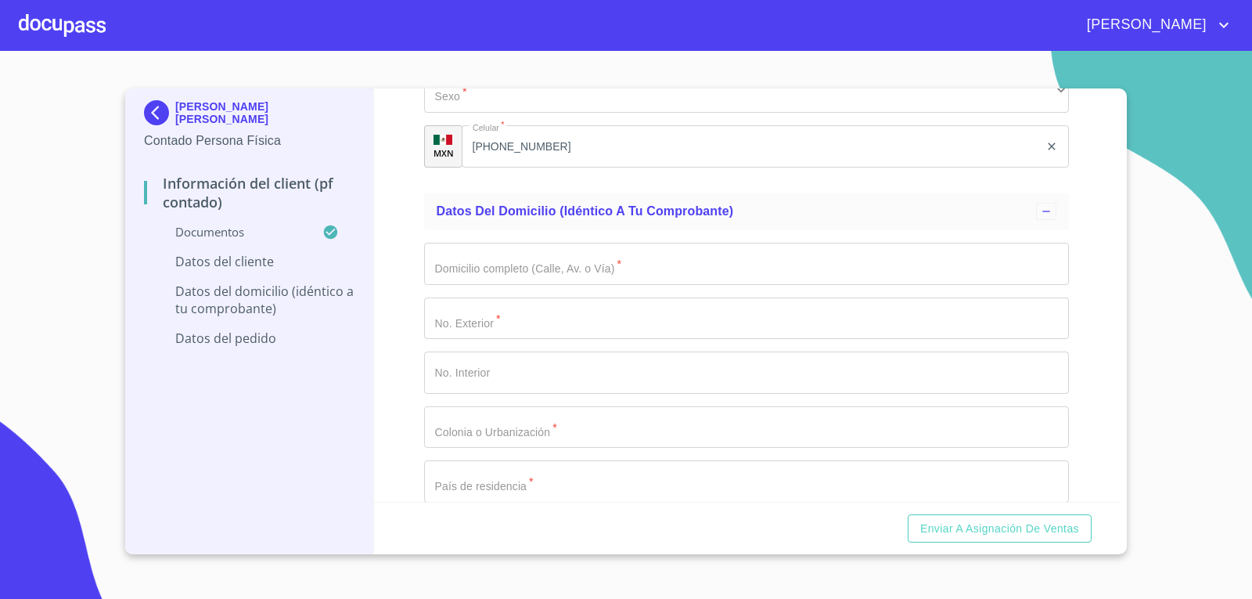
click at [535, 59] on input "Documento de identificación.   *" at bounding box center [747, 37] width 646 height 42
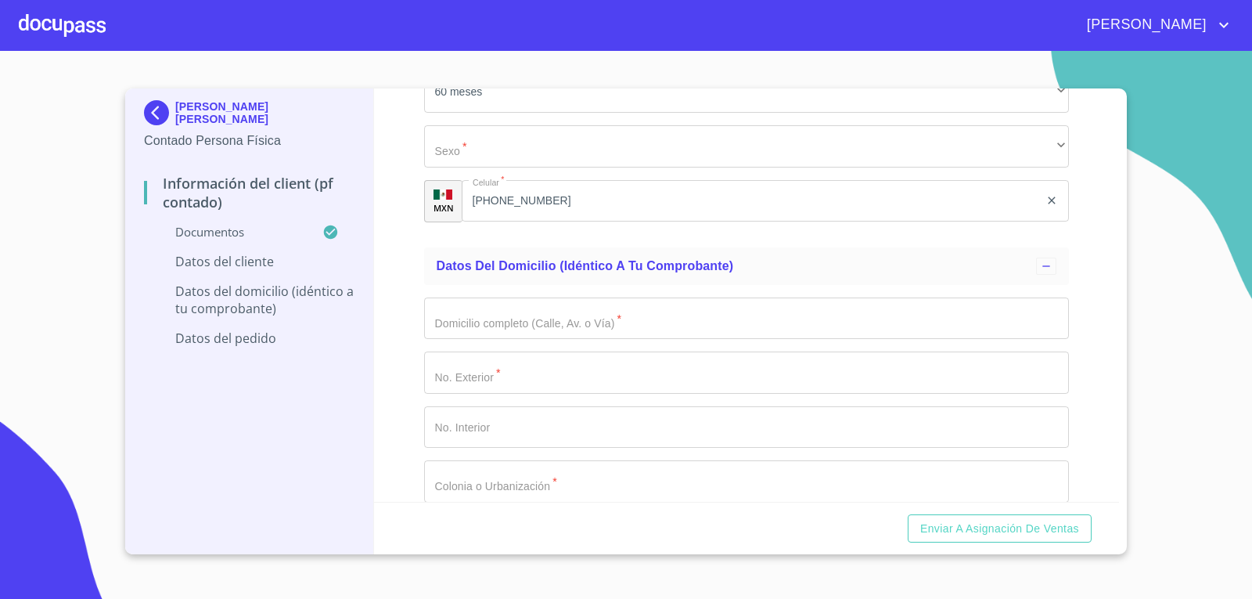
type input "[GEOGRAPHIC_DATA]"
click at [395, 403] on div "Información del Client (PF contado) Documentos Documento de identificación.   *…" at bounding box center [747, 294] width 746 height 413
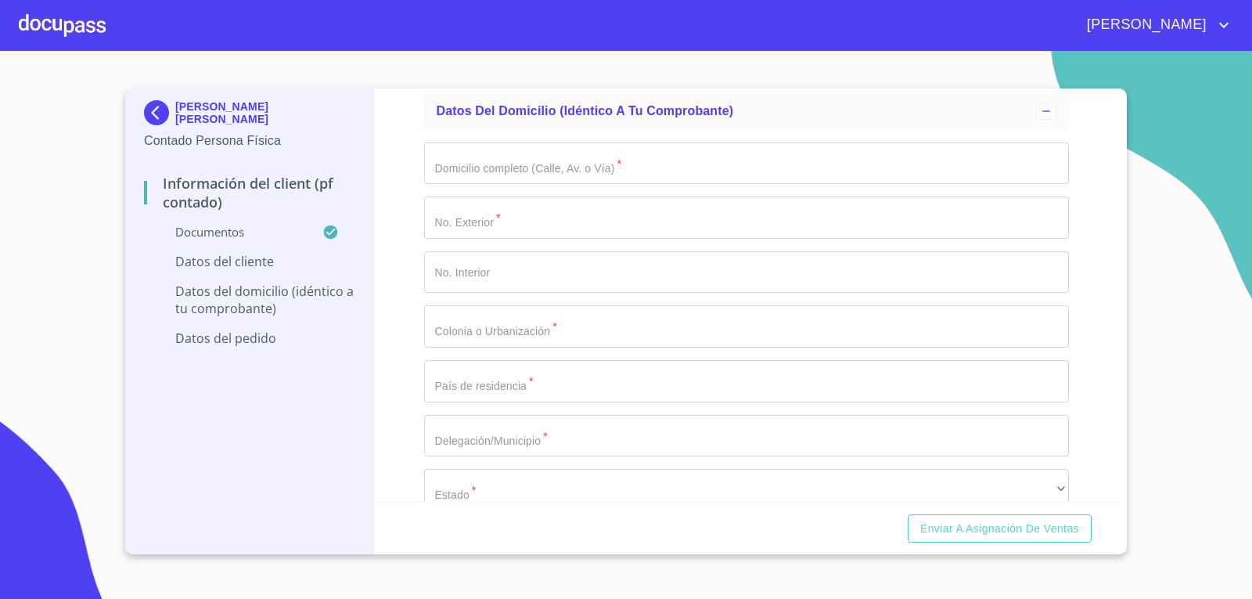
scroll to position [3280, 0]
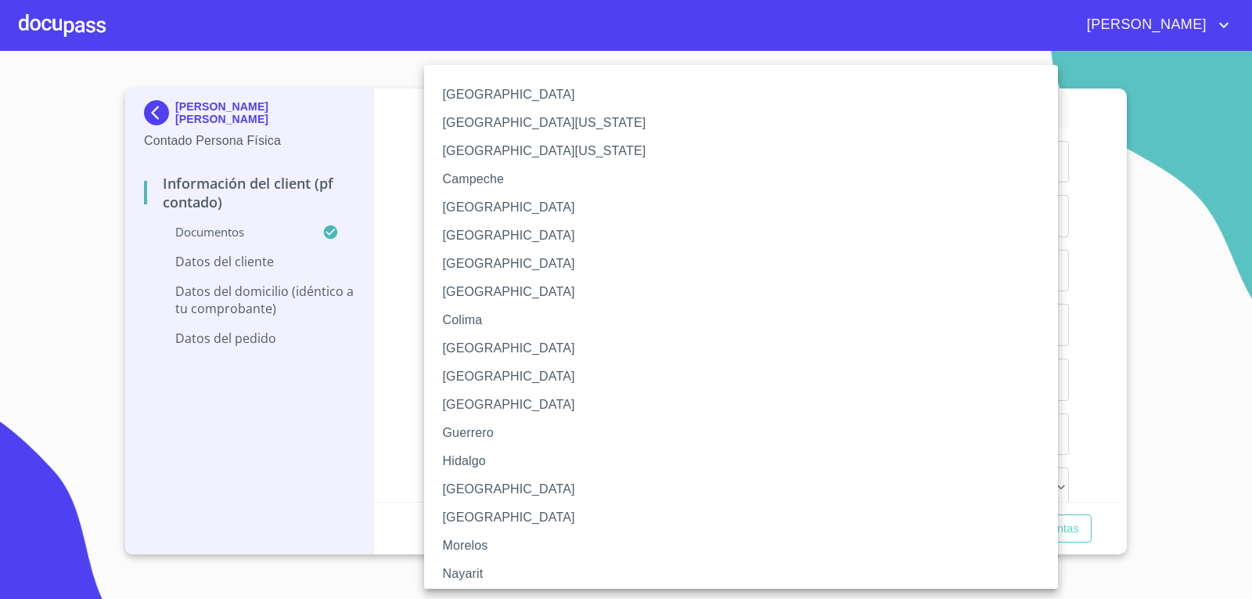
click at [504, 486] on li "[GEOGRAPHIC_DATA]" at bounding box center [747, 489] width 646 height 28
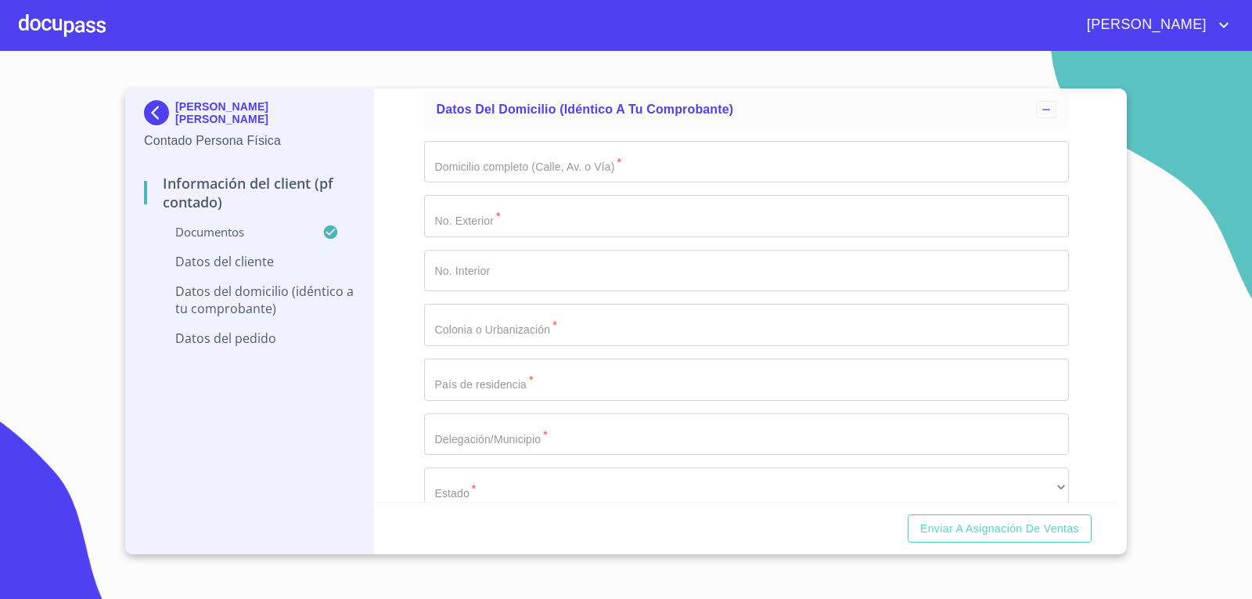
click at [330, 392] on div "[PERSON_NAME] [PERSON_NAME] Contado Persona Física Información del Client (PF c…" at bounding box center [249, 321] width 249 height 466
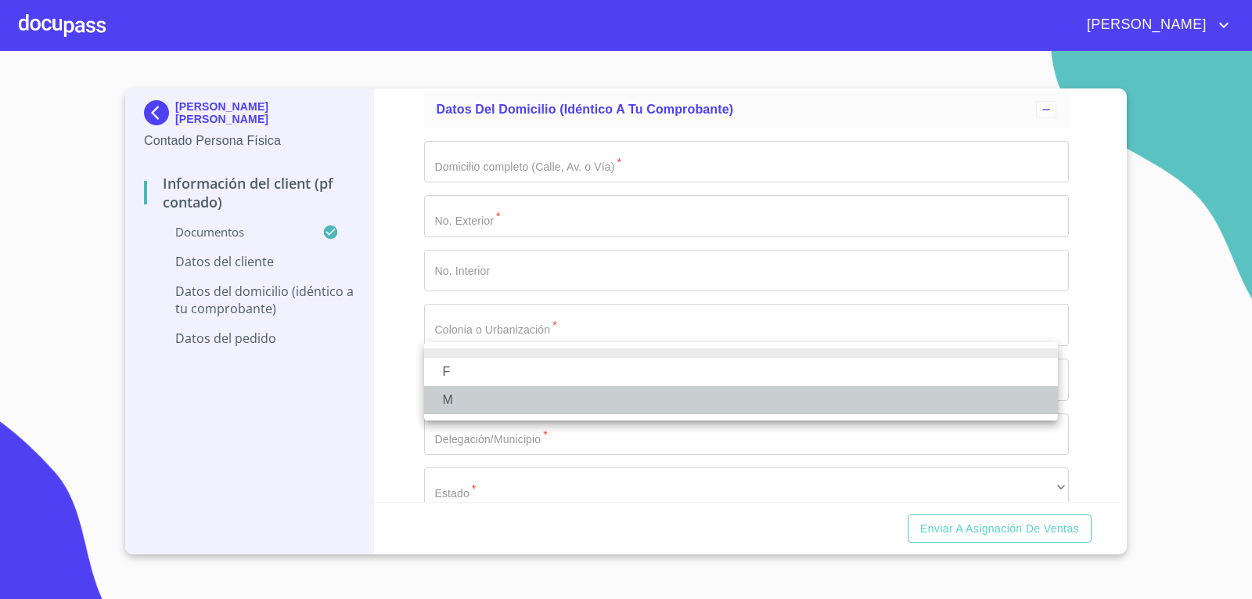
click at [485, 402] on li "M" at bounding box center [741, 400] width 634 height 28
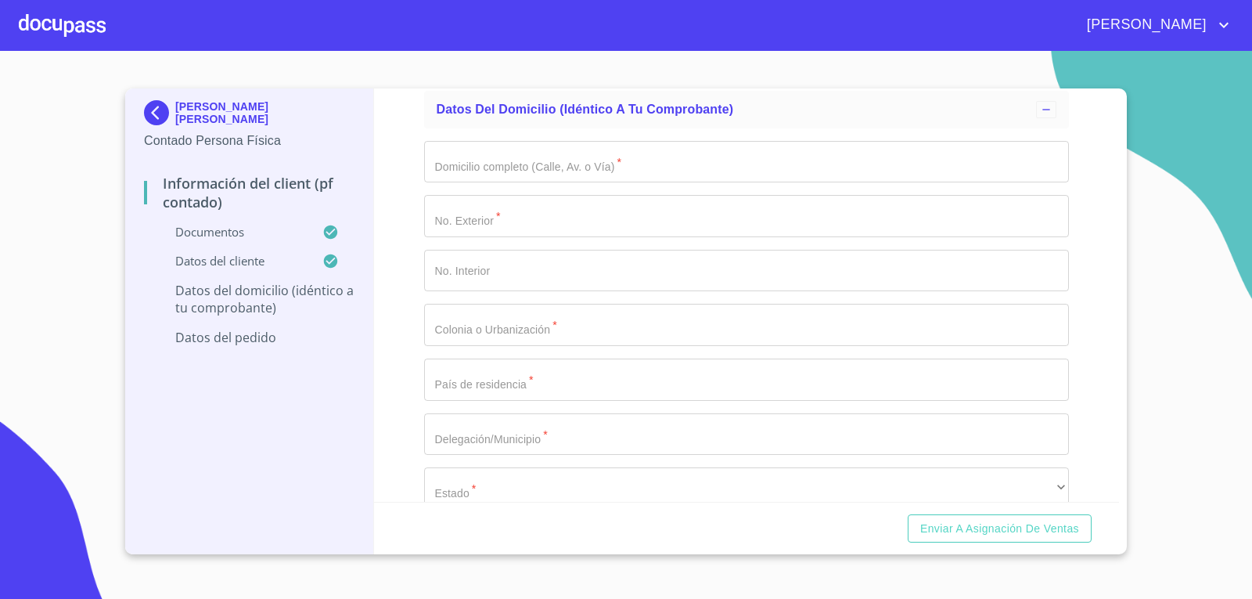
click at [385, 391] on div "Información del Client (PF contado) Documentos Documento de identificación.   *…" at bounding box center [747, 294] width 746 height 413
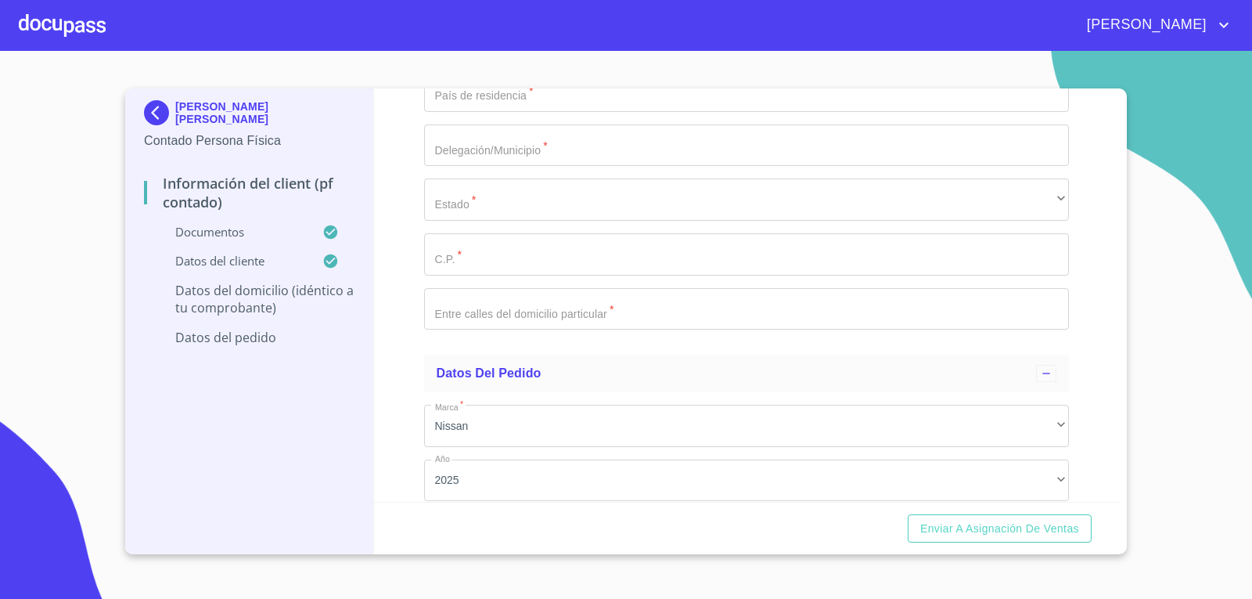
scroll to position [3593, 0]
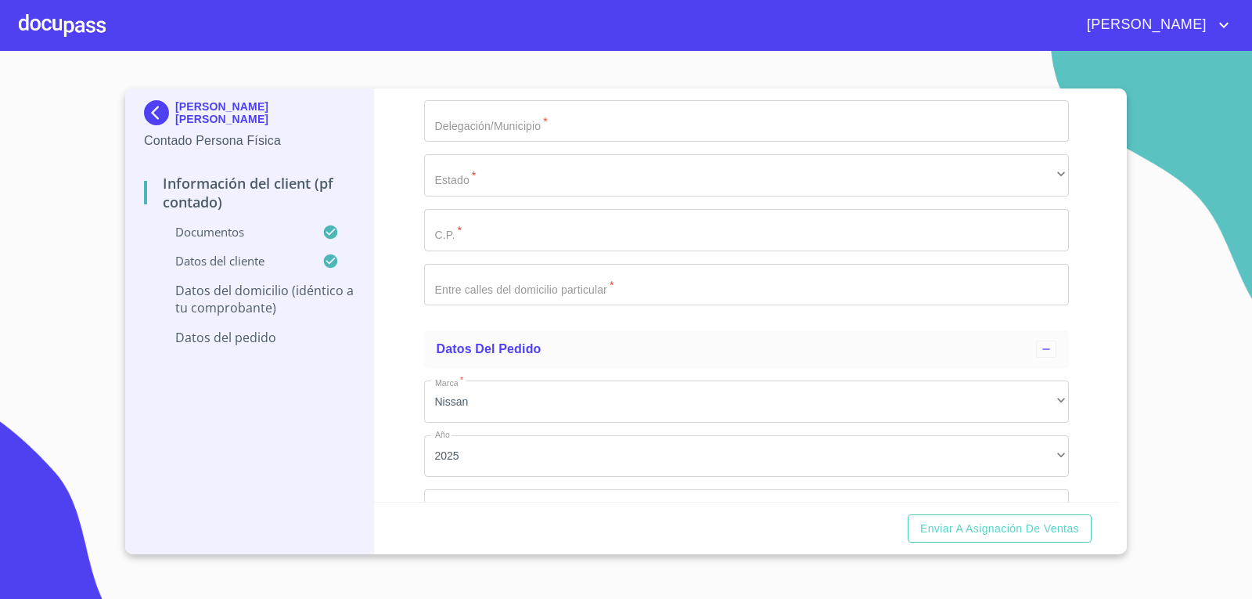
type input "FEDERALISMO NTE"
type input "1889"
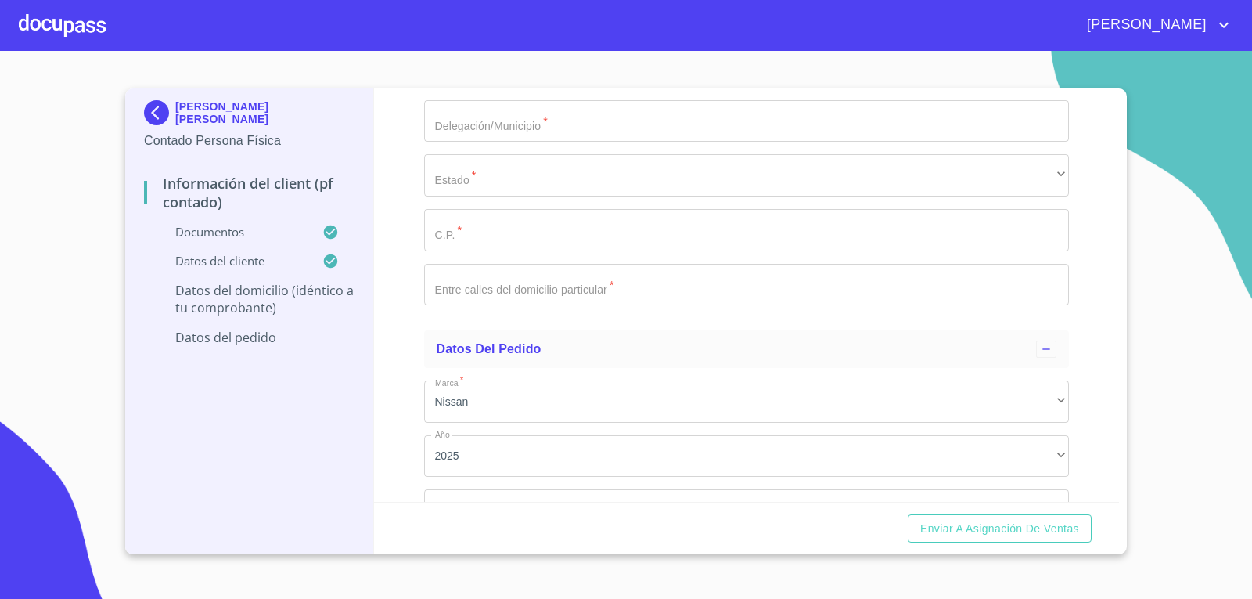
type input "14"
click at [503, 33] on input "Documento de identificación.   *" at bounding box center [747, 12] width 646 height 42
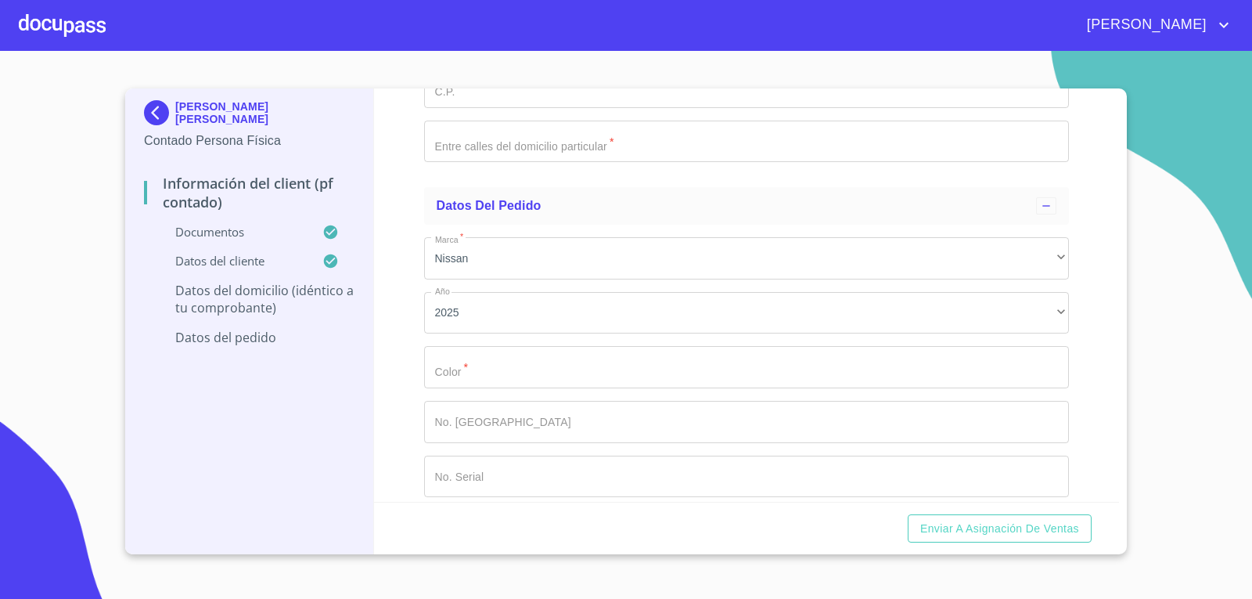
scroll to position [3750, 0]
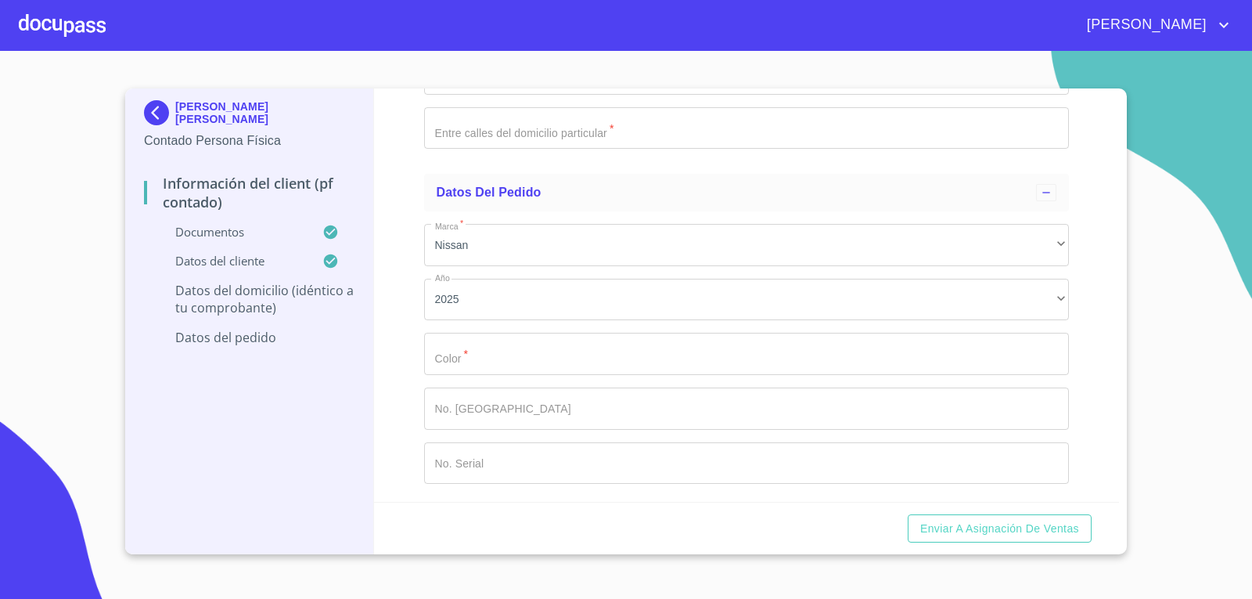
type input "PARQUES DEL AUDITORIO"
type input "[GEOGRAPHIC_DATA]"
click at [474, 40] on div "​" at bounding box center [747, 19] width 646 height 42
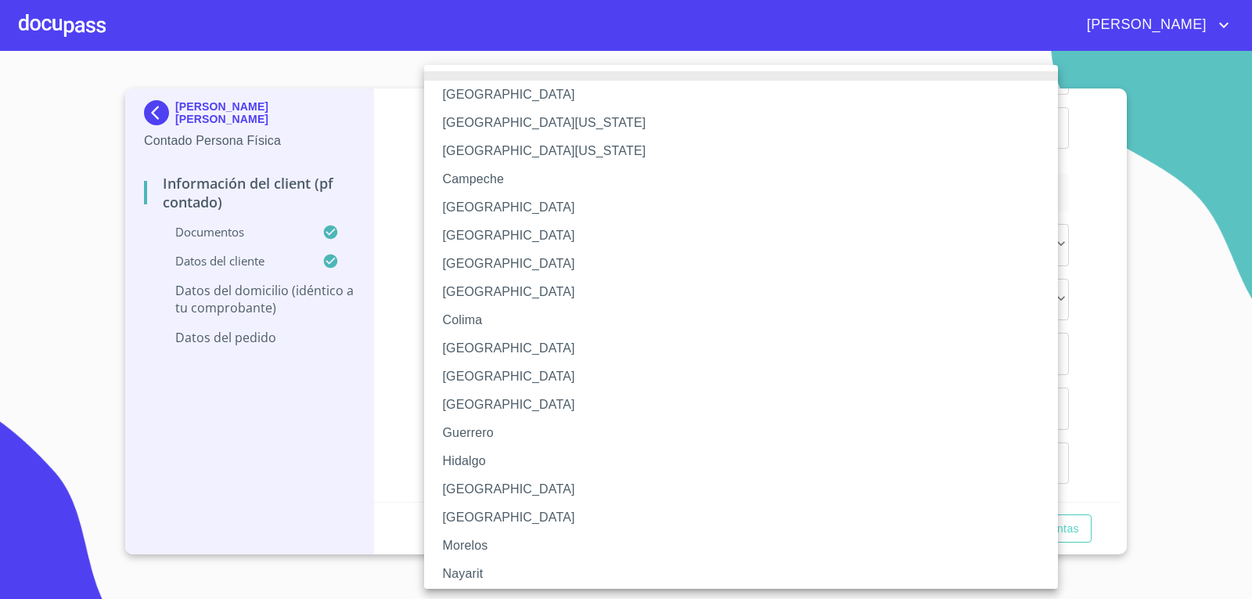
click at [488, 485] on li "[GEOGRAPHIC_DATA]" at bounding box center [747, 489] width 646 height 28
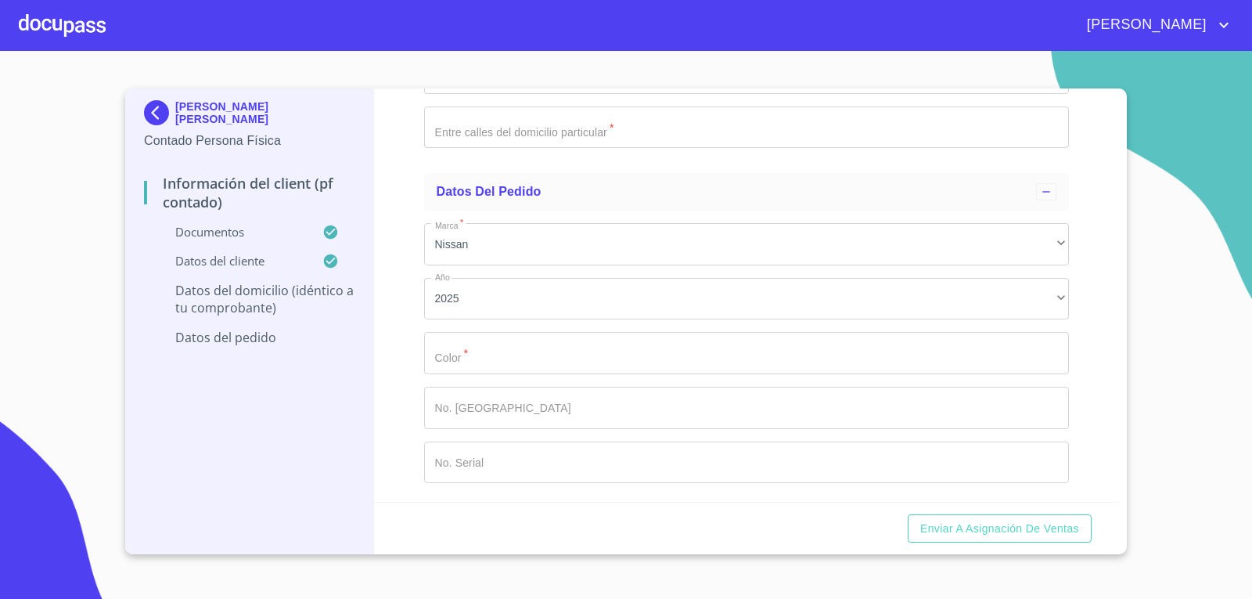
scroll to position [3984, 0]
click at [492, 94] on input "Documento de identificación.   *" at bounding box center [747, 73] width 646 height 42
type input "45180"
click at [576, 149] on input "Documento de identificación.   *" at bounding box center [747, 127] width 646 height 42
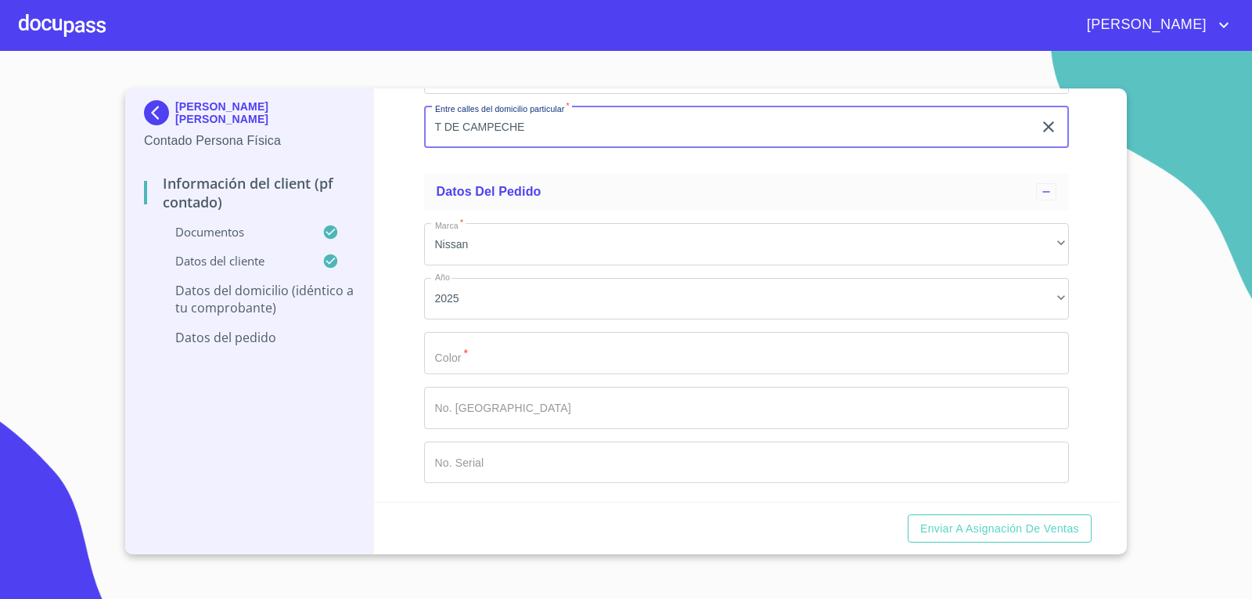
type input "T DE CAMPECHE"
click at [384, 332] on div "Información del Client (PF contado) Documentos Documento de identificación.   *…" at bounding box center [747, 294] width 746 height 413
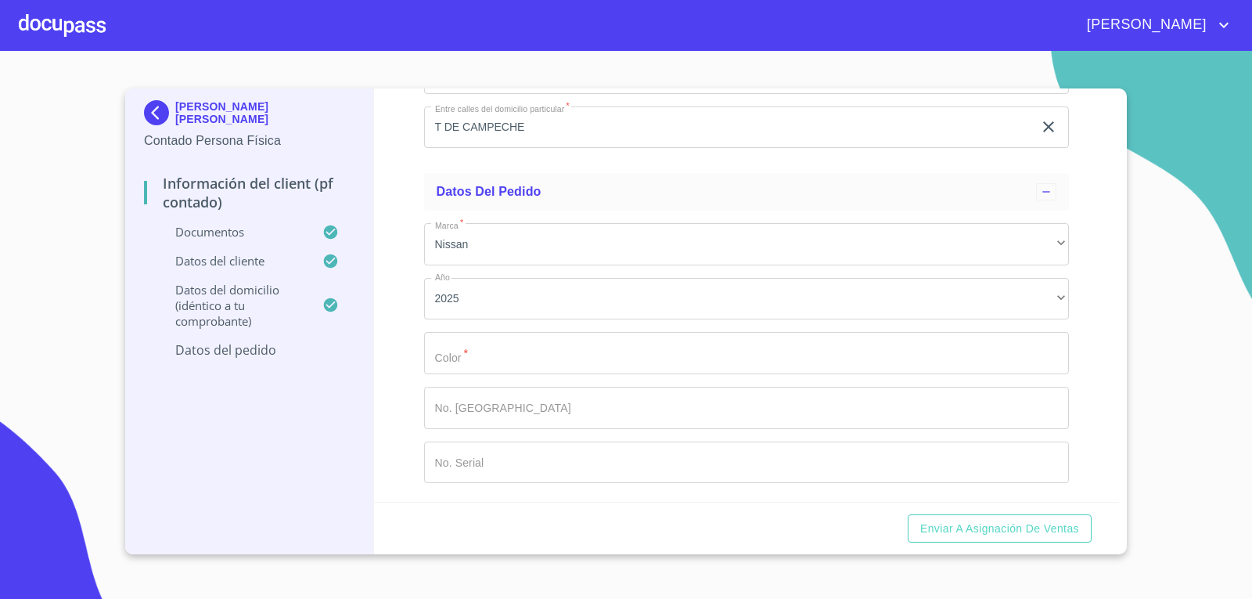
scroll to position [4121, 0]
click at [532, 349] on input "Documento de identificación.   *" at bounding box center [747, 353] width 646 height 42
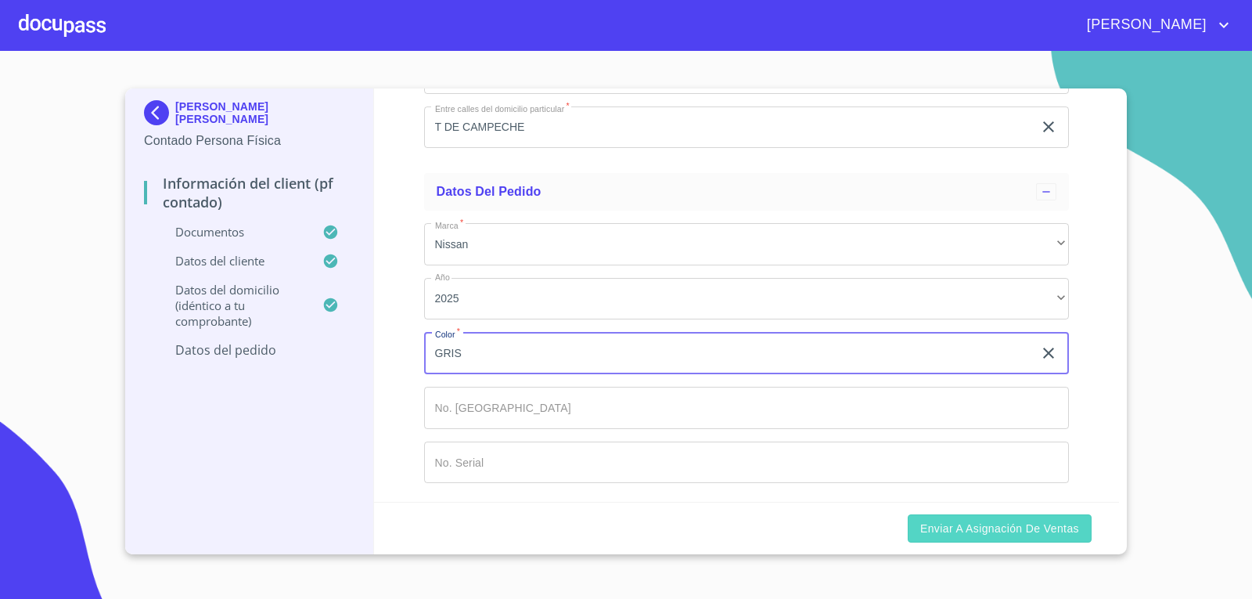
type input "GRIS"
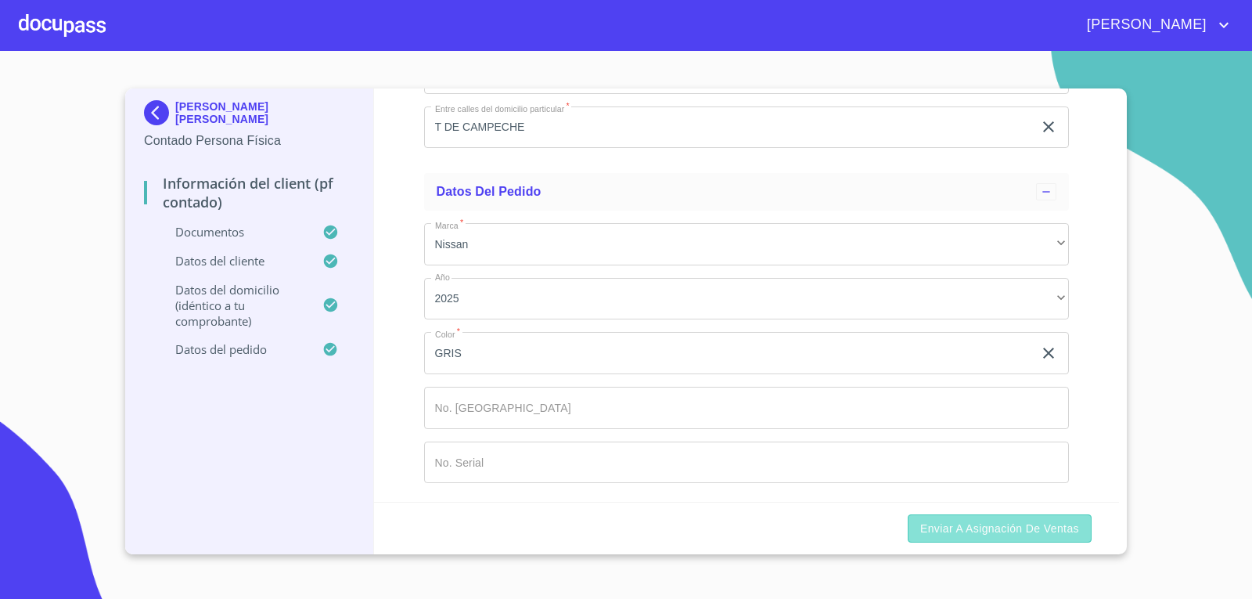
click at [1001, 528] on span "Enviar a Asignación de Ventas" at bounding box center [1000, 529] width 159 height 20
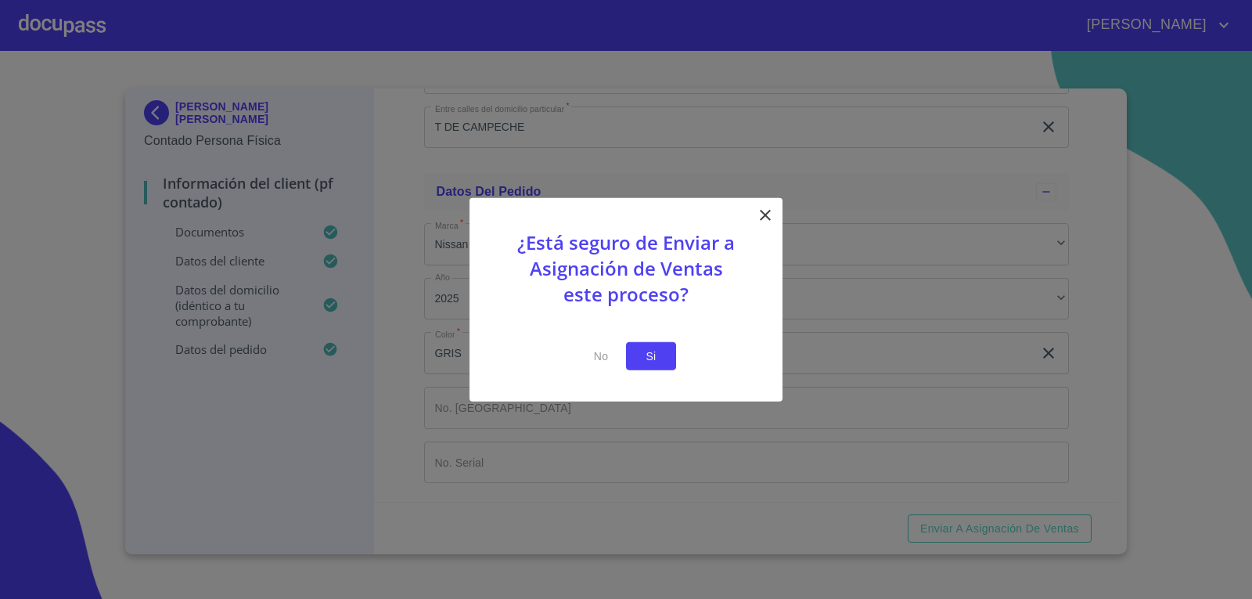
click at [654, 355] on span "Si" at bounding box center [651, 356] width 25 height 20
